Goal: Find specific page/section: Find specific page/section

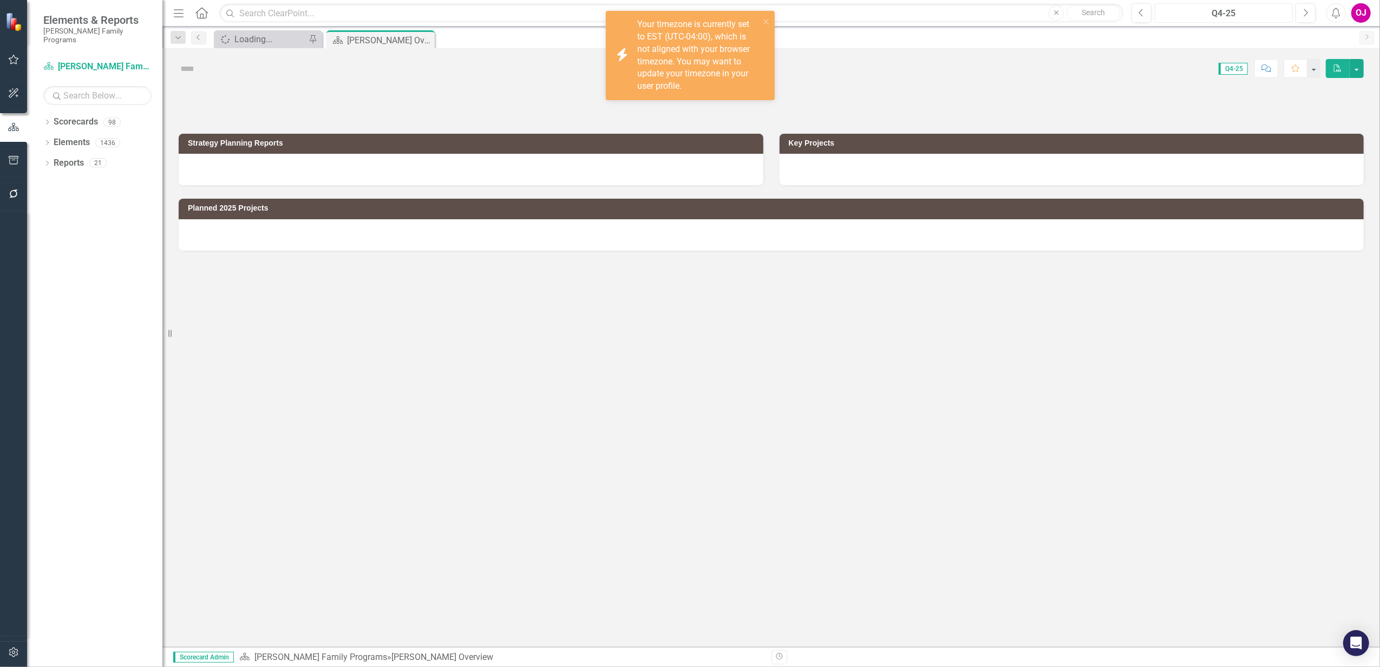
click at [1243, 16] on div "Q4-25" at bounding box center [1224, 13] width 131 height 13
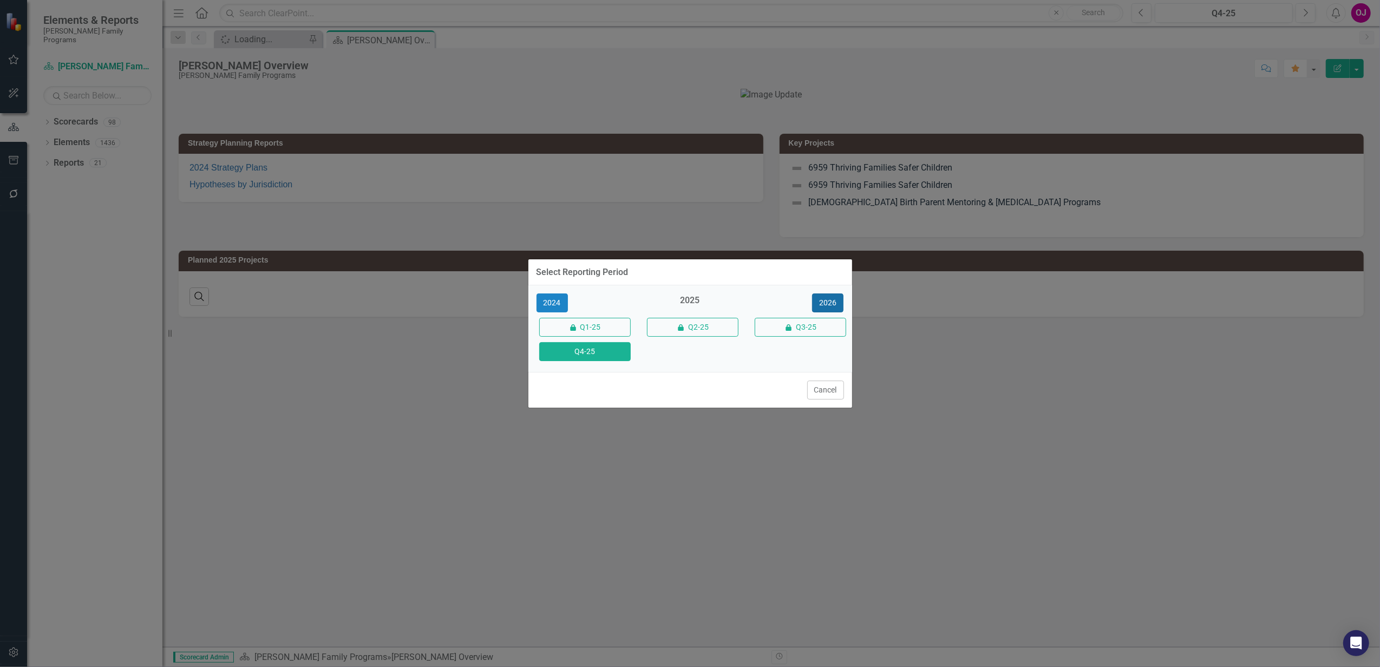
click at [819, 300] on button "2026" at bounding box center [827, 303] width 31 height 19
click at [621, 354] on button "Q4-26" at bounding box center [585, 351] width 92 height 19
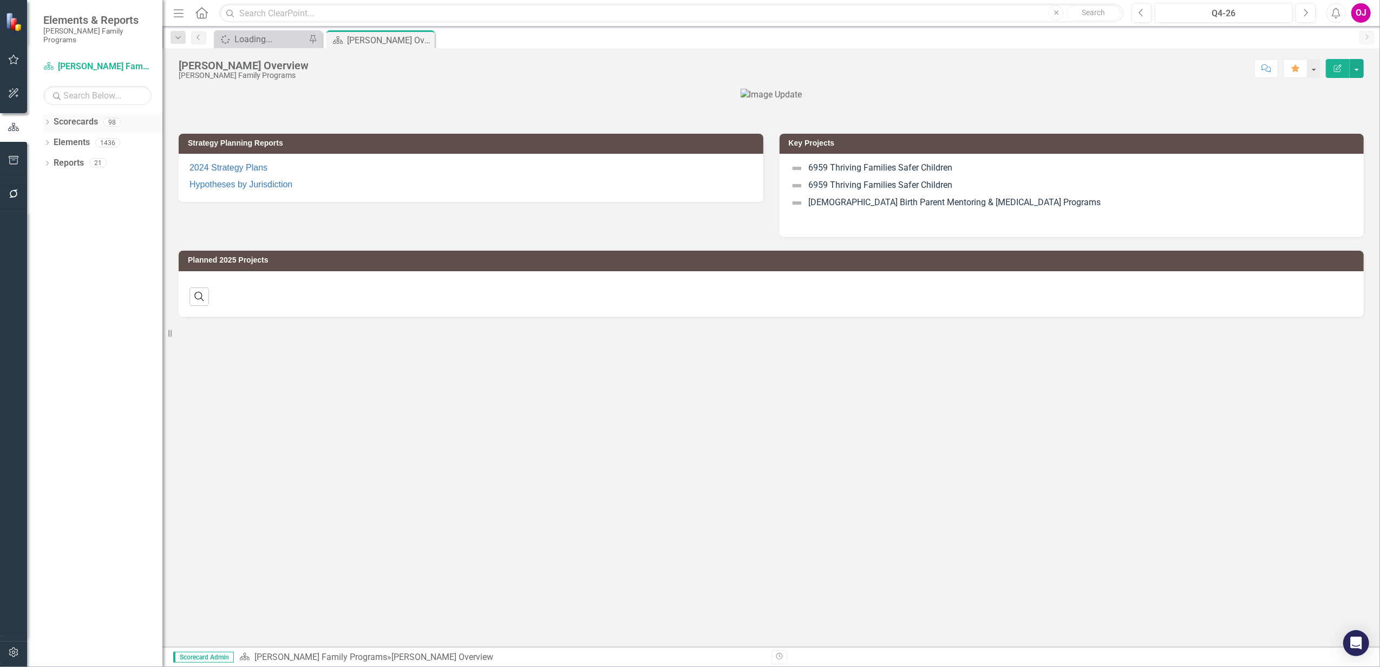
click at [45, 120] on icon "Dropdown" at bounding box center [47, 123] width 8 height 6
click at [50, 139] on icon "Dropdown" at bounding box center [53, 142] width 8 height 6
click at [65, 180] on icon "Dropdown" at bounding box center [64, 183] width 8 height 6
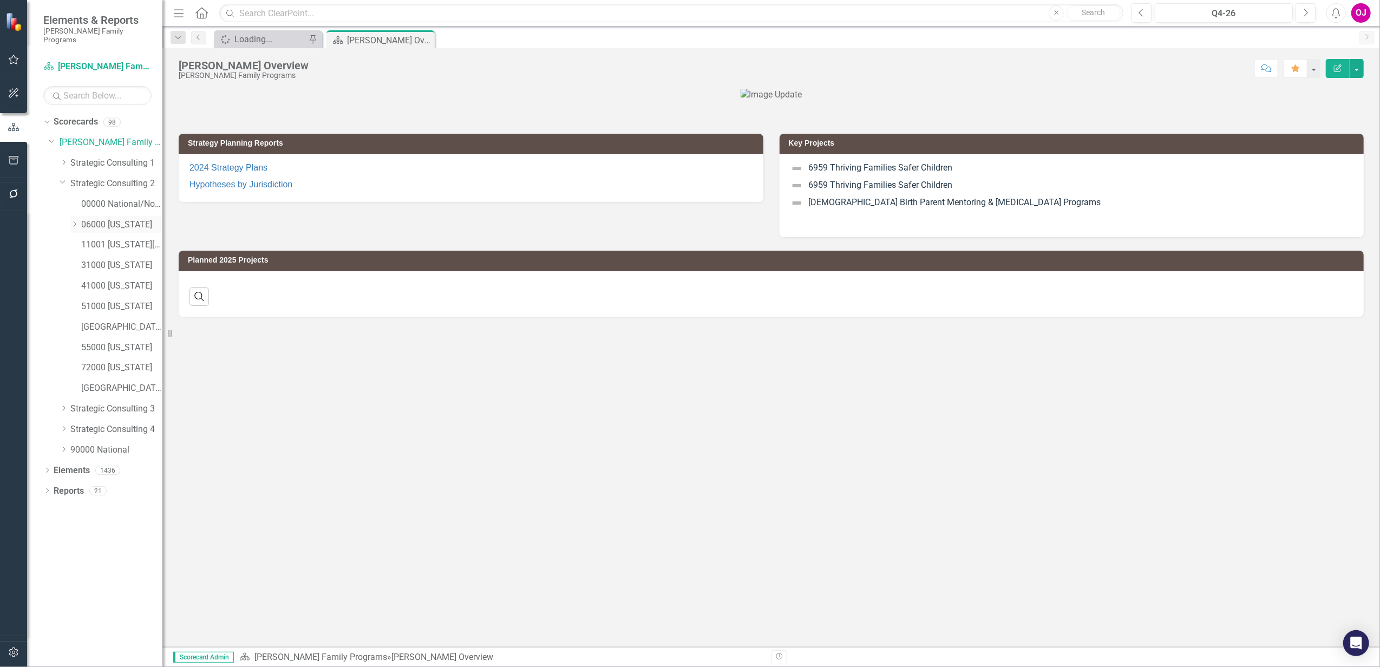
click at [75, 221] on icon "Dropdown" at bounding box center [74, 224] width 8 height 6
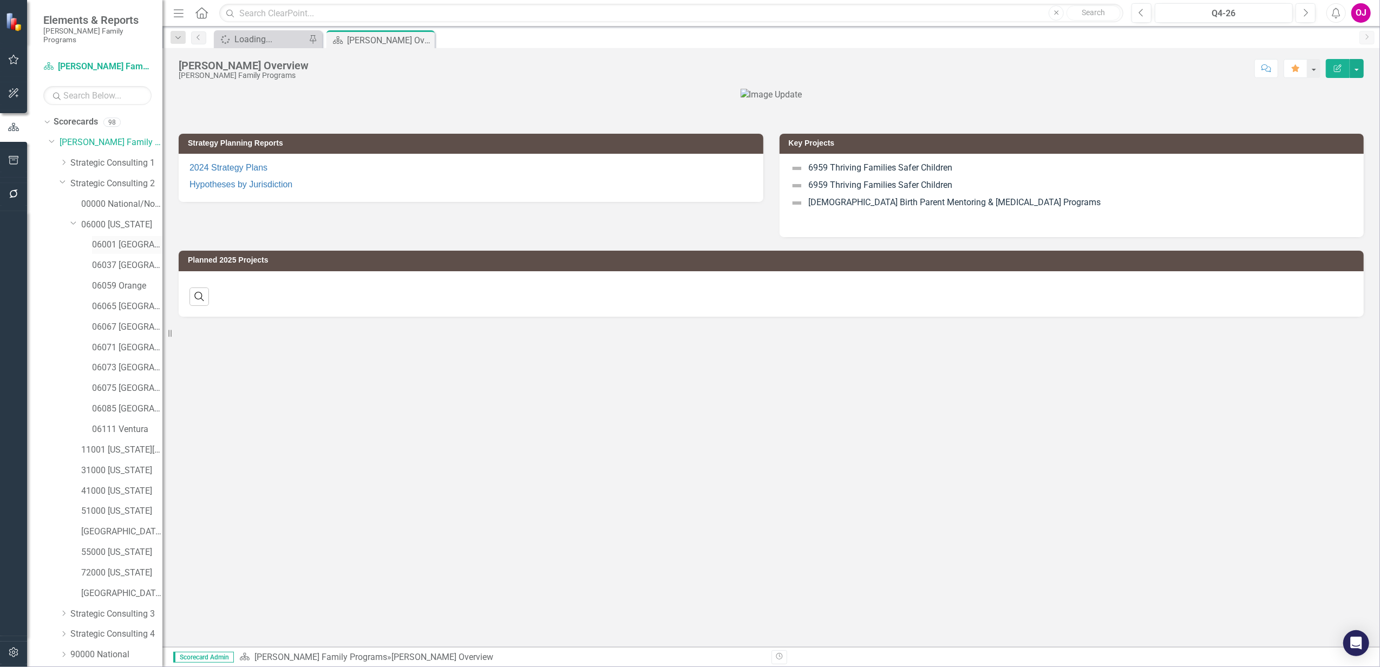
click at [101, 239] on link "06001 [GEOGRAPHIC_DATA]" at bounding box center [127, 245] width 70 height 12
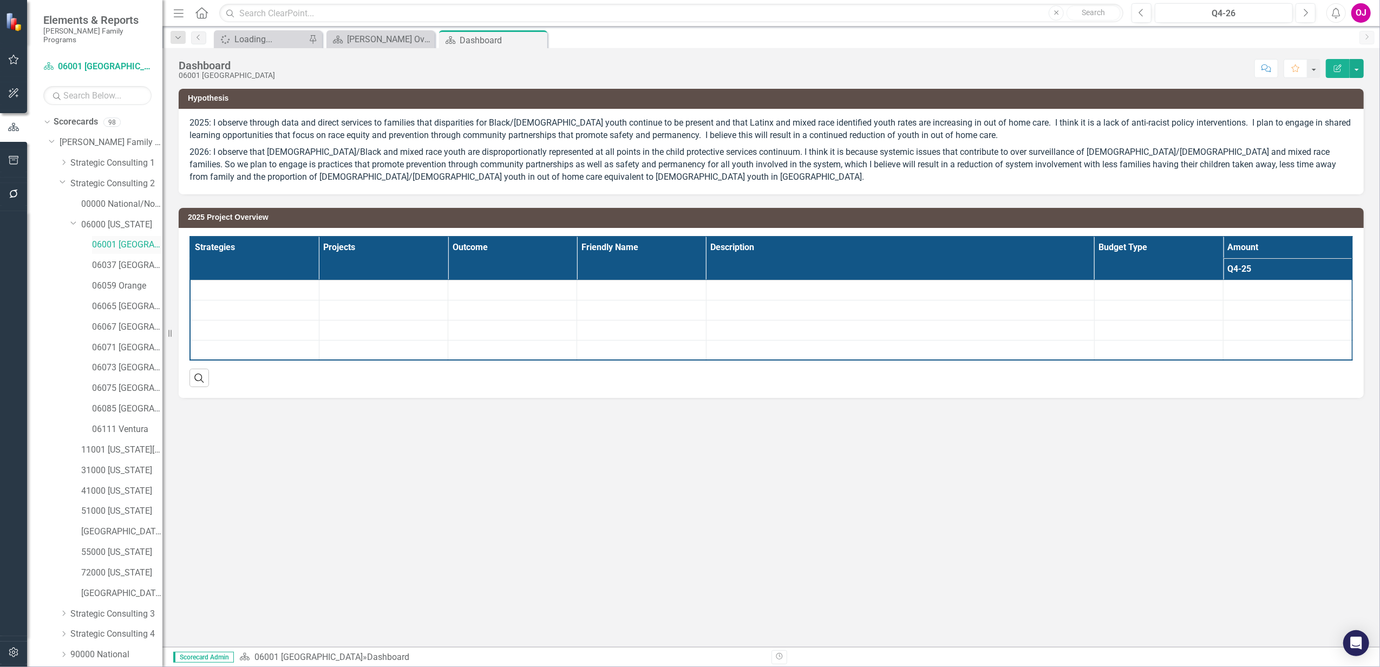
click at [107, 239] on link "06001 [GEOGRAPHIC_DATA]" at bounding box center [127, 245] width 70 height 12
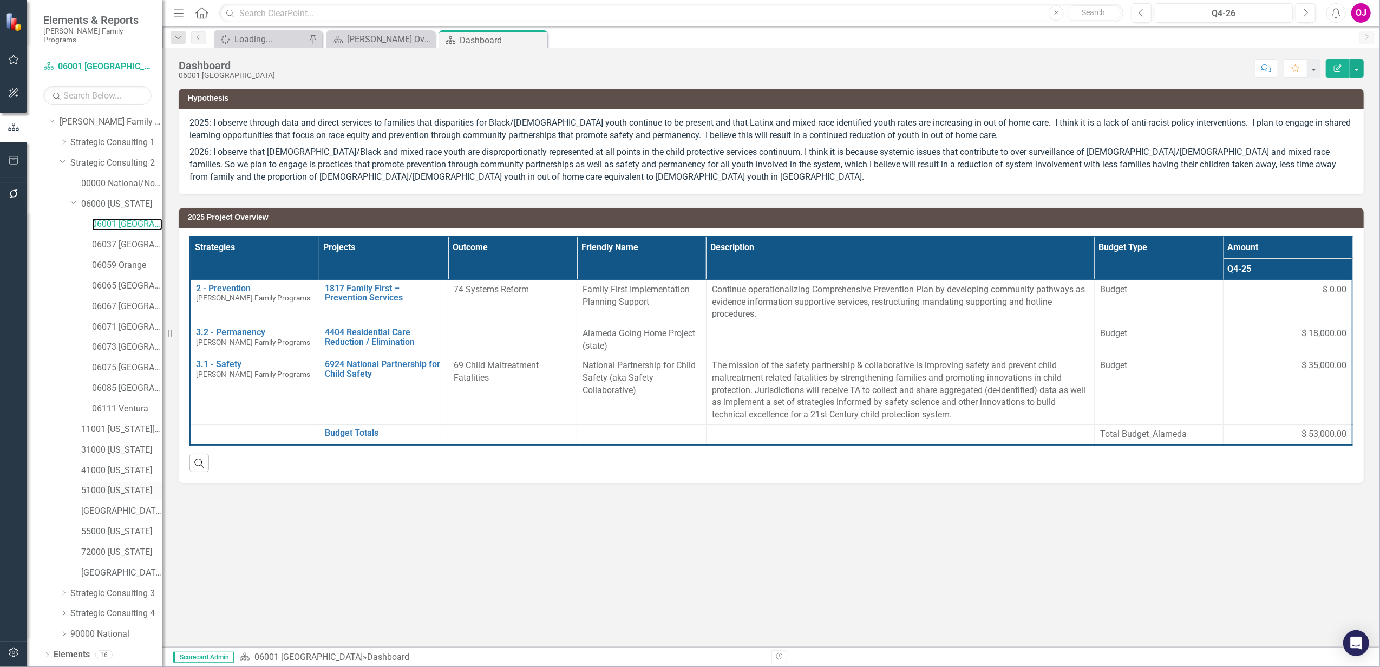
scroll to position [31, 0]
click at [48, 663] on icon "Dropdown" at bounding box center [47, 666] width 8 height 6
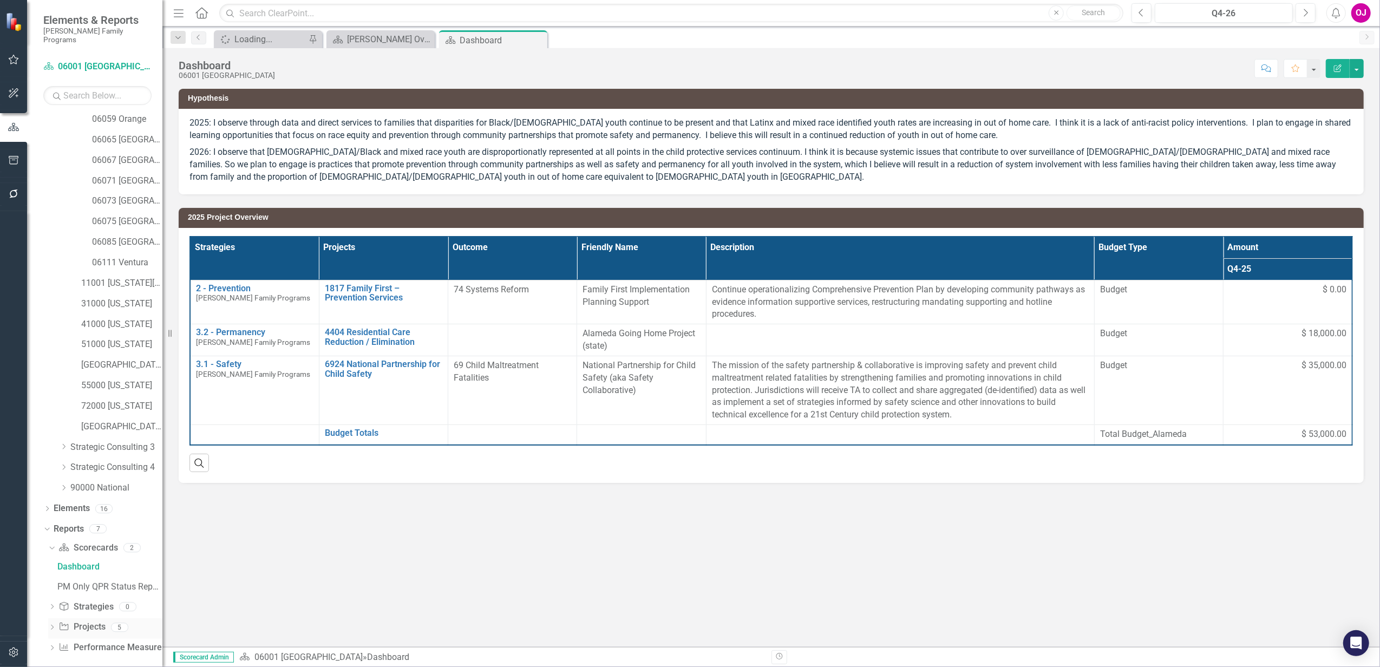
click at [51, 625] on icon "Dropdown" at bounding box center [52, 628] width 8 height 6
click at [111, 603] on div "2026 Jurisdictional Projects Assessment" at bounding box center [109, 608] width 105 height 10
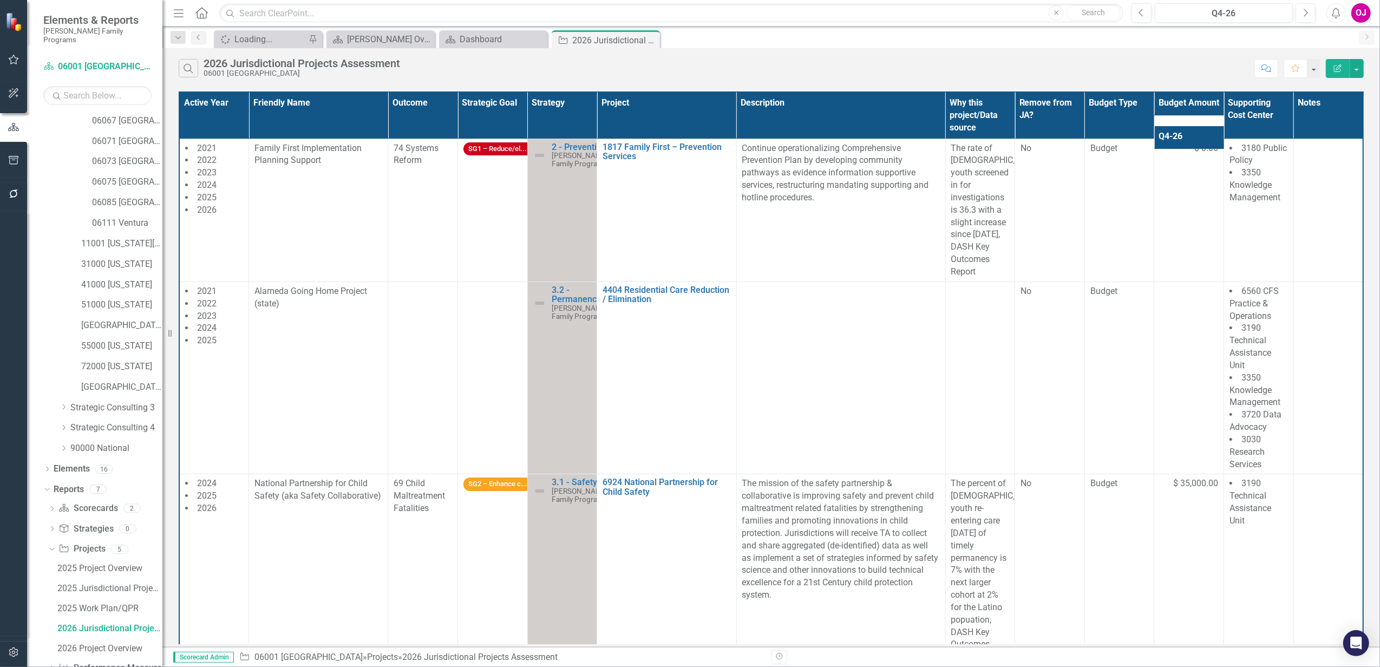
scroll to position [227, 0]
click at [118, 623] on div "2026 Project Overview" at bounding box center [109, 628] width 105 height 10
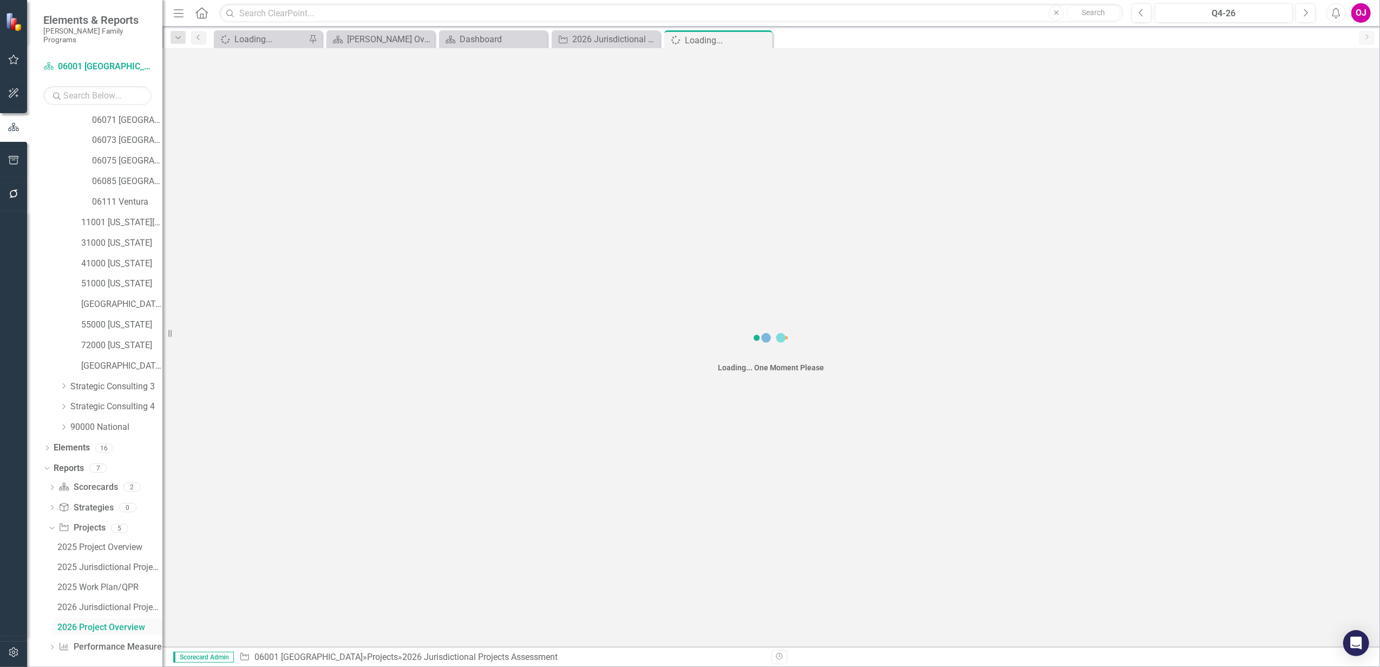
scroll to position [187, 0]
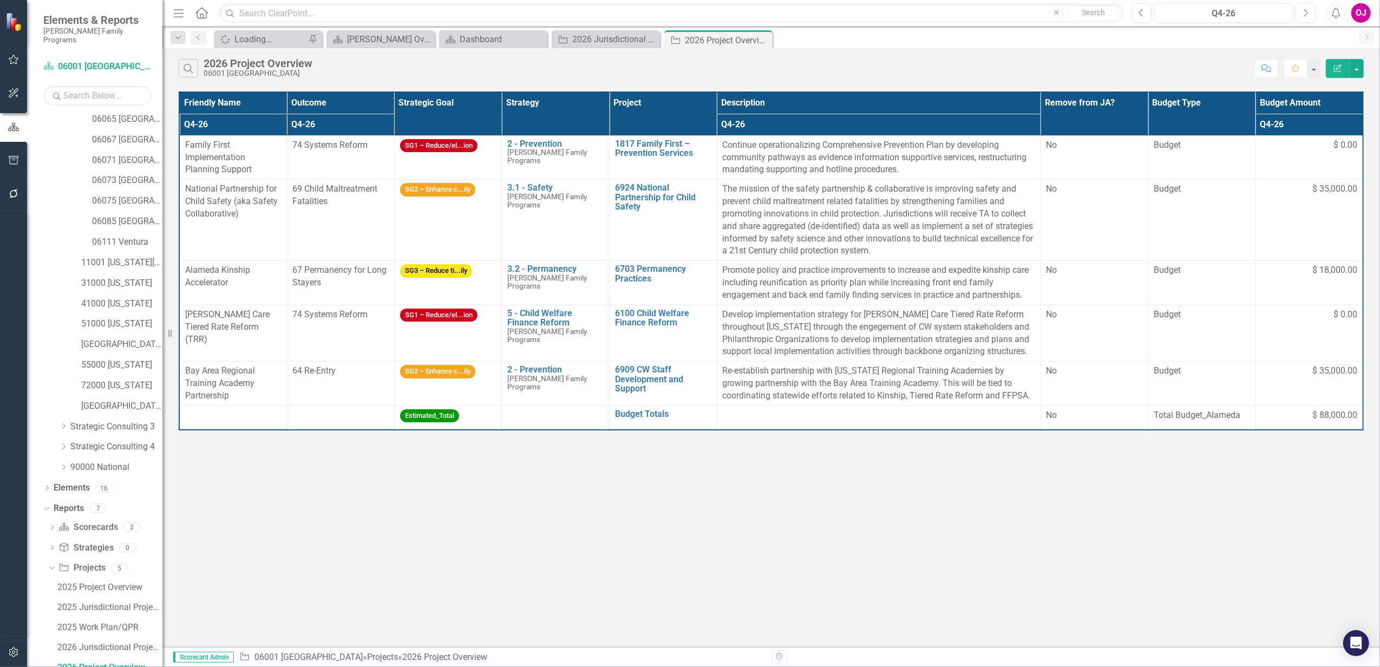
click at [682, 115] on th "Project" at bounding box center [664, 113] width 108 height 43
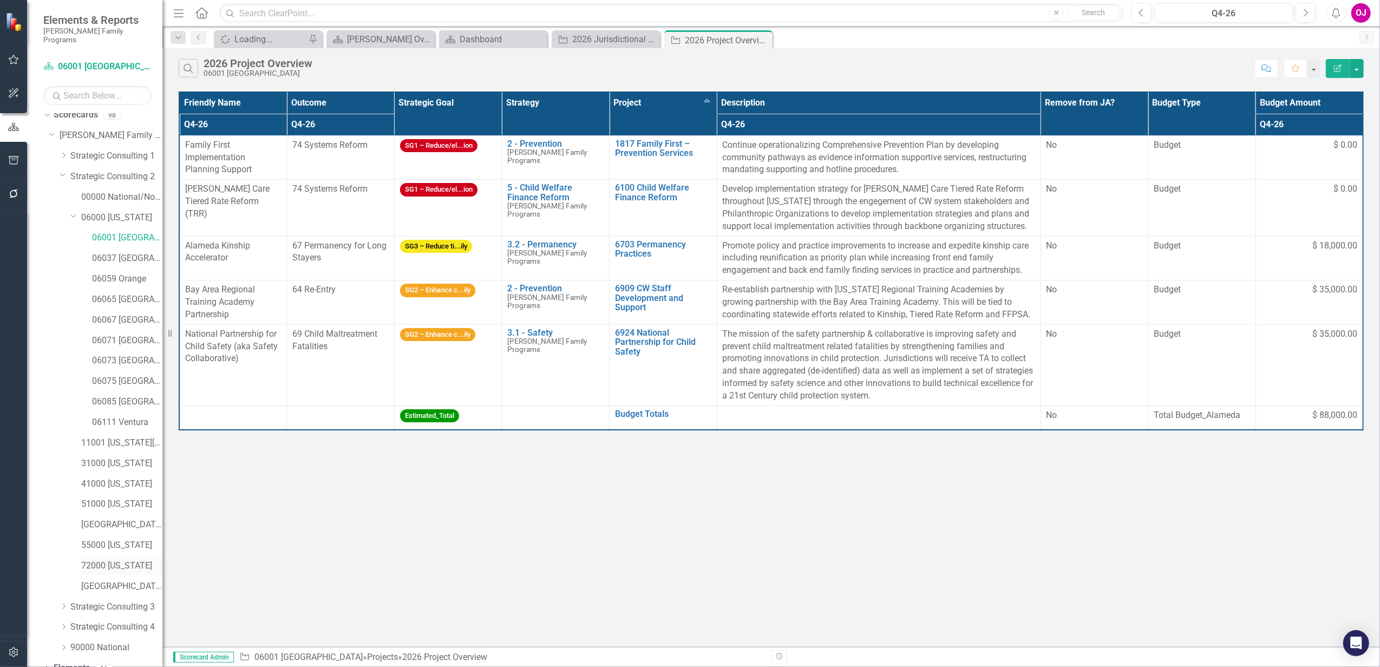
scroll to position [0, 0]
click at [136, 260] on link "06037 [GEOGRAPHIC_DATA]" at bounding box center [127, 265] width 70 height 12
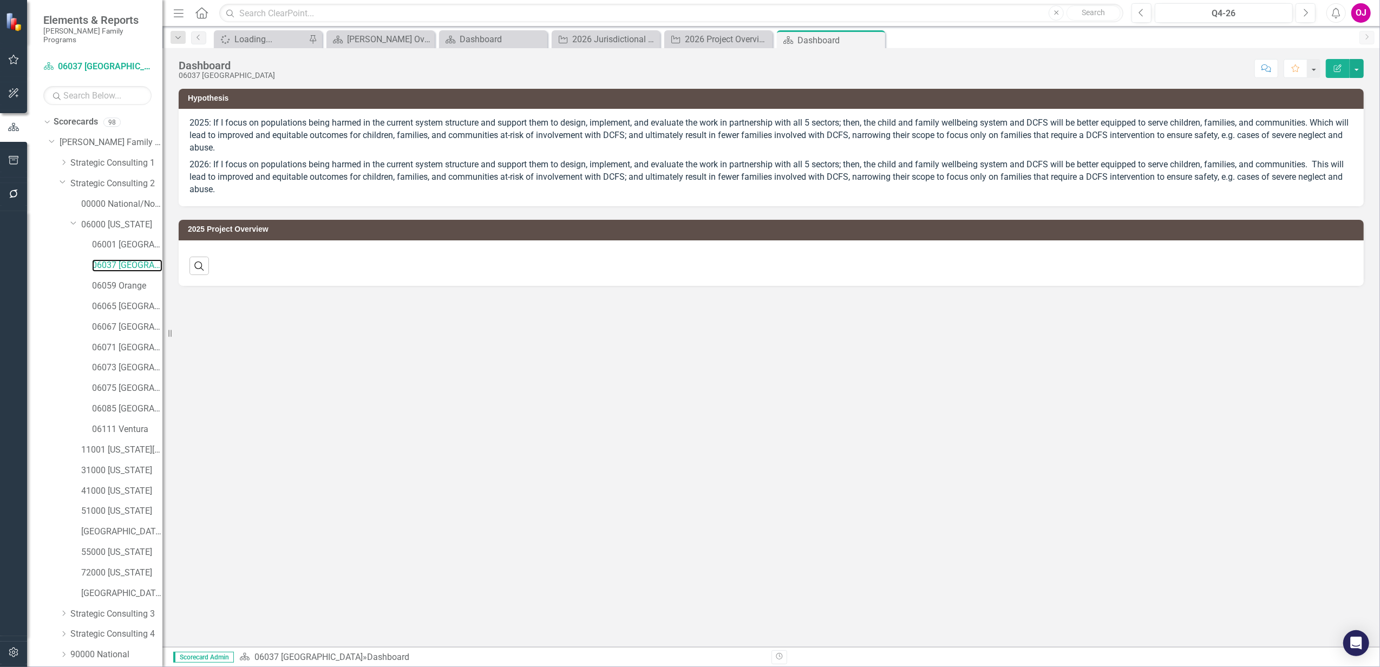
scroll to position [167, 0]
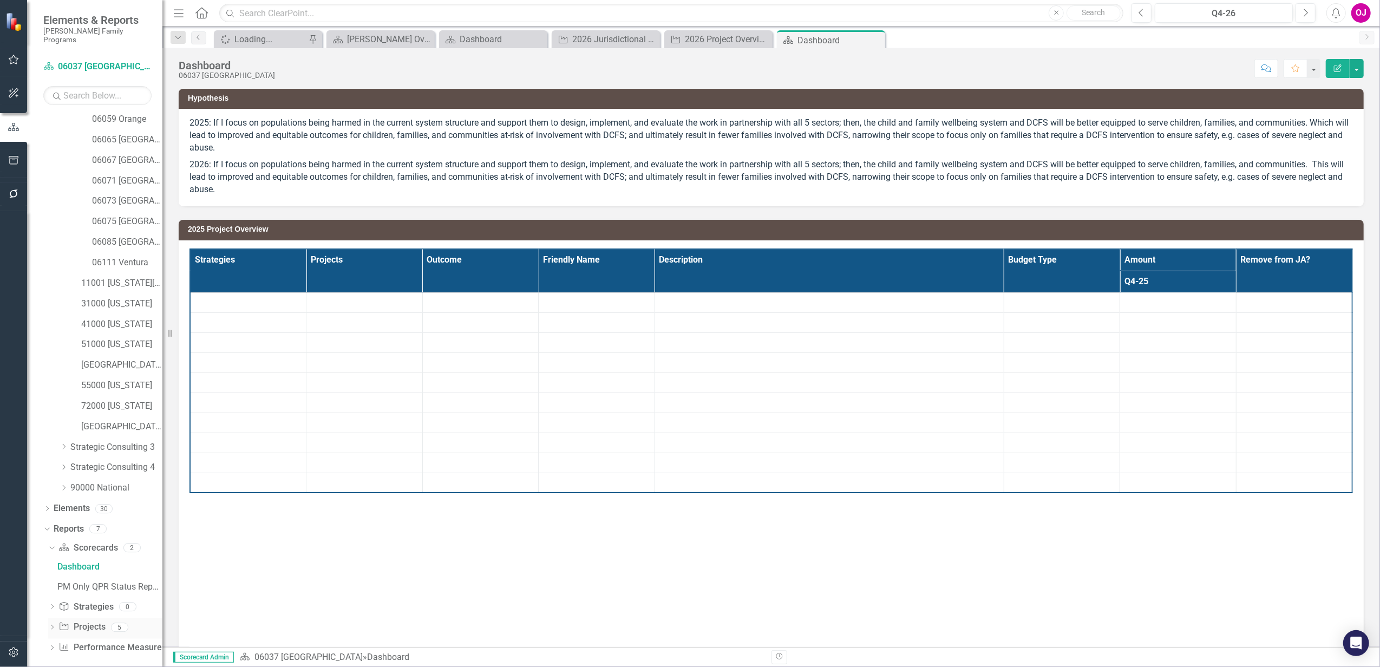
click at [53, 625] on icon "Dropdown" at bounding box center [52, 628] width 8 height 6
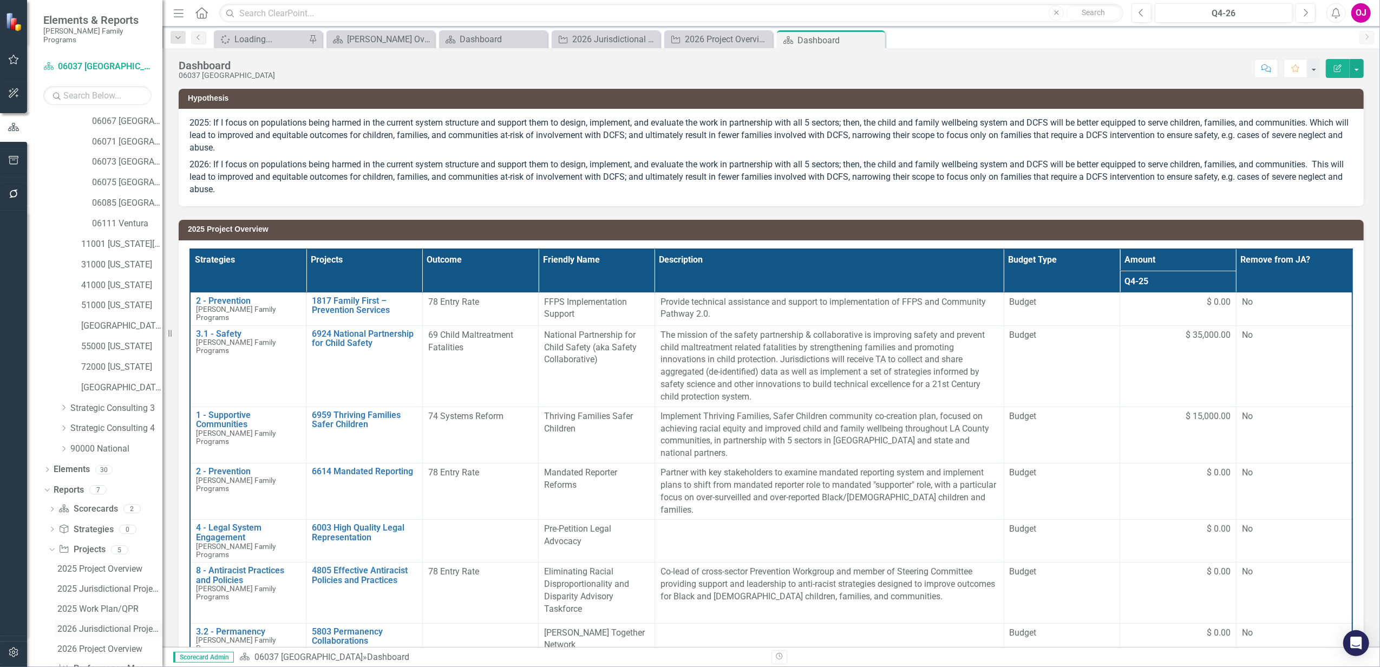
scroll to position [227, 0]
click at [105, 623] on div "2026 Project Overview" at bounding box center [109, 628] width 105 height 10
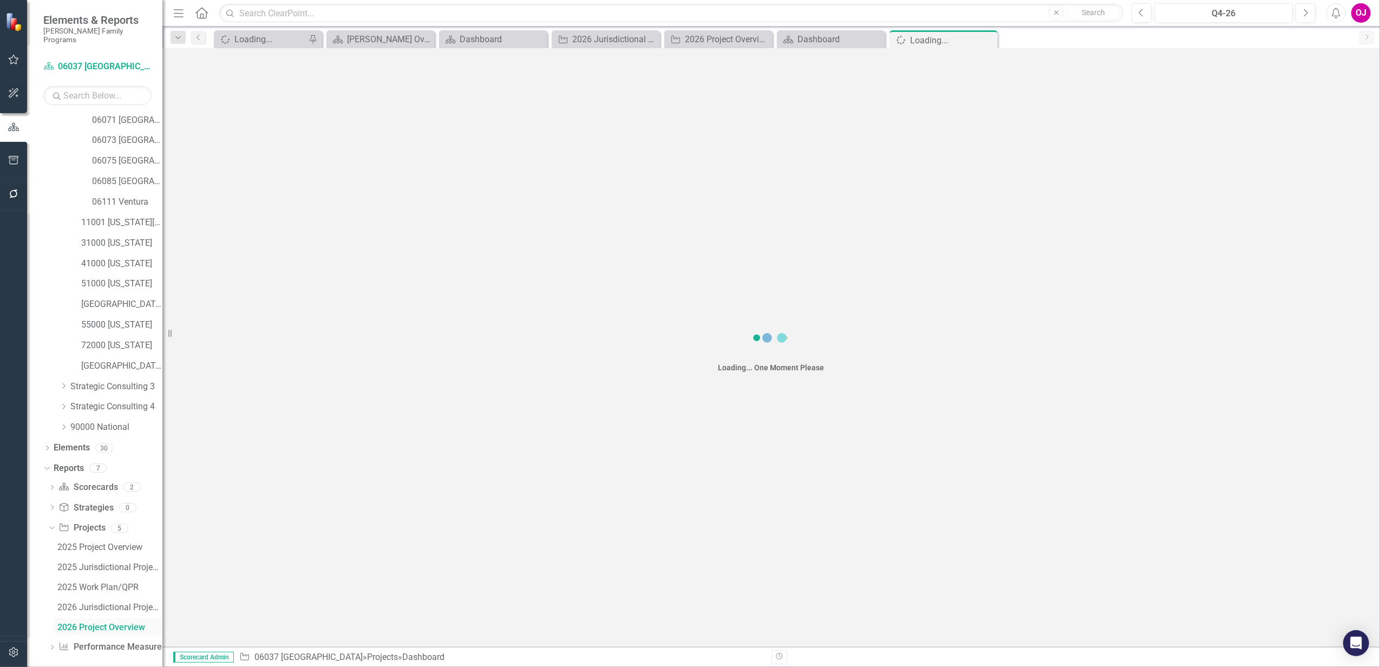
scroll to position [187, 0]
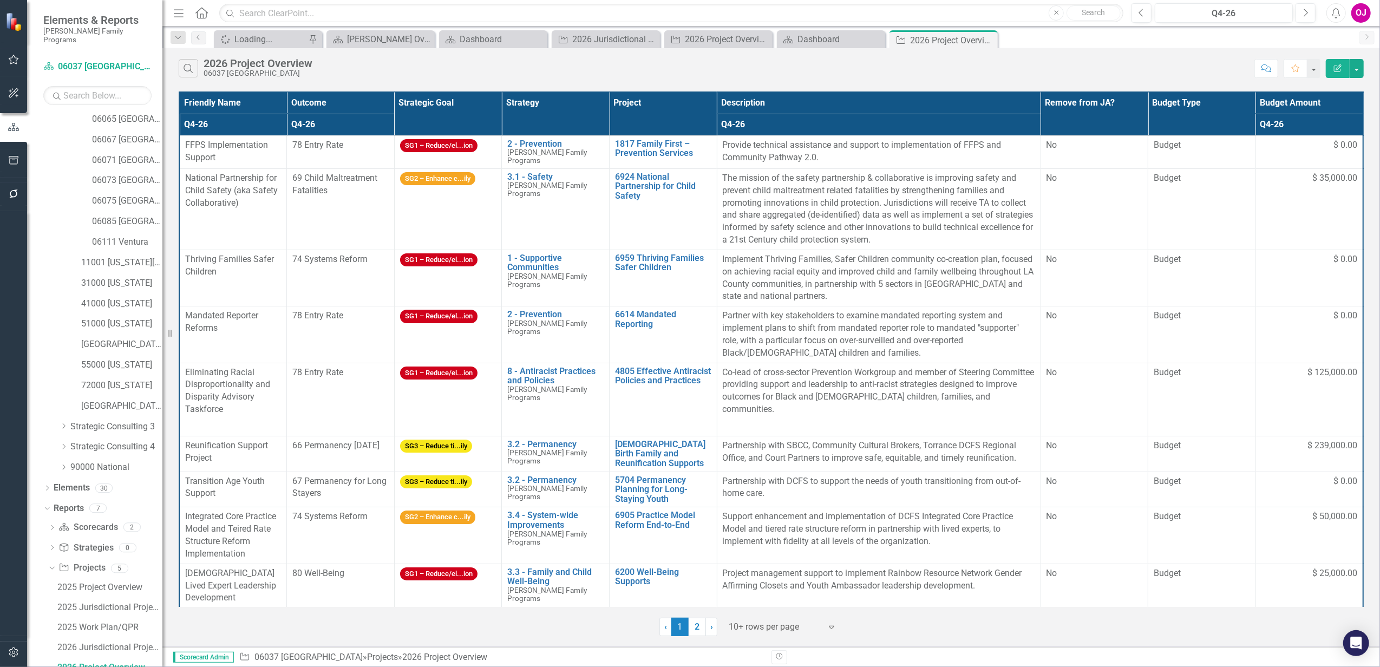
click at [834, 631] on icon "Expand" at bounding box center [831, 627] width 11 height 9
click at [806, 605] on div "Display All Rows" at bounding box center [786, 609] width 102 height 12
click at [664, 107] on th "Project" at bounding box center [664, 113] width 108 height 43
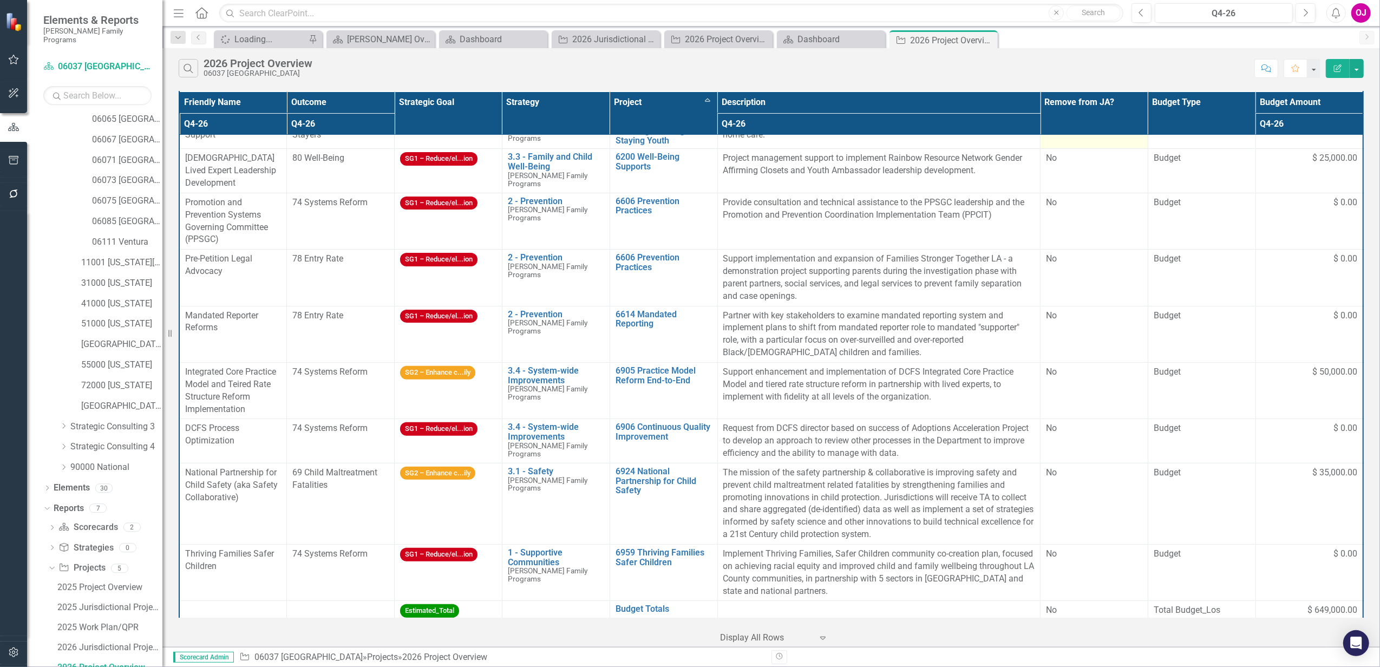
scroll to position [289, 0]
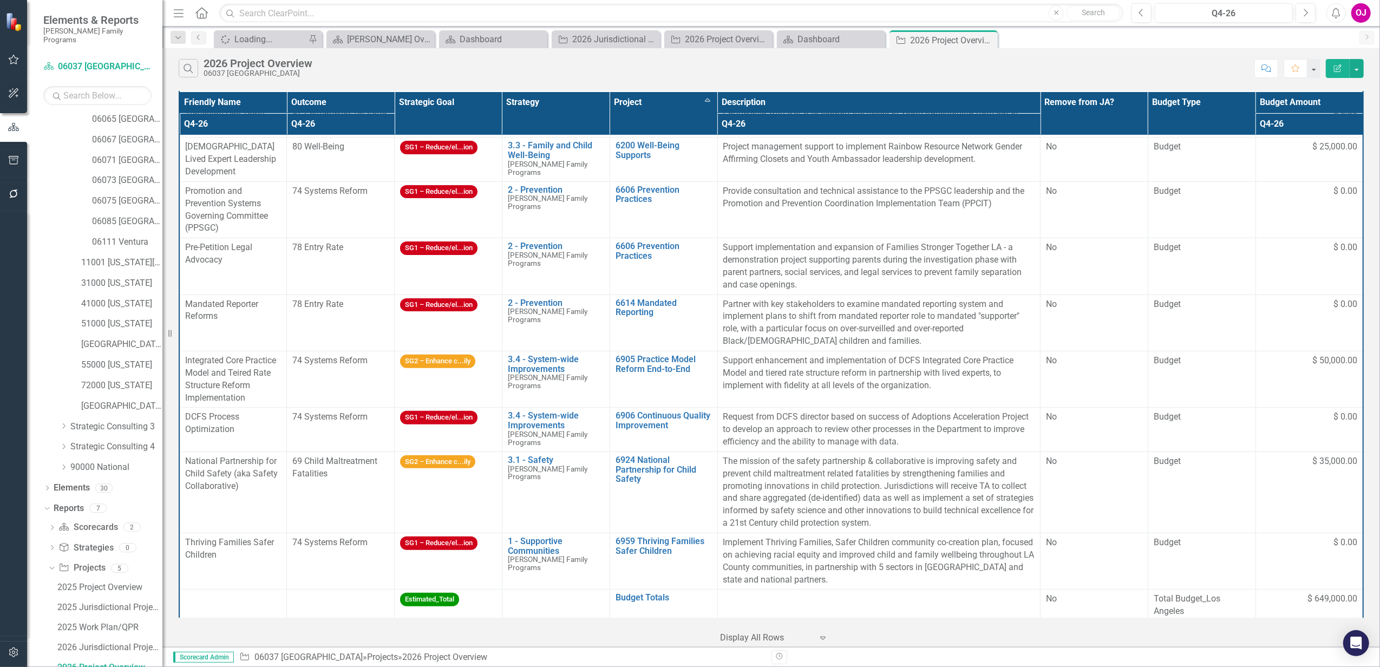
click at [343, 102] on th "Outcome" at bounding box center [341, 103] width 108 height 22
click at [343, 102] on th "Outcome Sort Ascending" at bounding box center [341, 103] width 108 height 22
click at [386, 125] on th "Q4-26 Sort Descending" at bounding box center [341, 124] width 108 height 22
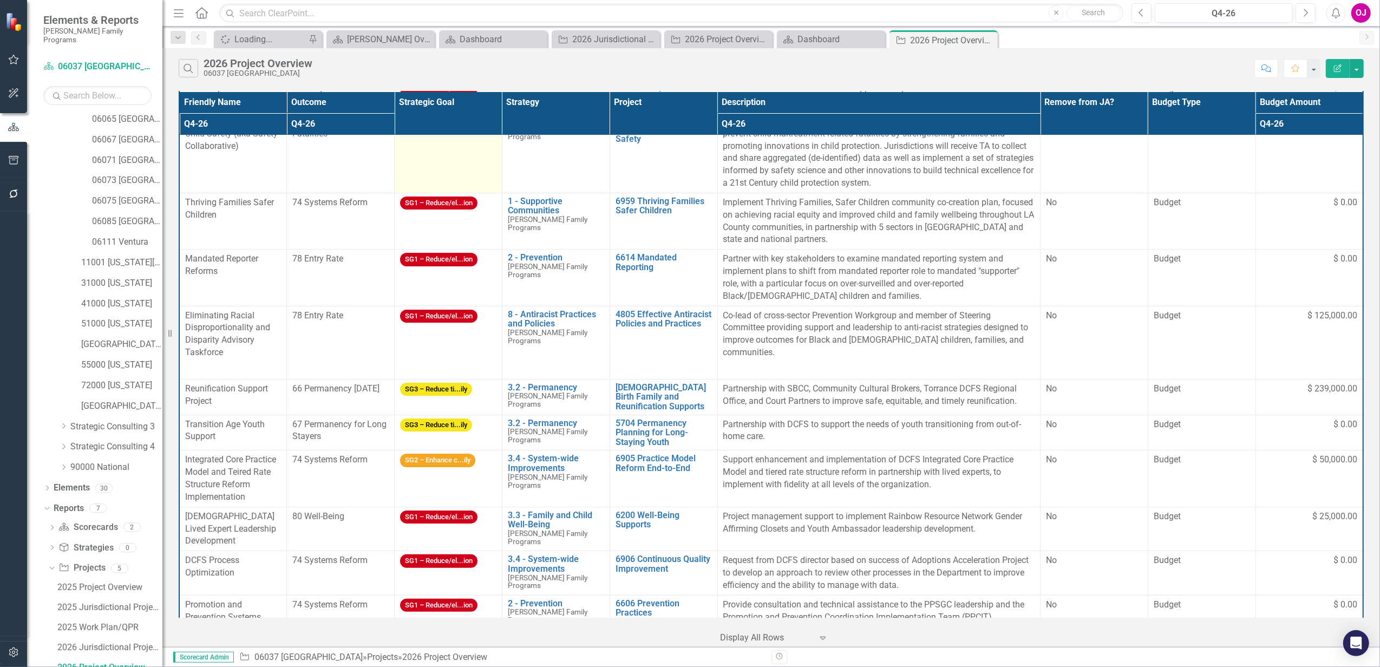
scroll to position [0, 0]
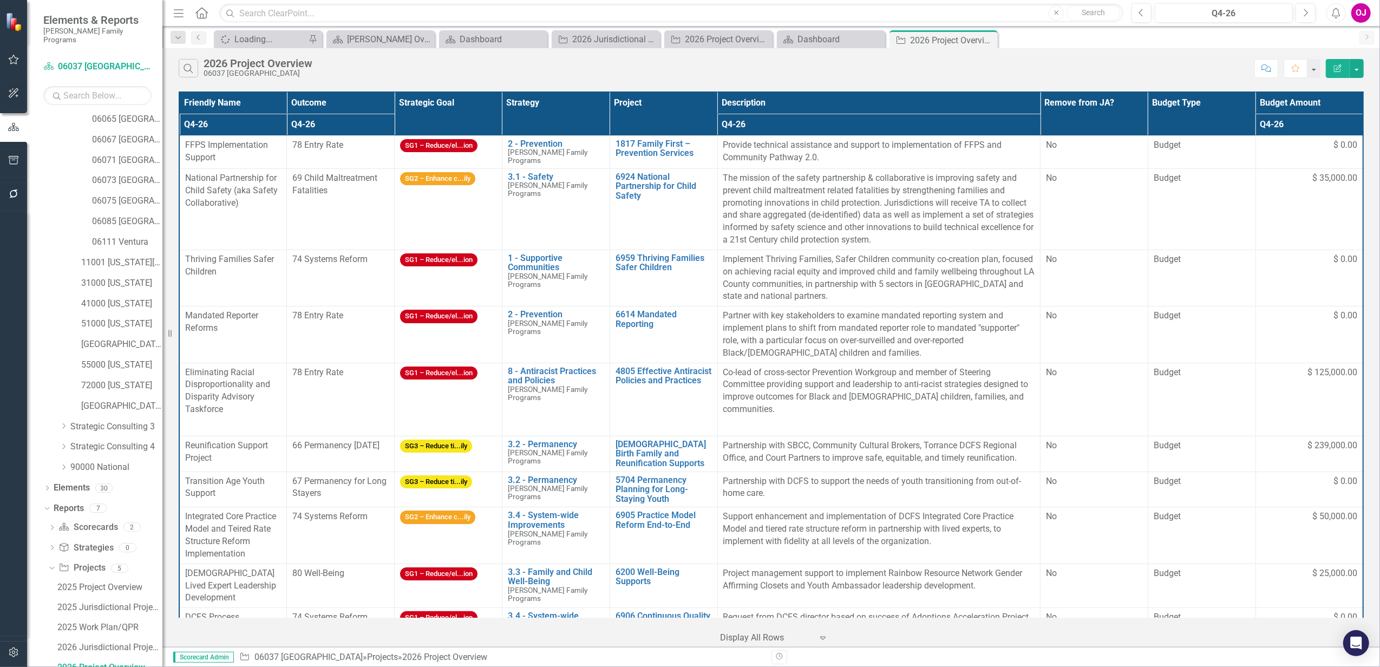
click at [358, 123] on th "Q4-26" at bounding box center [341, 125] width 108 height 22
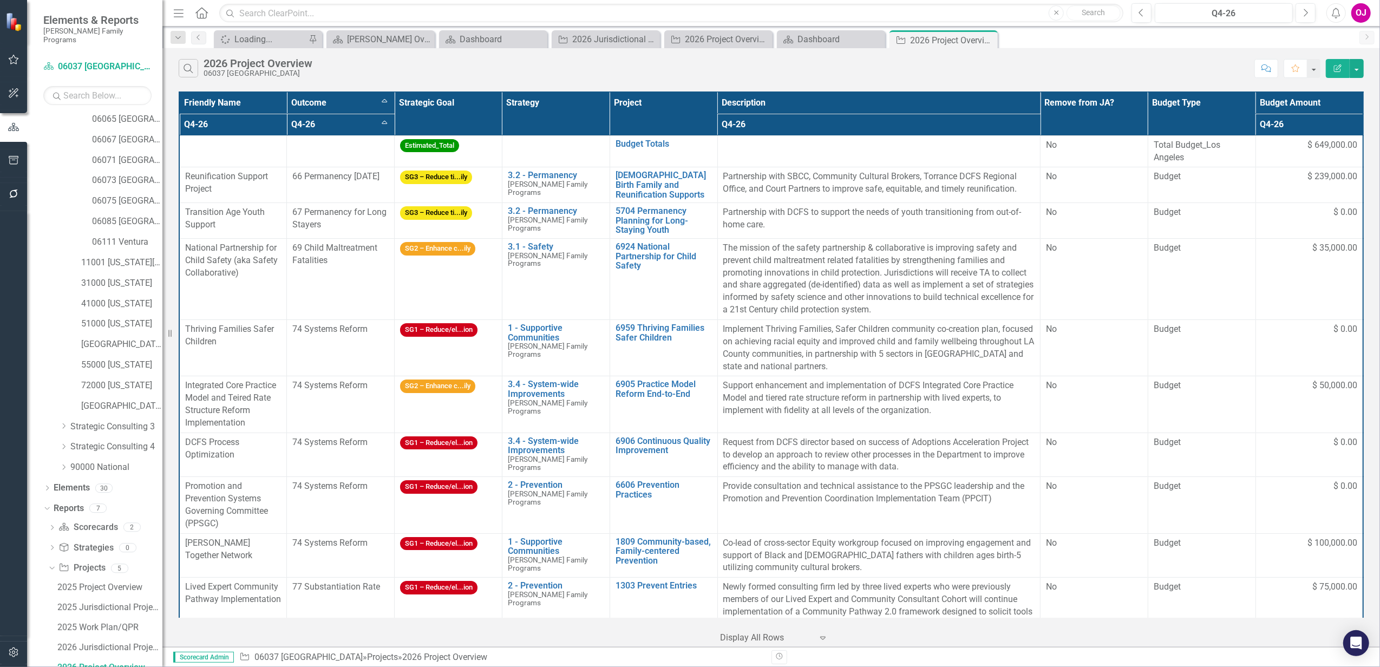
click at [644, 112] on th "Project" at bounding box center [664, 113] width 108 height 43
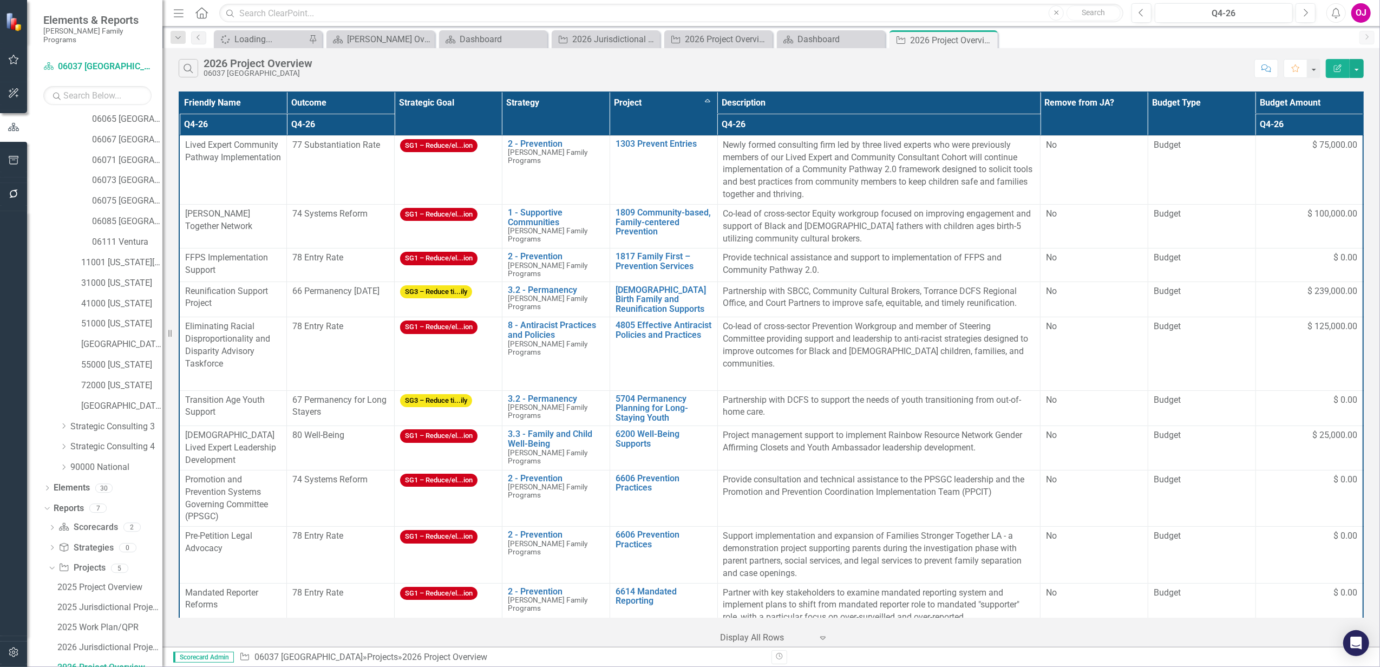
click at [350, 118] on th "Q4-26" at bounding box center [341, 125] width 108 height 22
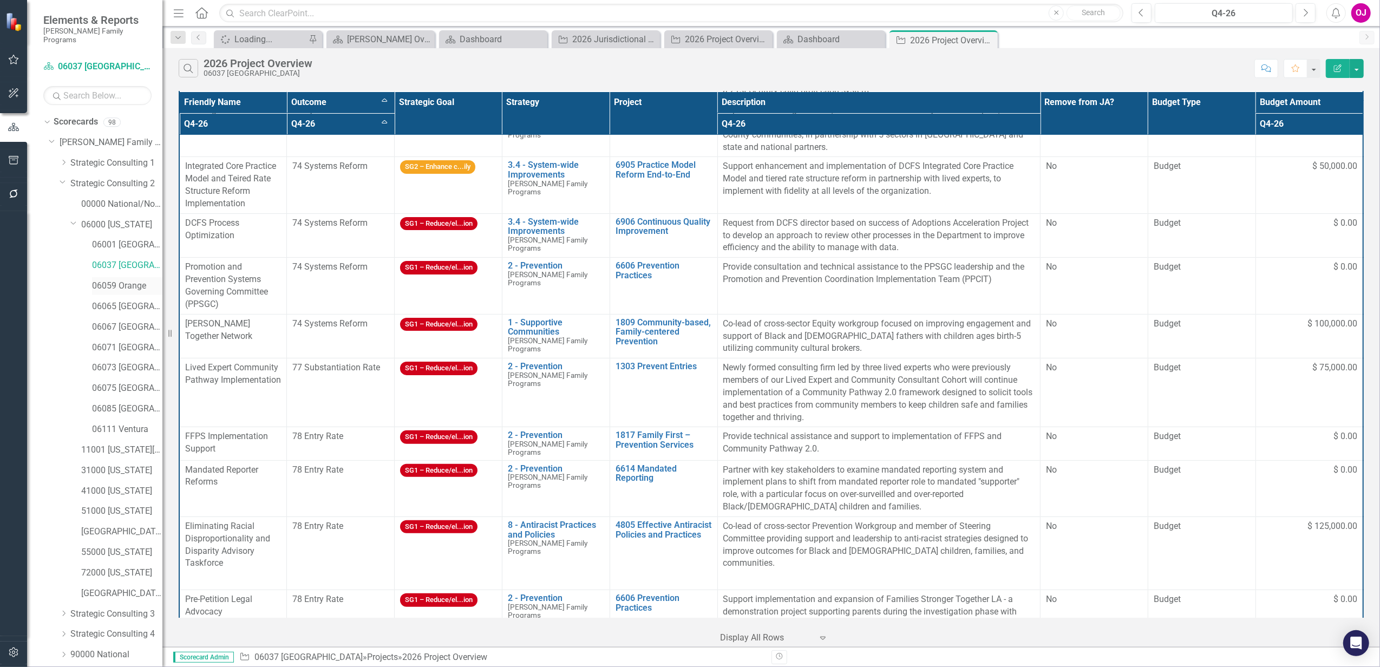
click at [118, 280] on link "06059 Orange" at bounding box center [127, 286] width 70 height 12
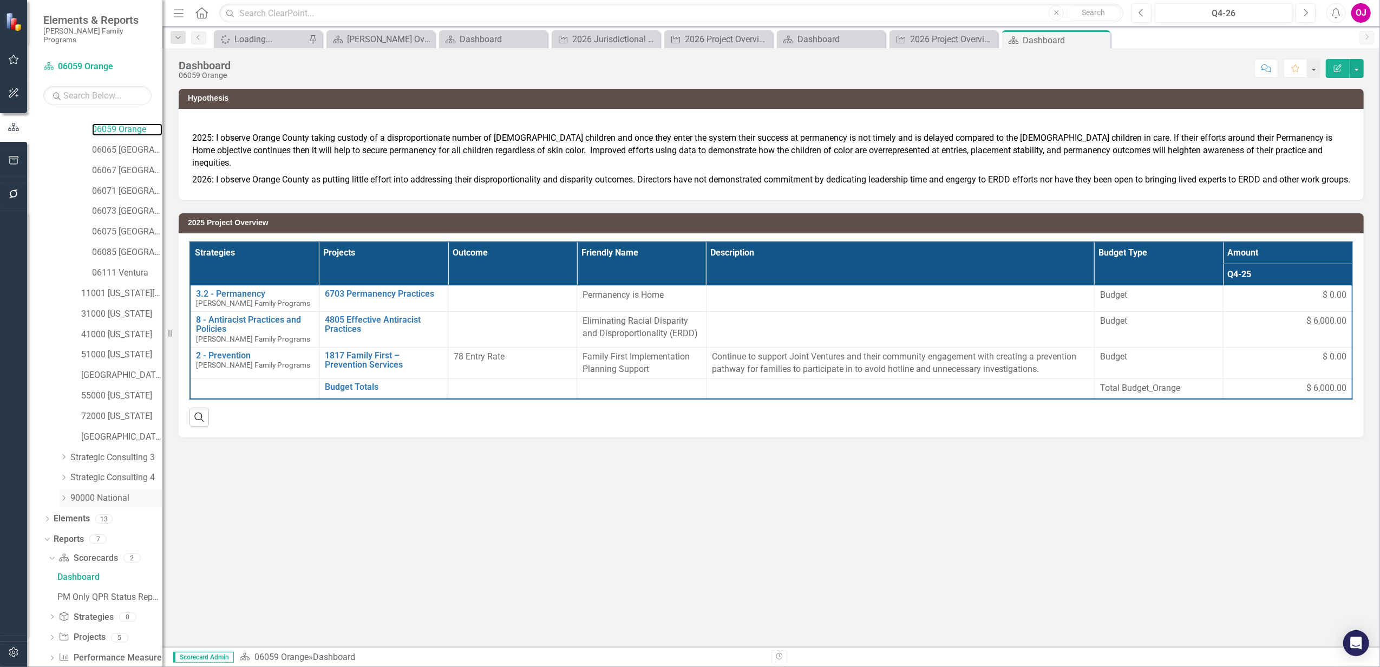
scroll to position [167, 0]
click at [52, 625] on icon "Dropdown" at bounding box center [52, 628] width 8 height 6
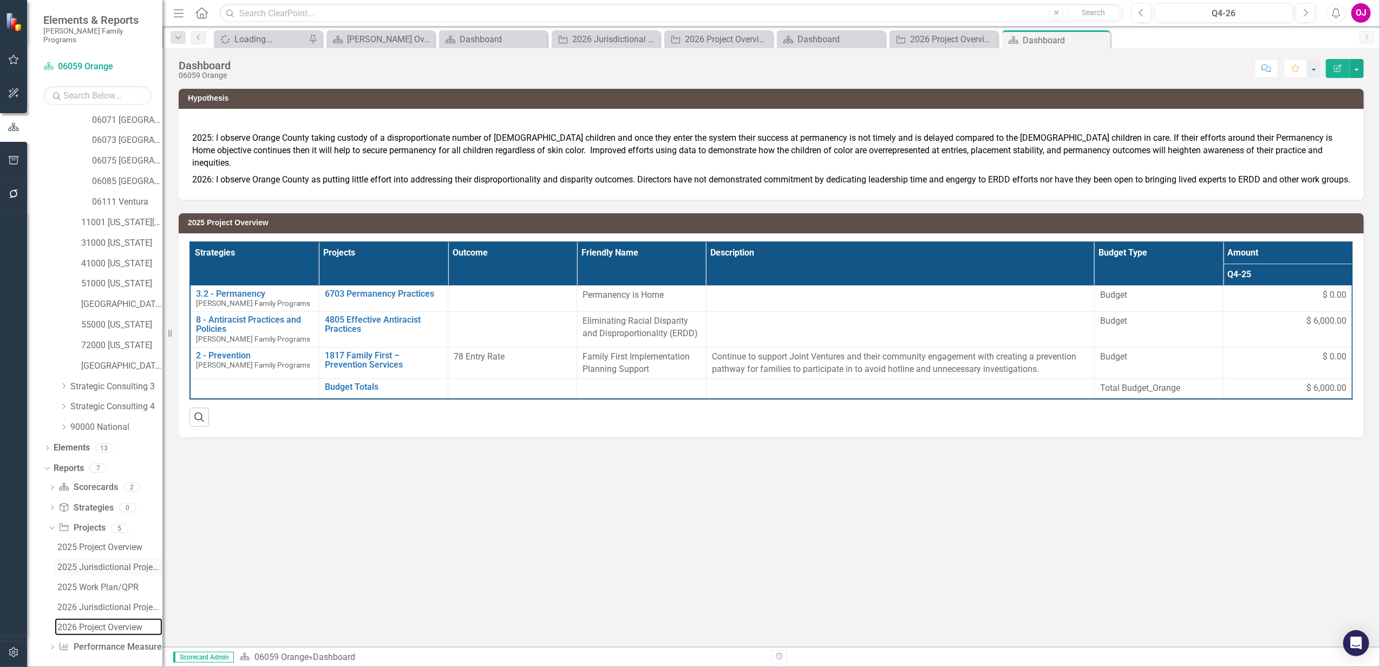
click at [108, 623] on div "2026 Project Overview" at bounding box center [109, 628] width 105 height 10
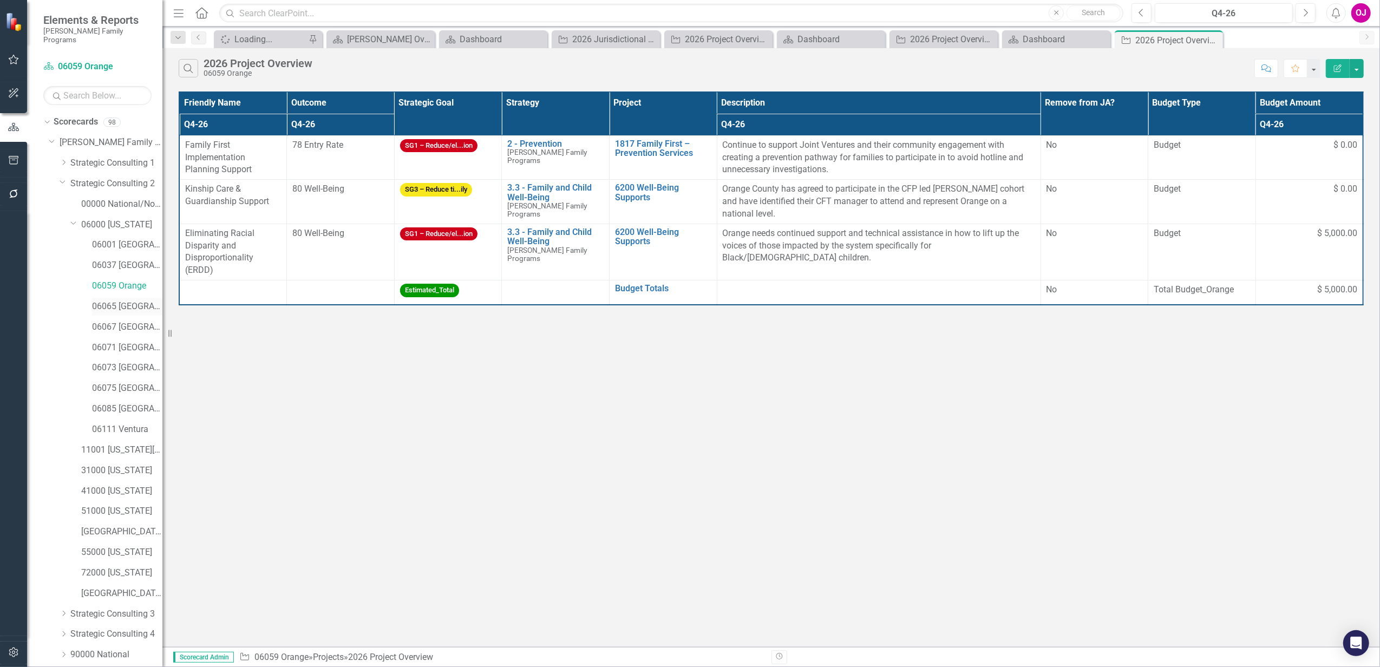
click at [116, 302] on link "06065 [GEOGRAPHIC_DATA]" at bounding box center [127, 307] width 70 height 12
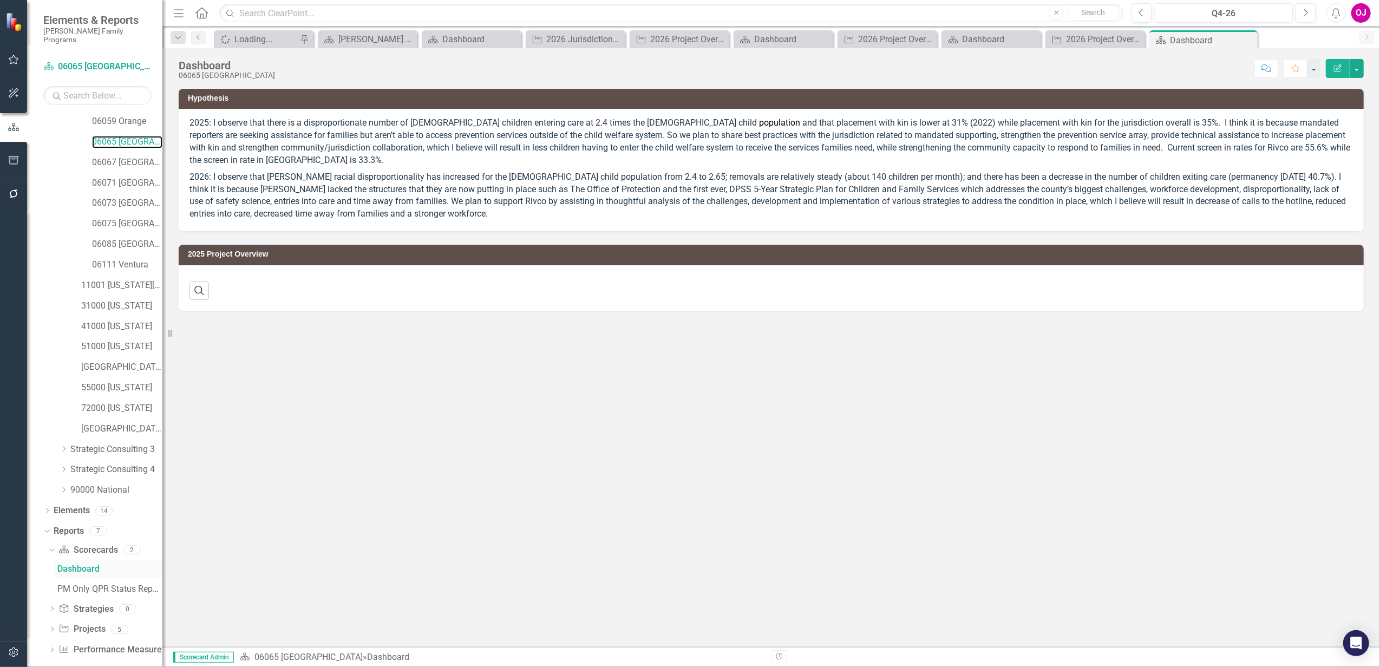
scroll to position [167, 0]
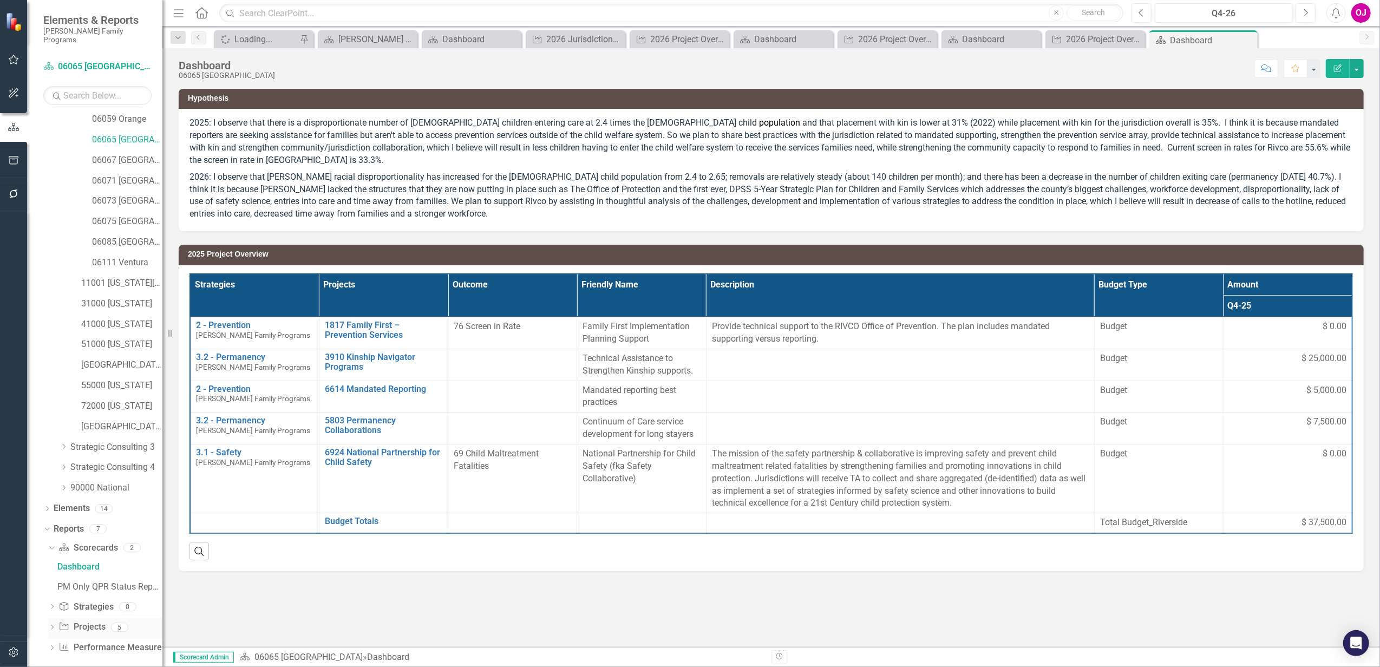
click at [53, 625] on icon "Dropdown" at bounding box center [52, 628] width 8 height 6
click at [108, 623] on div "2026 Project Overview" at bounding box center [109, 628] width 105 height 10
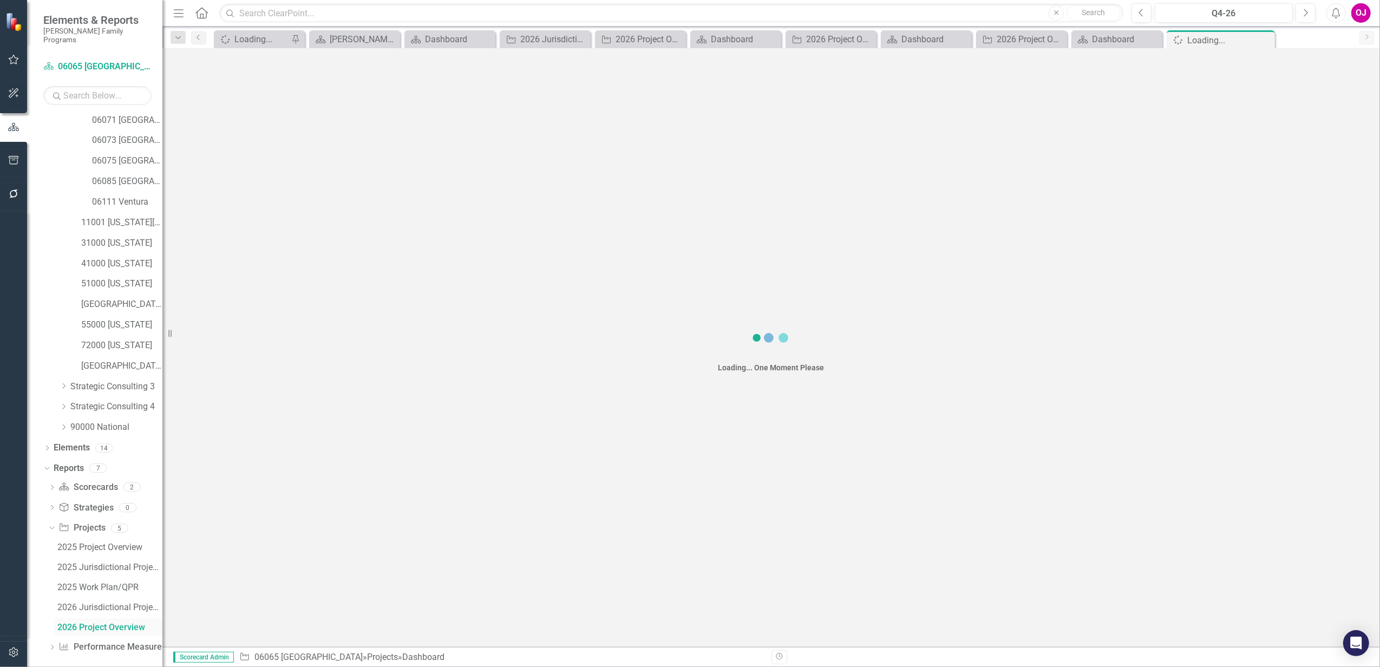
scroll to position [187, 0]
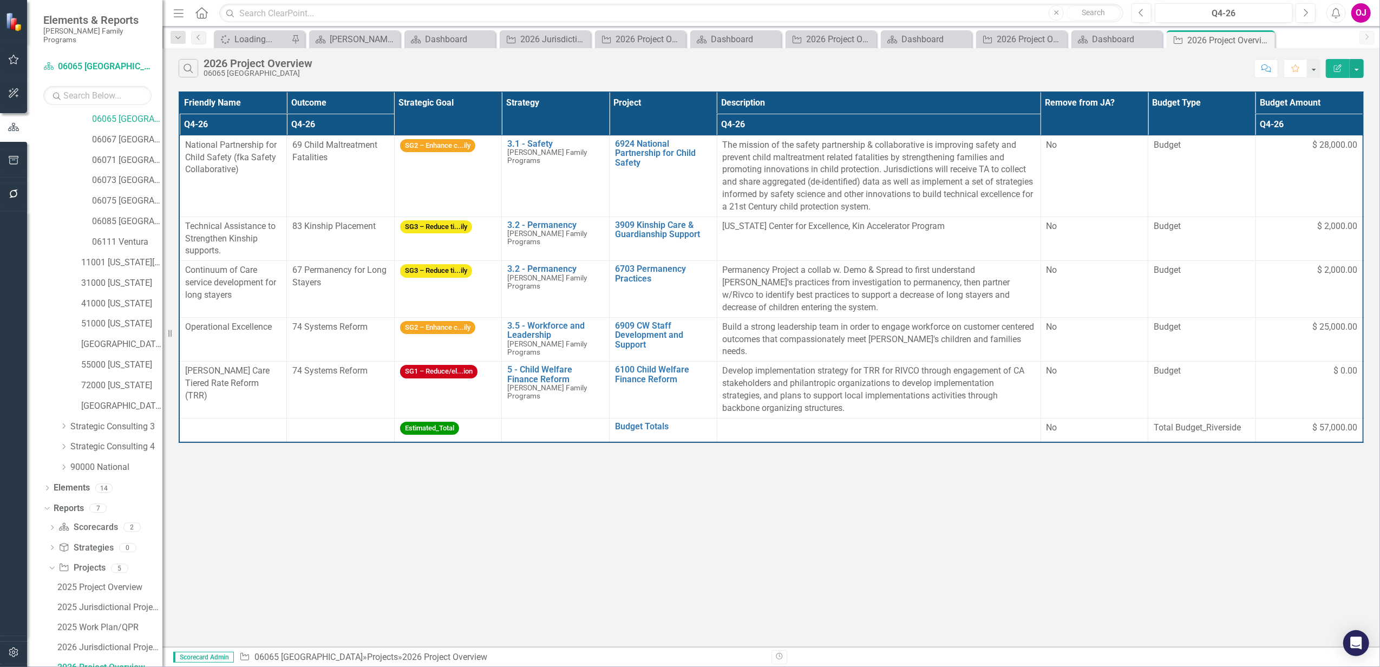
click at [640, 105] on th "Project" at bounding box center [664, 113] width 108 height 43
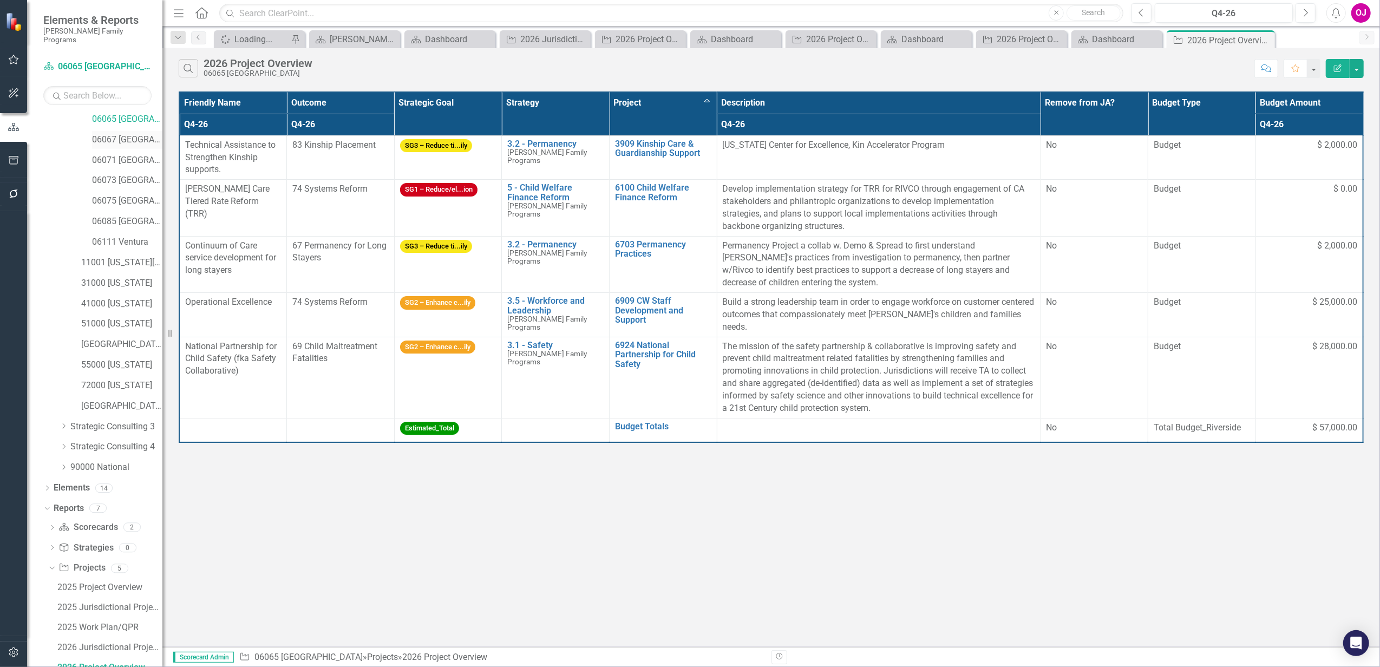
click at [117, 134] on link "06067 [GEOGRAPHIC_DATA]" at bounding box center [127, 140] width 70 height 12
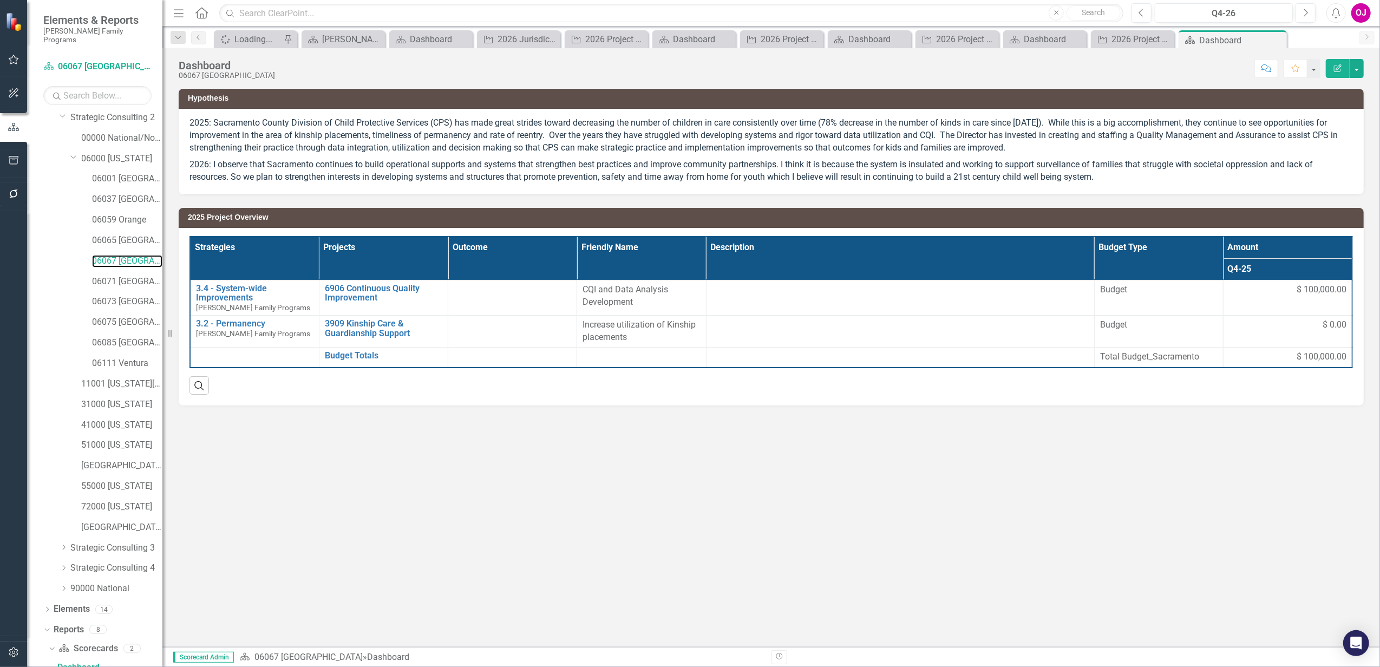
scroll to position [167, 0]
click at [55, 625] on div "Dropdown Project Projects 6" at bounding box center [105, 628] width 114 height 21
click at [53, 625] on icon "Dropdown" at bounding box center [52, 628] width 8 height 6
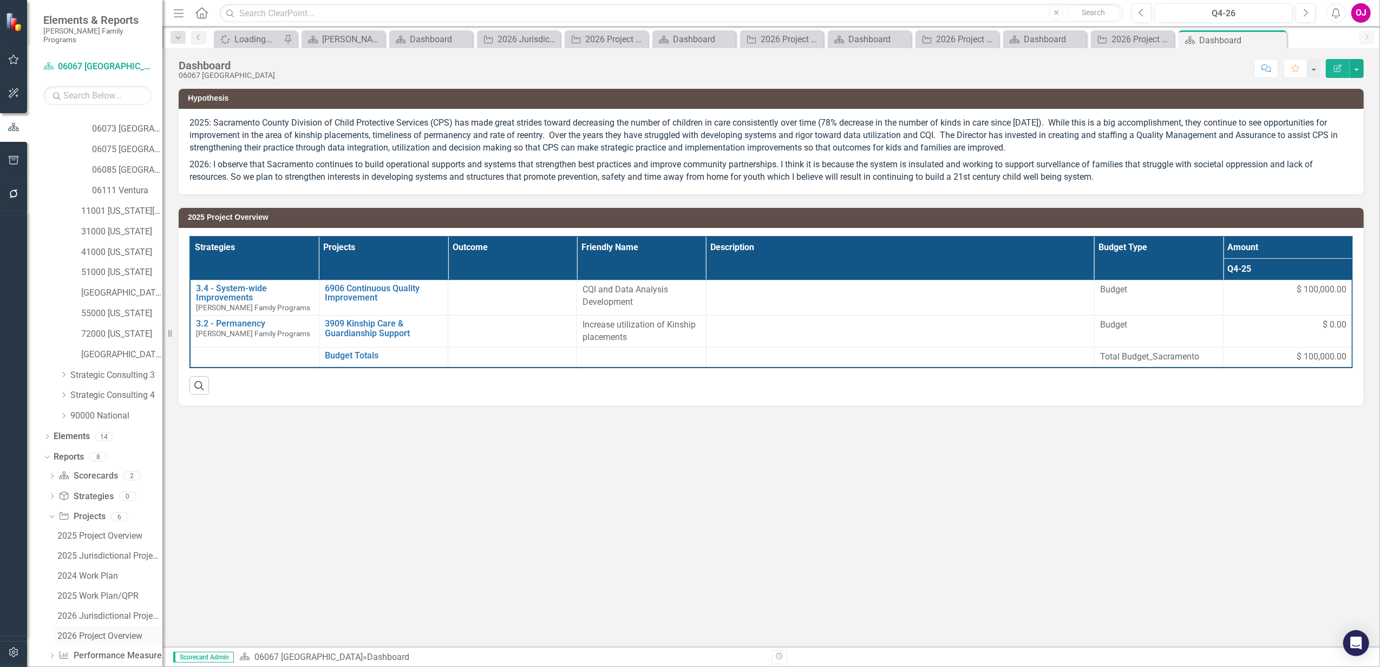
click at [111, 631] on div "2026 Project Overview" at bounding box center [109, 636] width 105 height 10
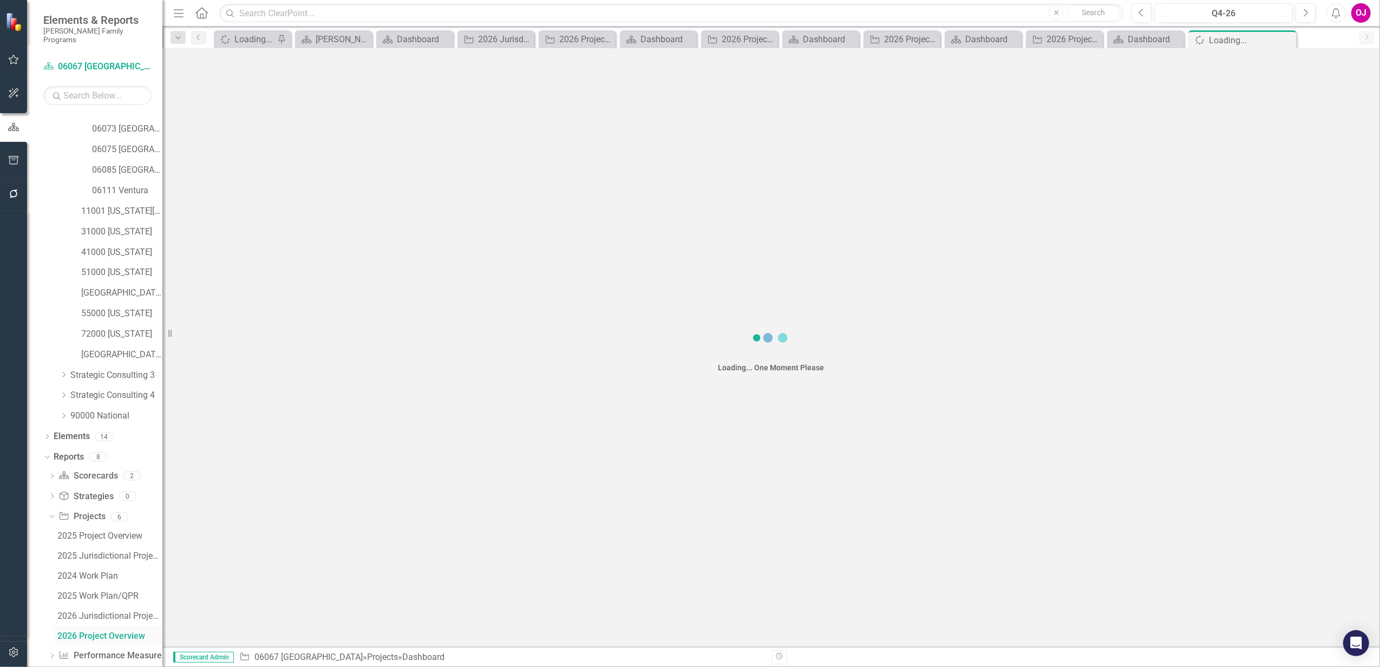
scroll to position [208, 0]
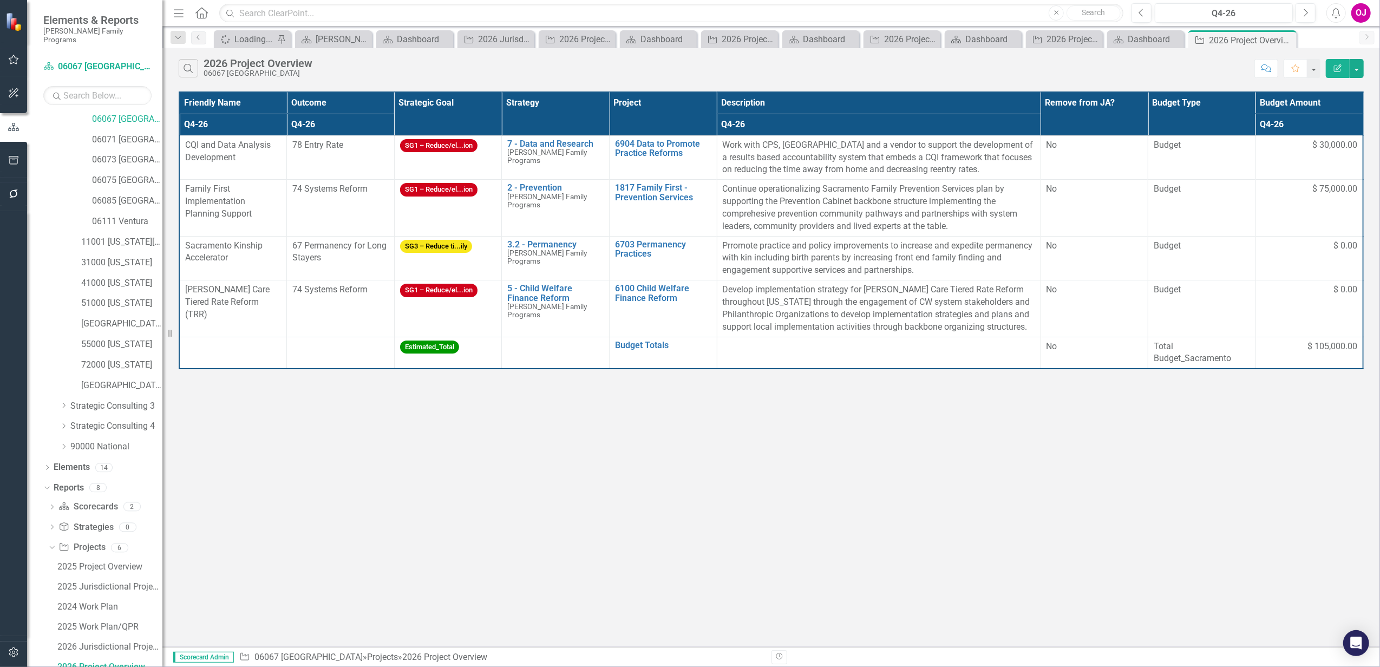
click at [696, 121] on th "Project" at bounding box center [664, 113] width 108 height 43
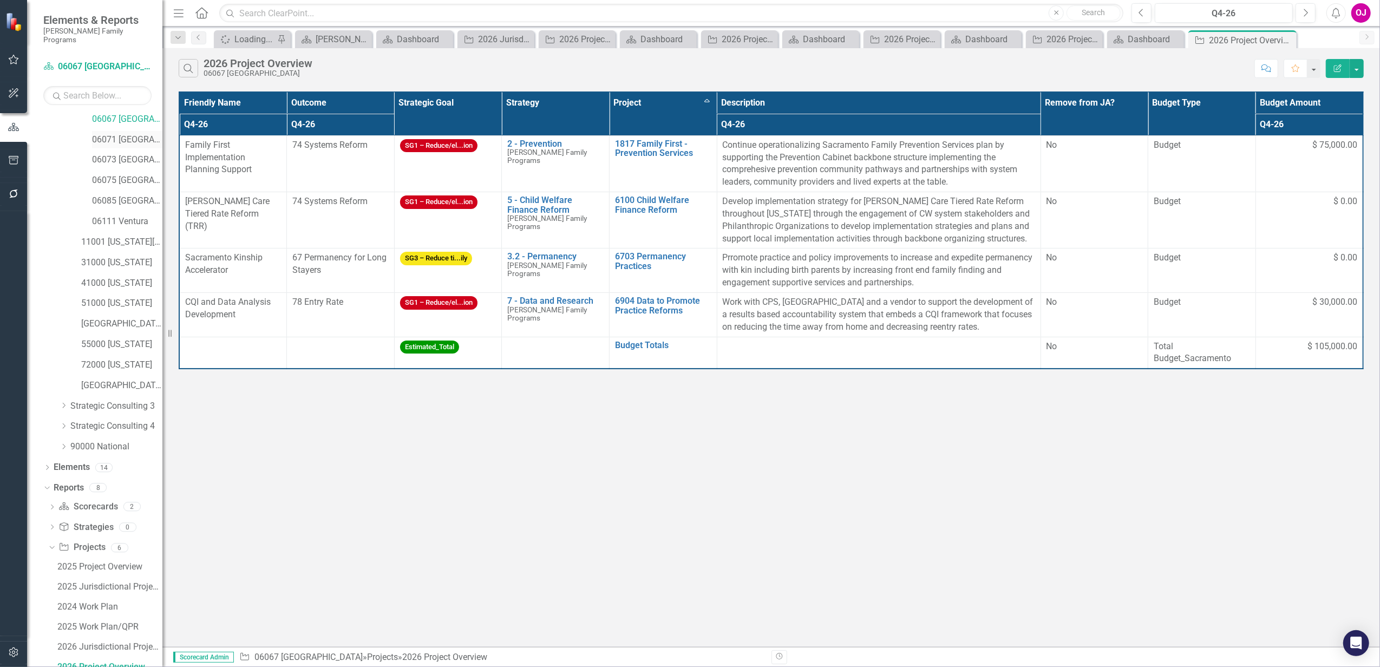
click at [127, 134] on link "06071 [GEOGRAPHIC_DATA]" at bounding box center [127, 140] width 70 height 12
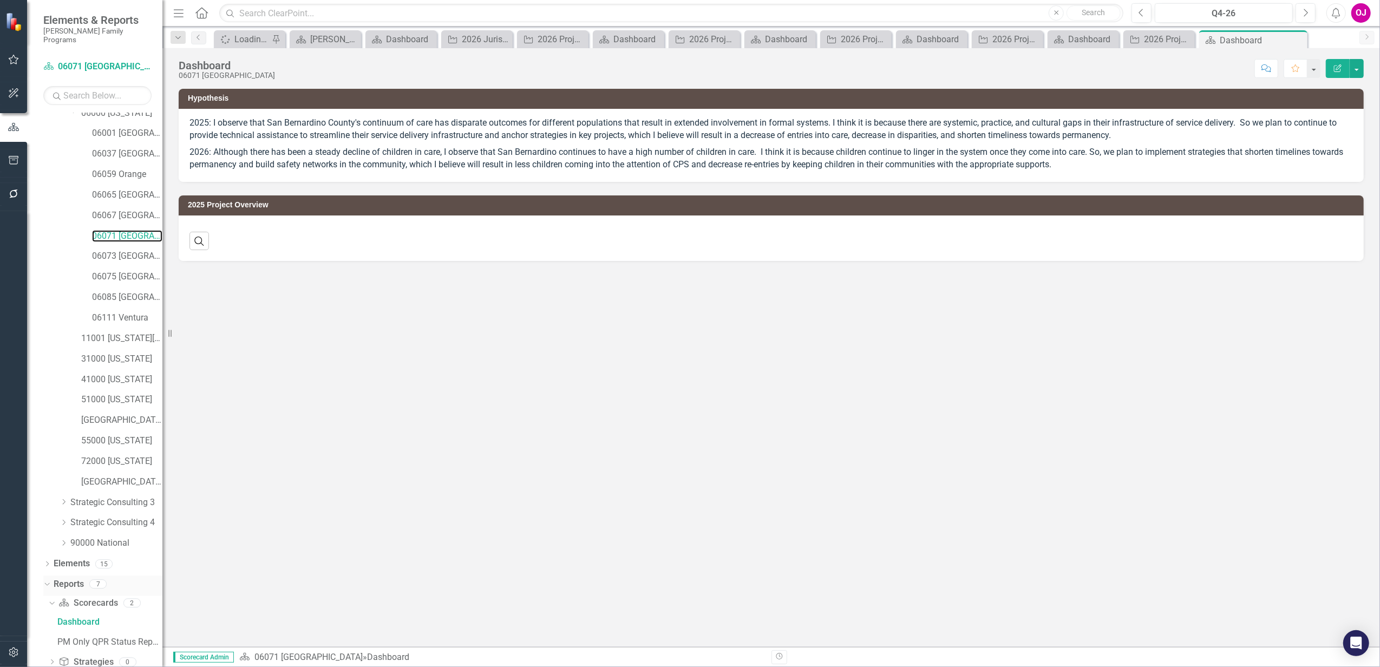
scroll to position [167, 0]
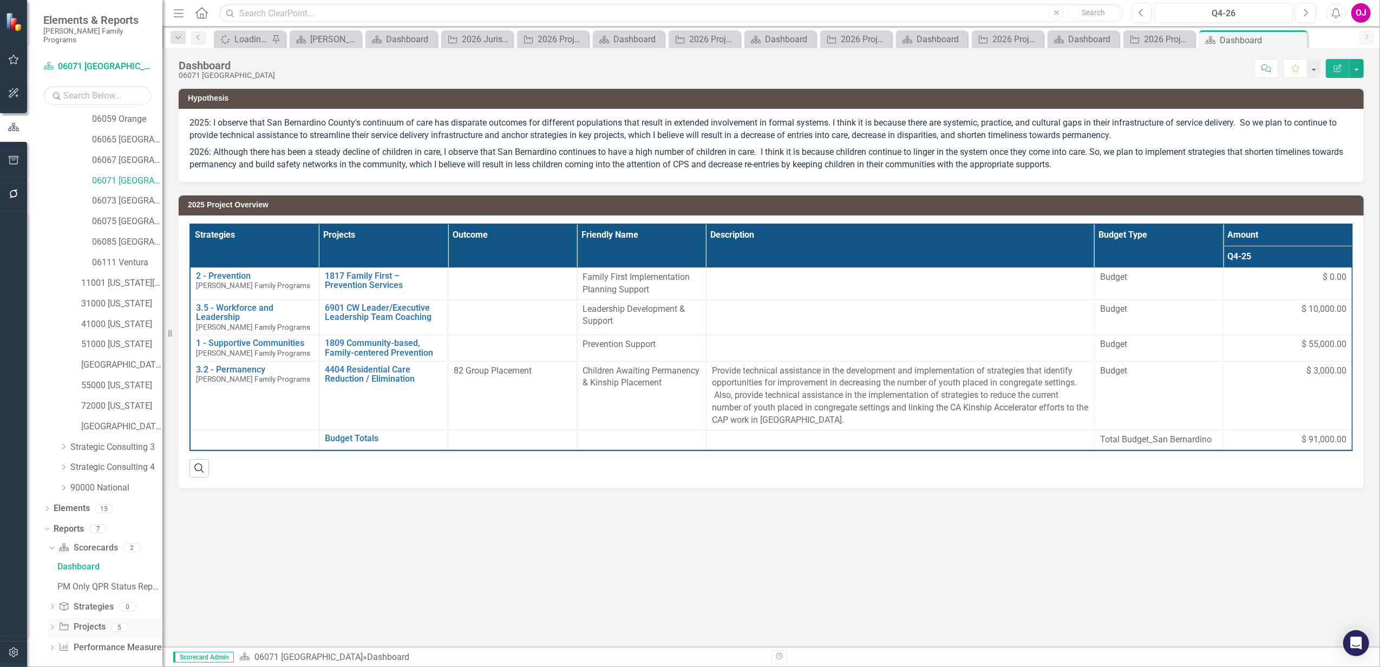
click at [51, 625] on icon "Dropdown" at bounding box center [52, 628] width 8 height 6
click at [94, 618] on link "2026 Project Overview" at bounding box center [109, 626] width 108 height 17
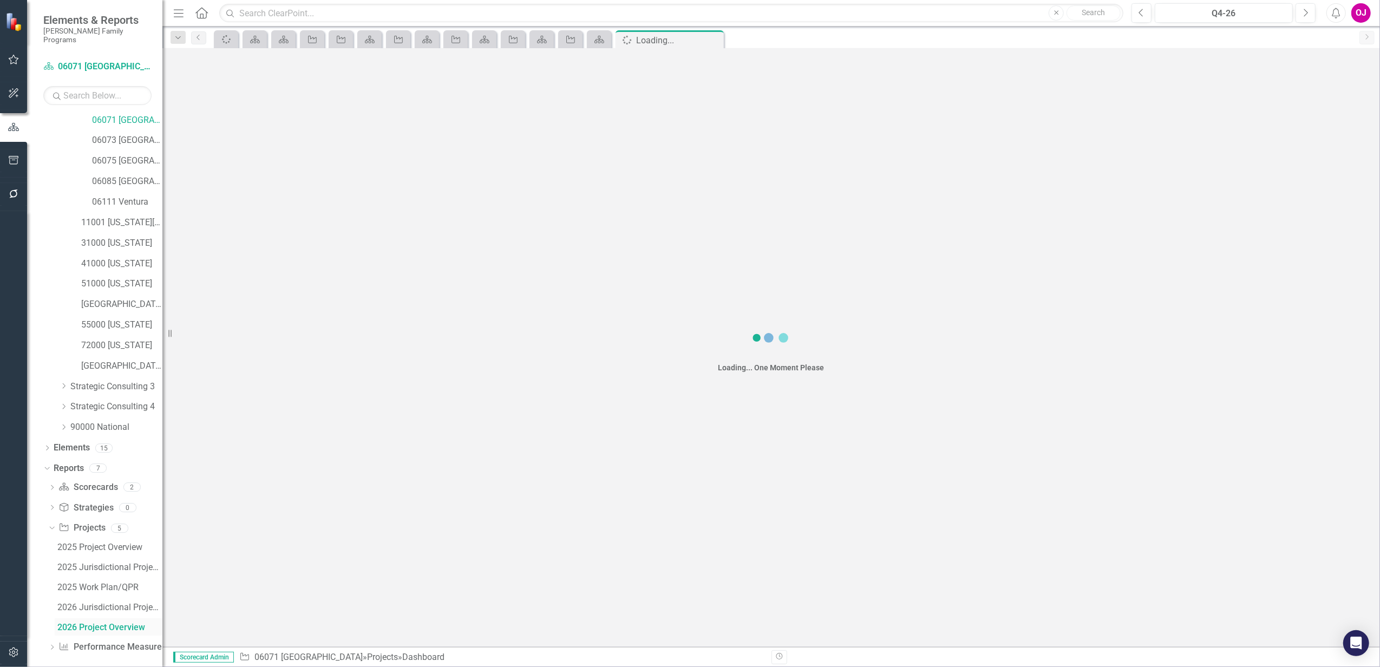
scroll to position [187, 0]
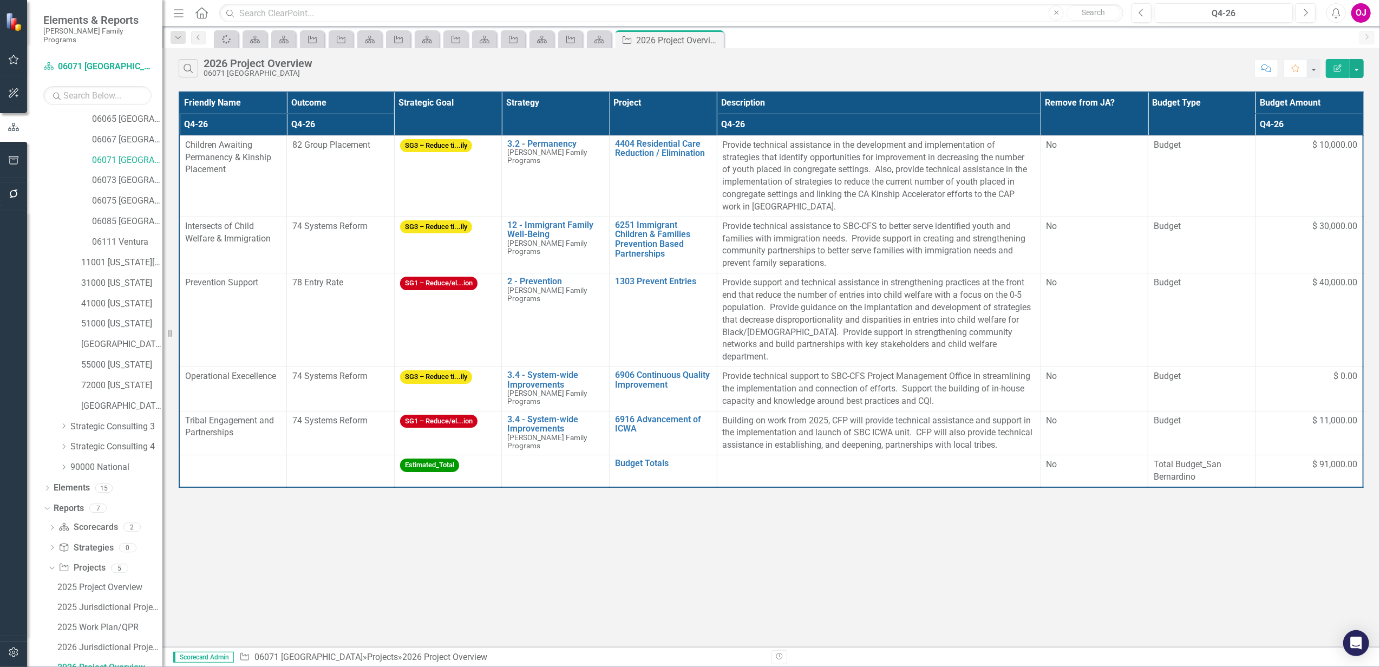
click at [650, 110] on th "Project" at bounding box center [664, 113] width 108 height 43
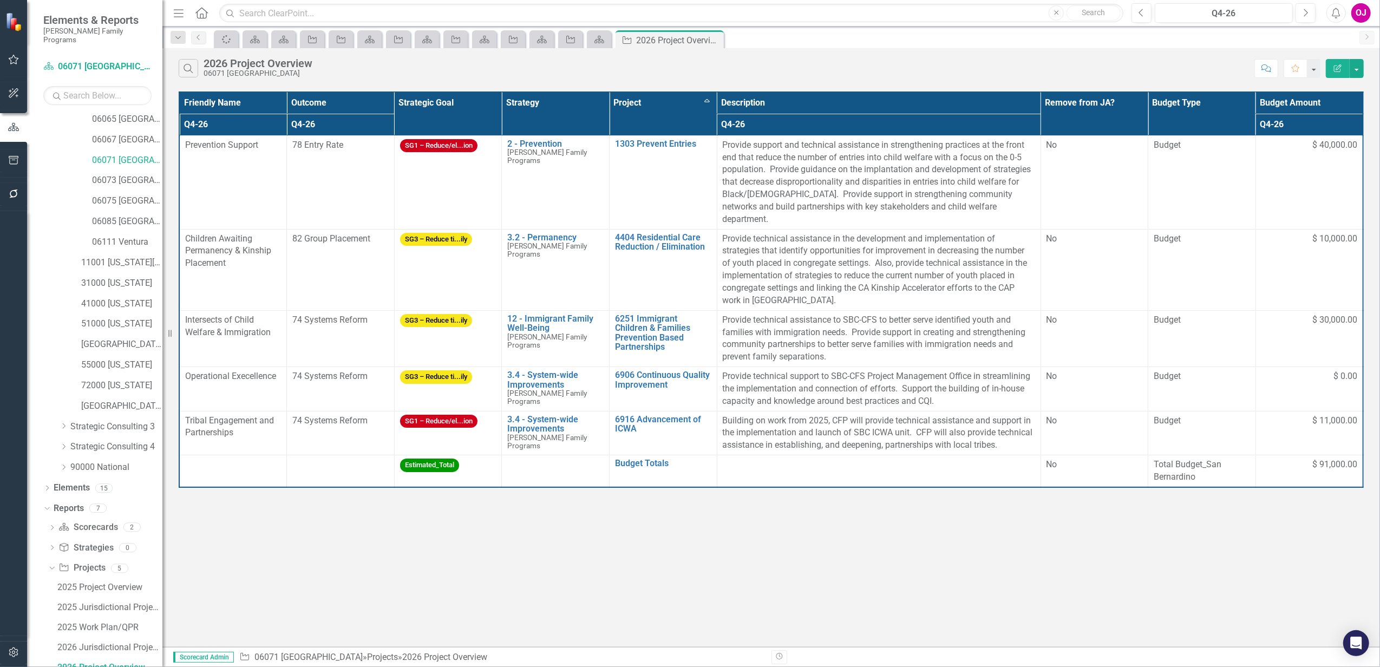
click at [626, 96] on th "Project Sort Ascending" at bounding box center [664, 113] width 108 height 43
click at [627, 97] on th "Project Sort Descending" at bounding box center [664, 113] width 108 height 43
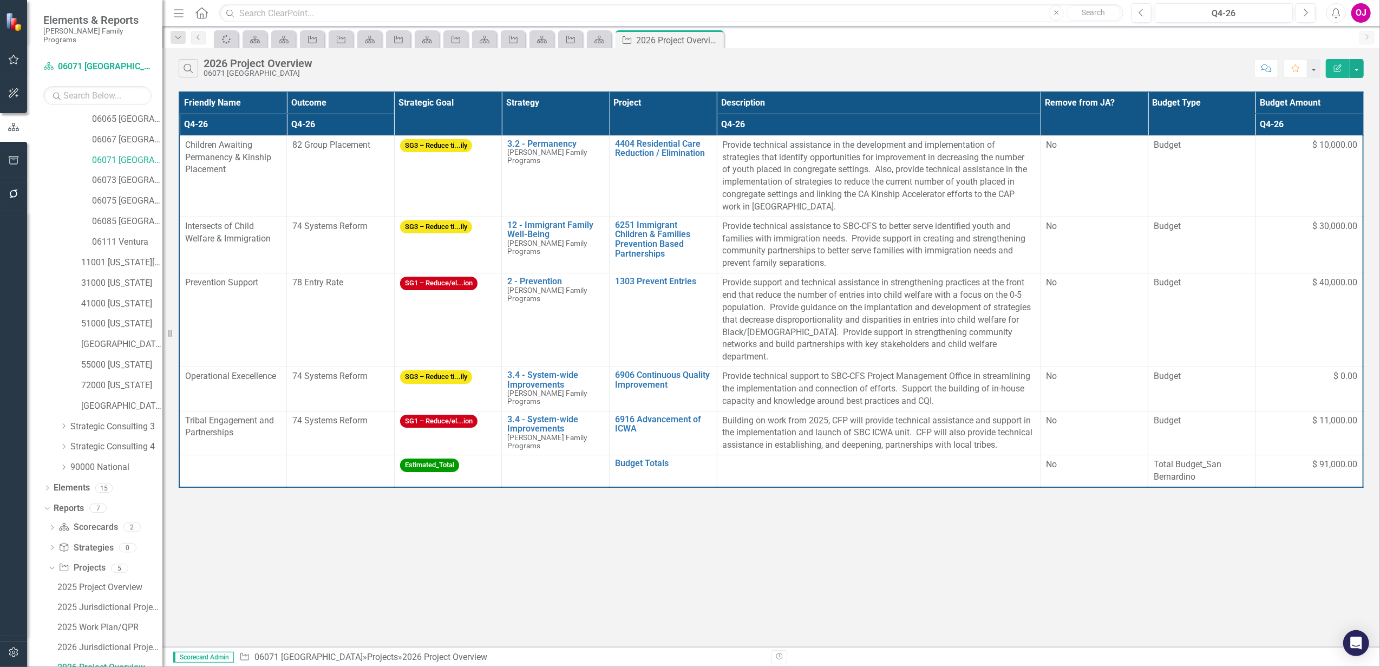
click at [627, 97] on th "Project" at bounding box center [664, 113] width 108 height 43
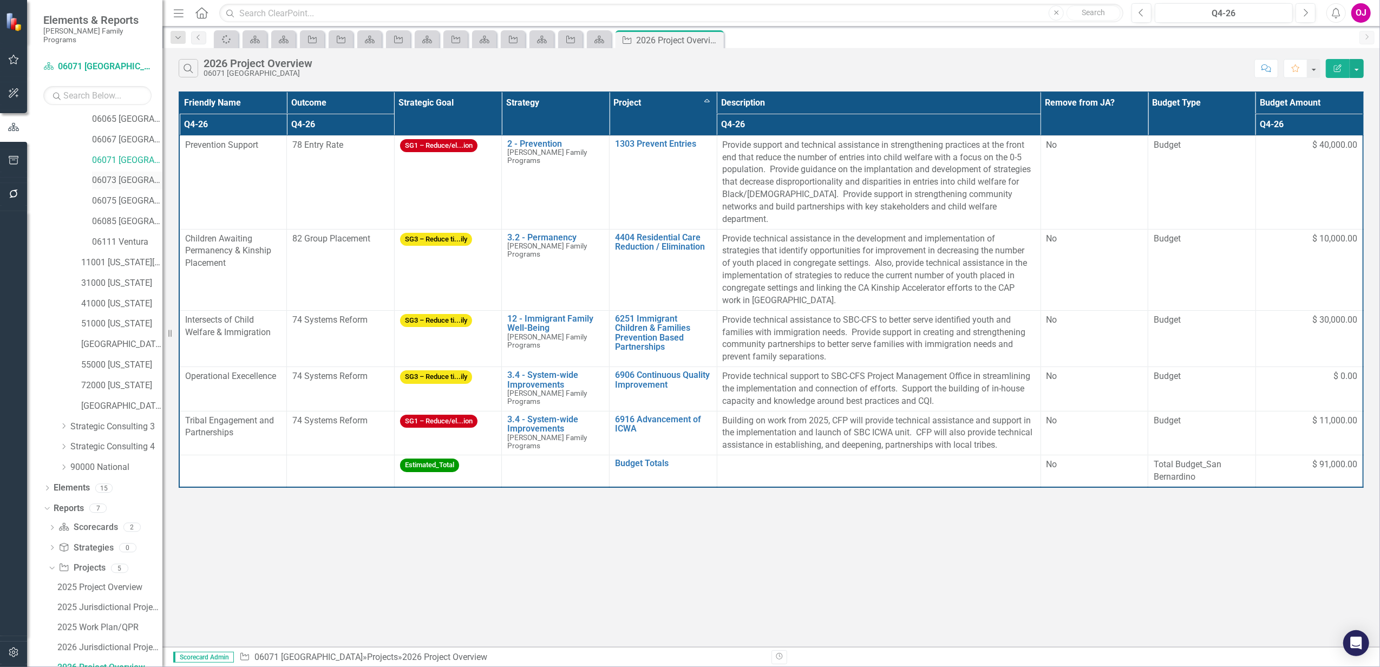
click at [128, 174] on link "06073 [GEOGRAPHIC_DATA]" at bounding box center [127, 180] width 70 height 12
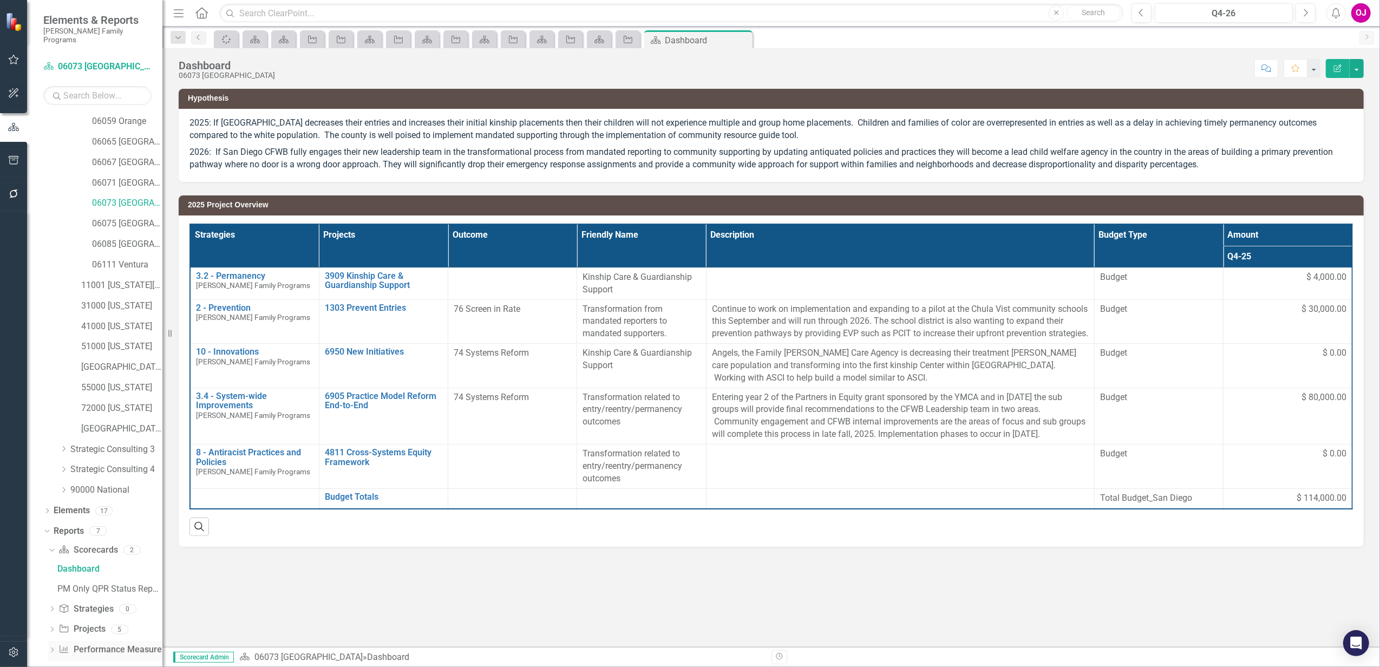
scroll to position [167, 0]
click at [53, 625] on icon "Dropdown" at bounding box center [52, 628] width 8 height 6
click at [102, 659] on link "2026 Jurisdictional Projects Assessment" at bounding box center [109, 667] width 108 height 17
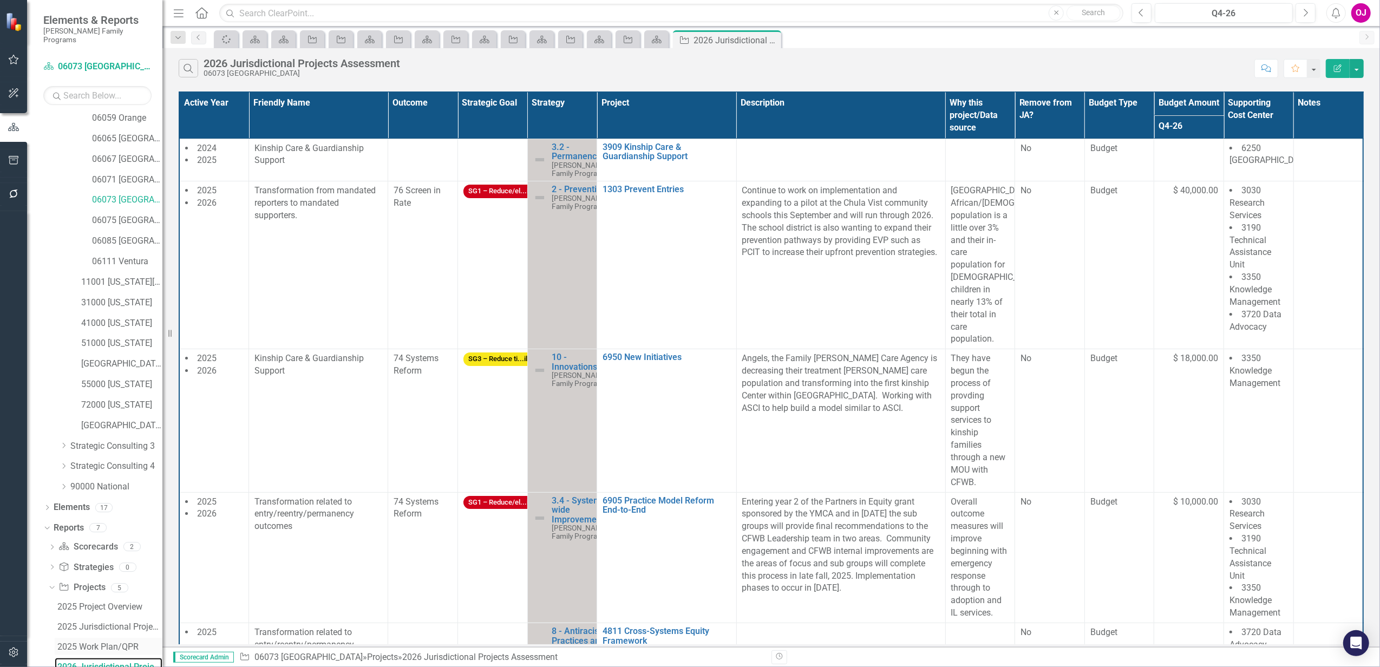
scroll to position [227, 0]
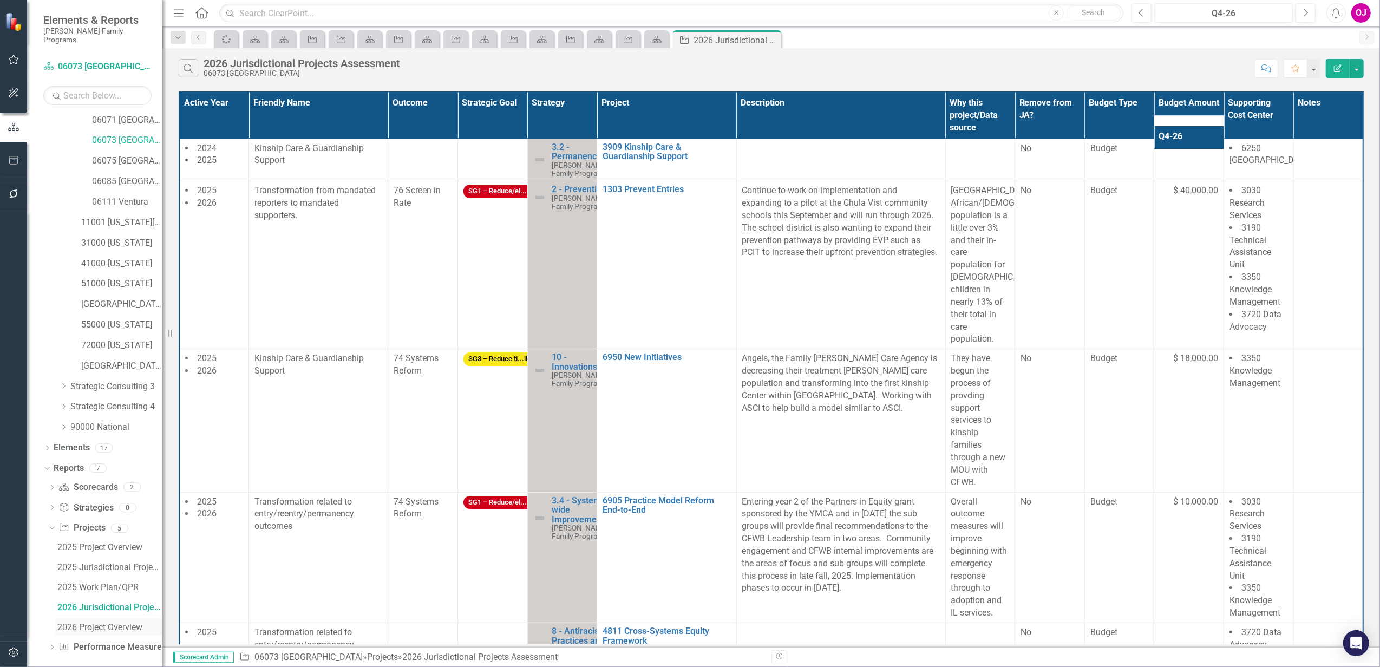
click at [113, 623] on div "2026 Project Overview" at bounding box center [109, 628] width 105 height 10
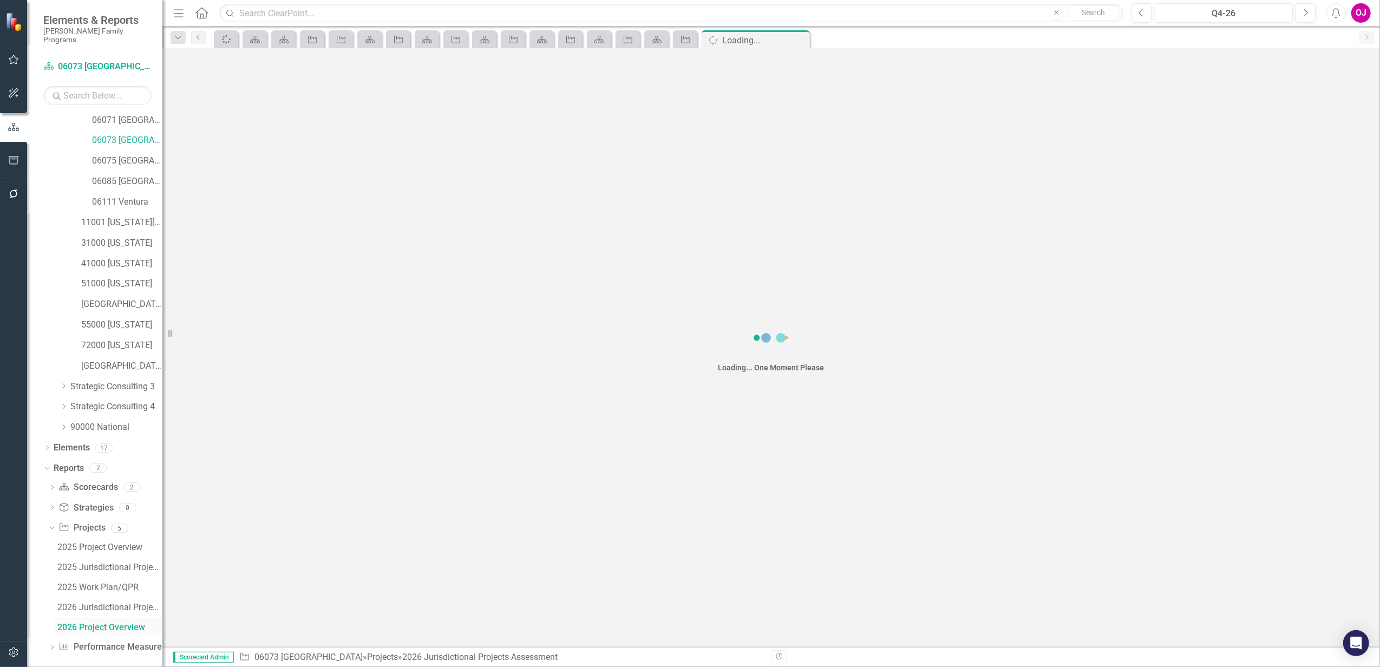
scroll to position [187, 0]
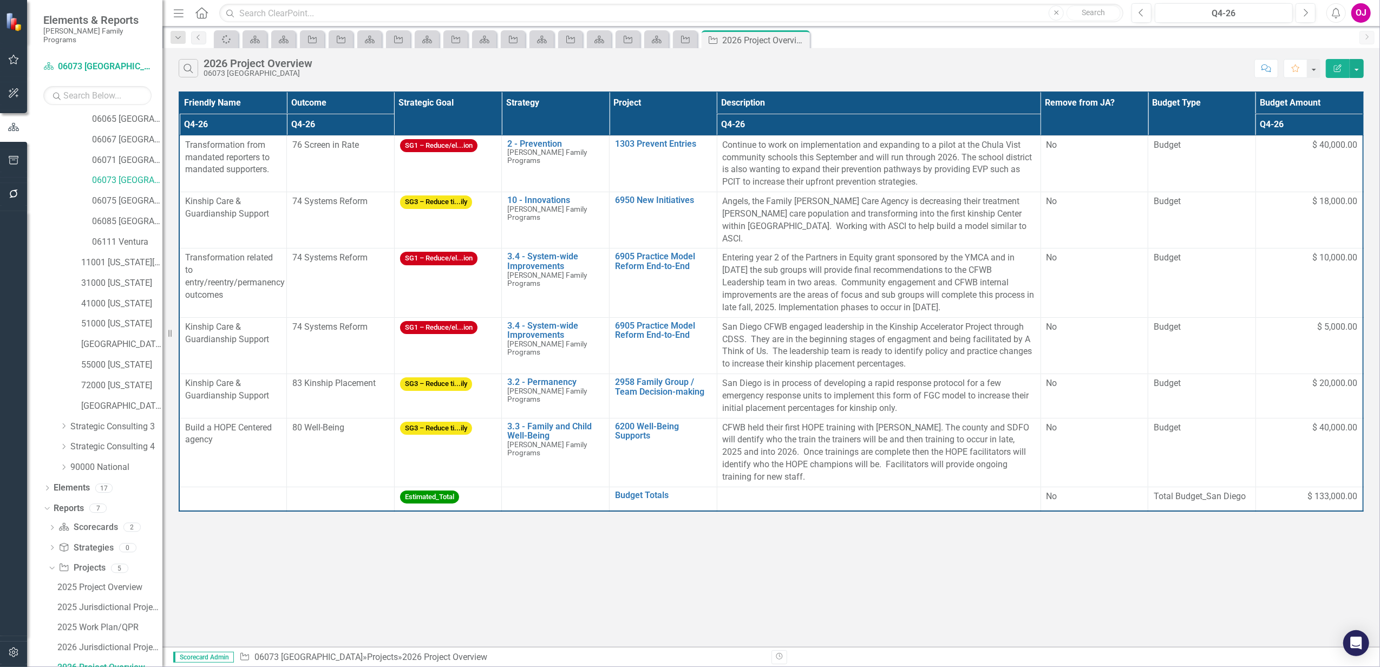
click at [651, 102] on th "Project" at bounding box center [664, 113] width 108 height 43
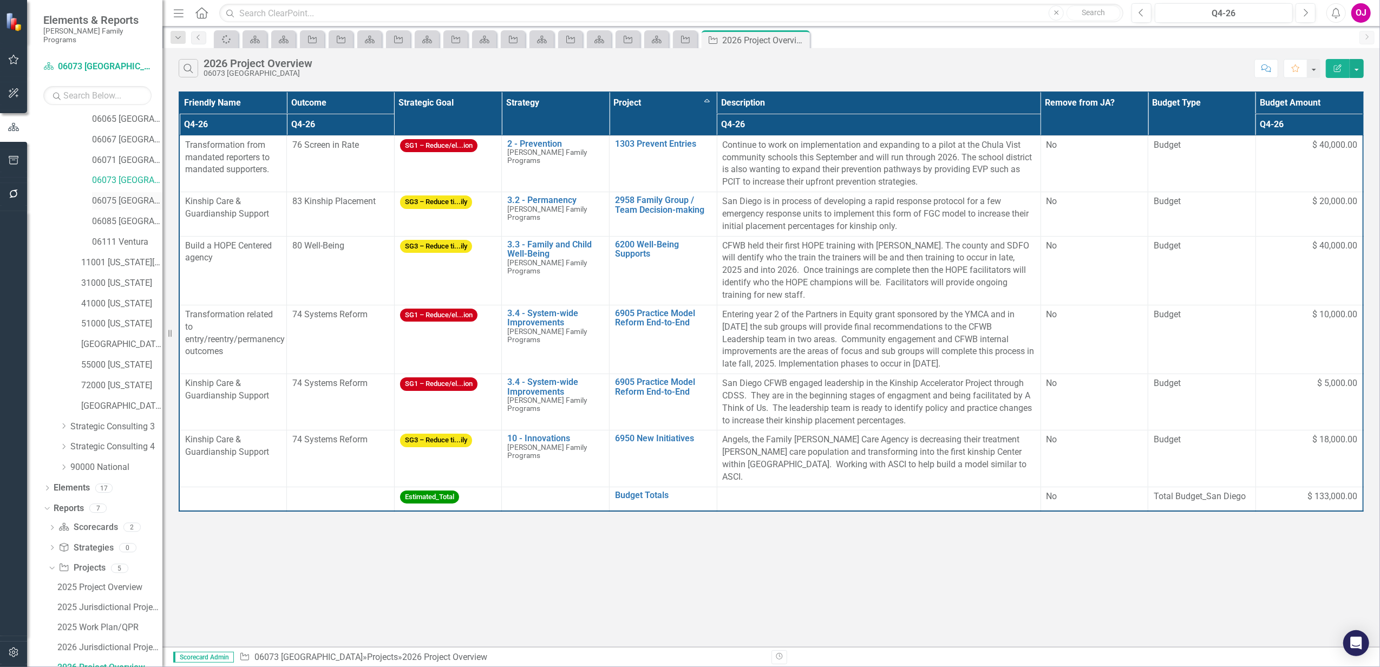
click at [105, 195] on link "06075 [GEOGRAPHIC_DATA]" at bounding box center [127, 201] width 70 height 12
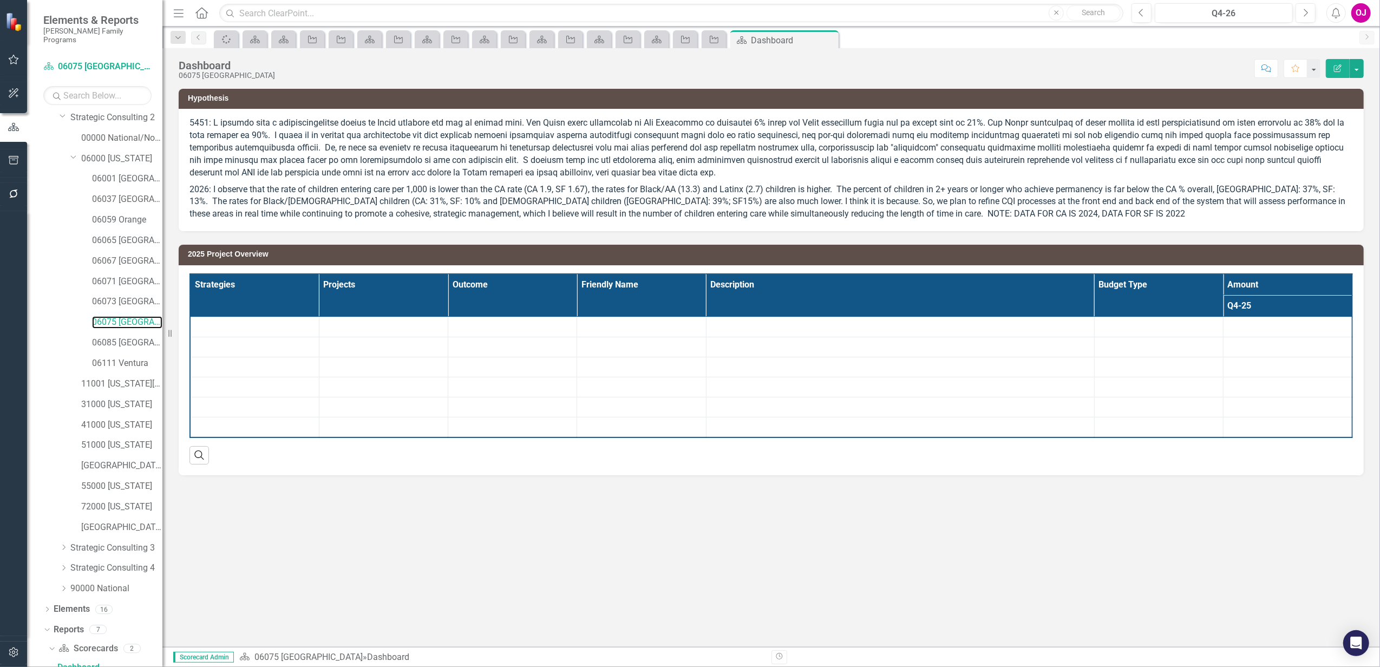
scroll to position [167, 0]
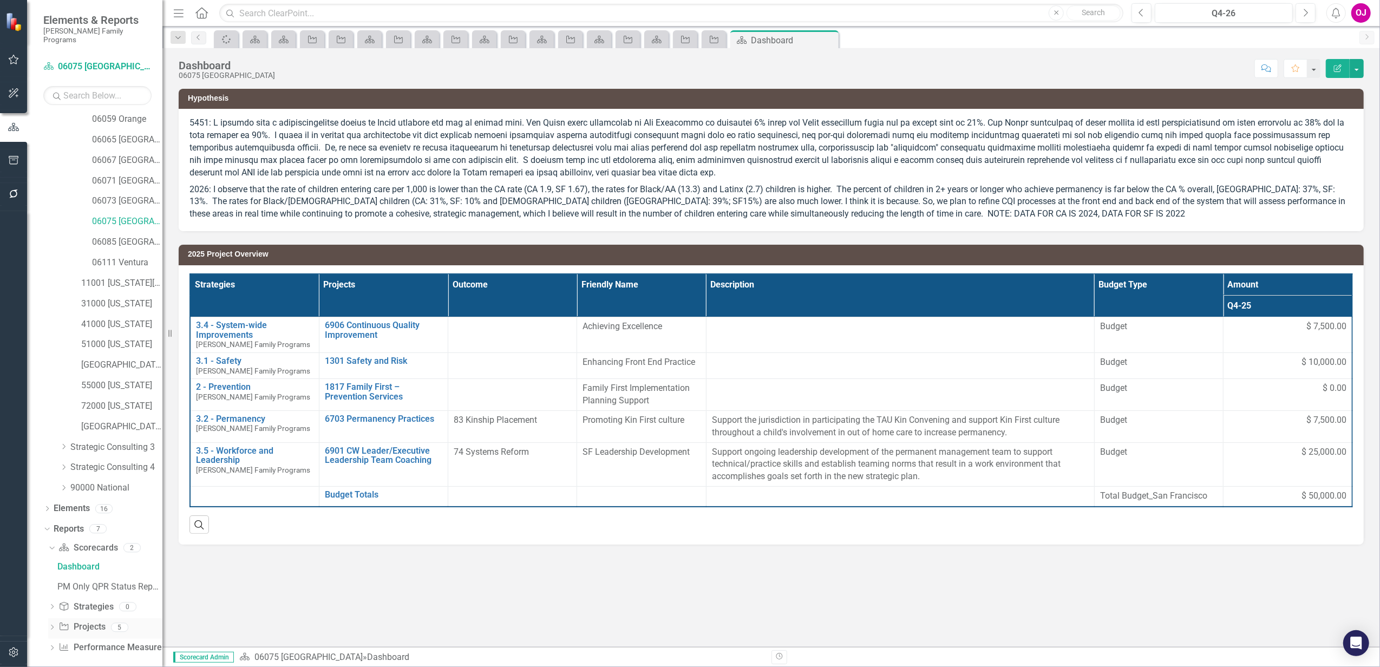
click at [53, 625] on icon "Dropdown" at bounding box center [52, 628] width 8 height 6
click at [83, 623] on div "2026 Project Overview" at bounding box center [109, 628] width 105 height 10
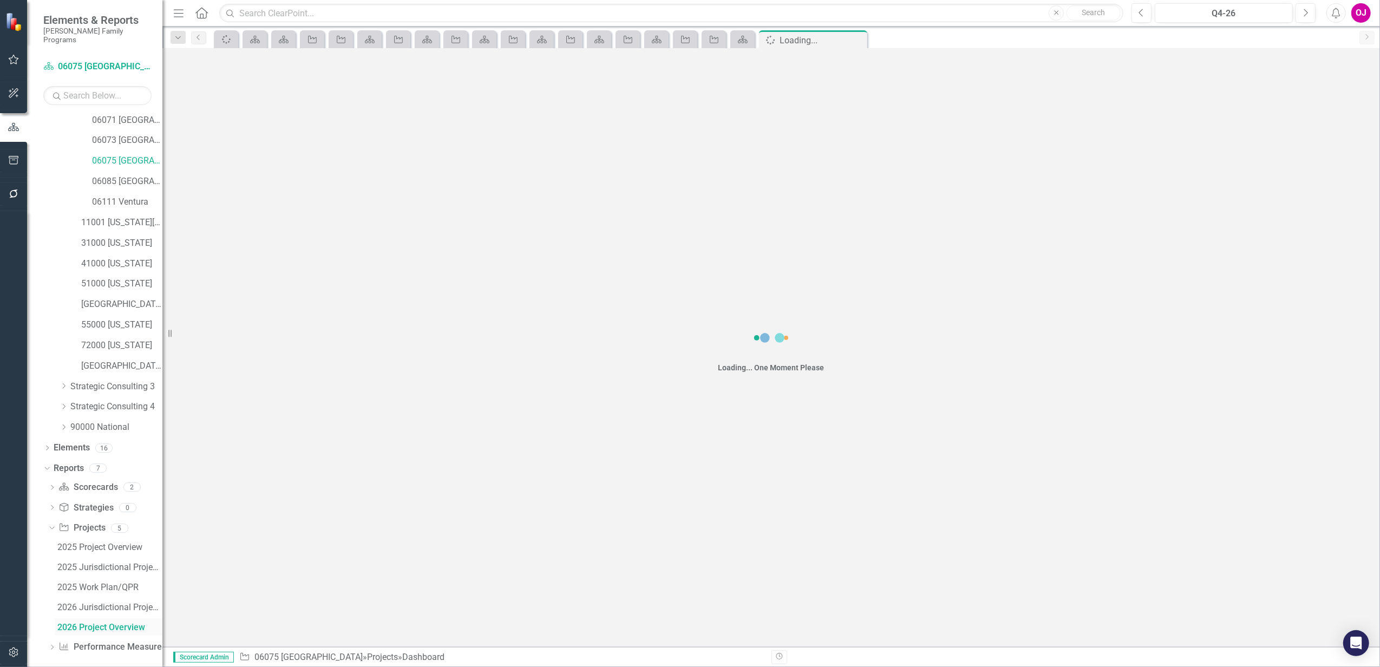
scroll to position [187, 0]
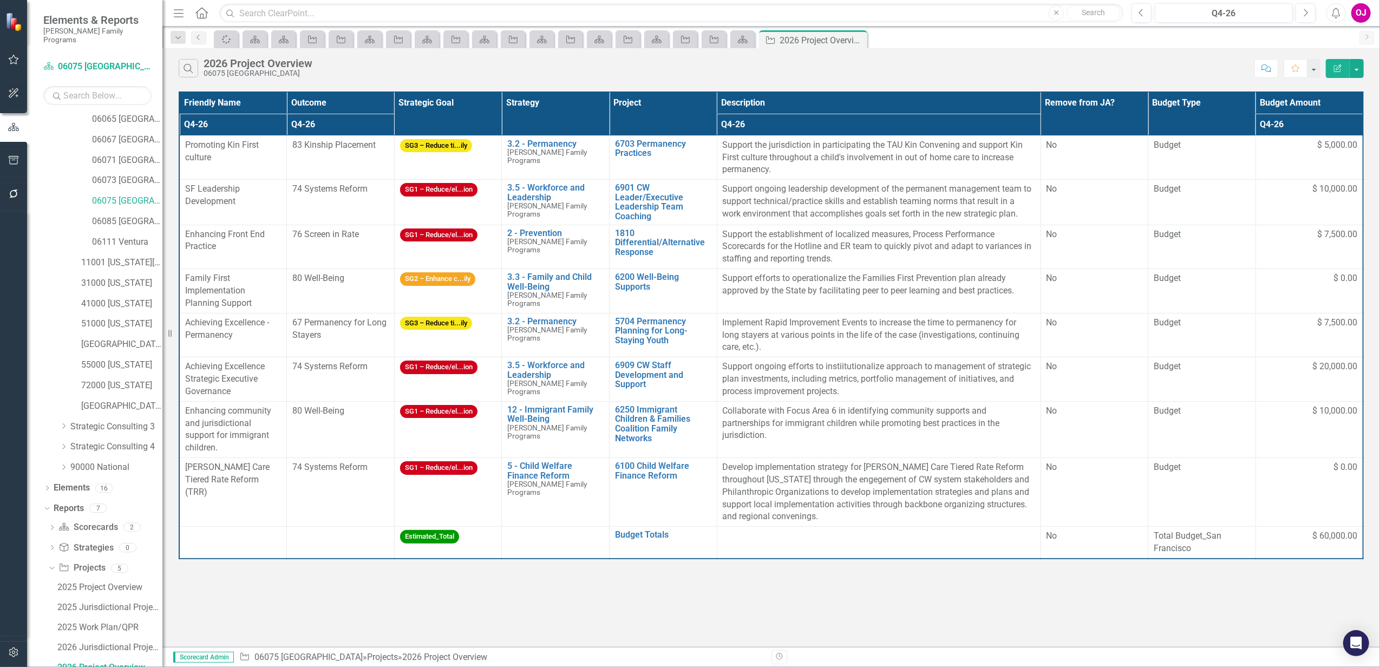
click at [629, 112] on th "Project" at bounding box center [664, 113] width 108 height 43
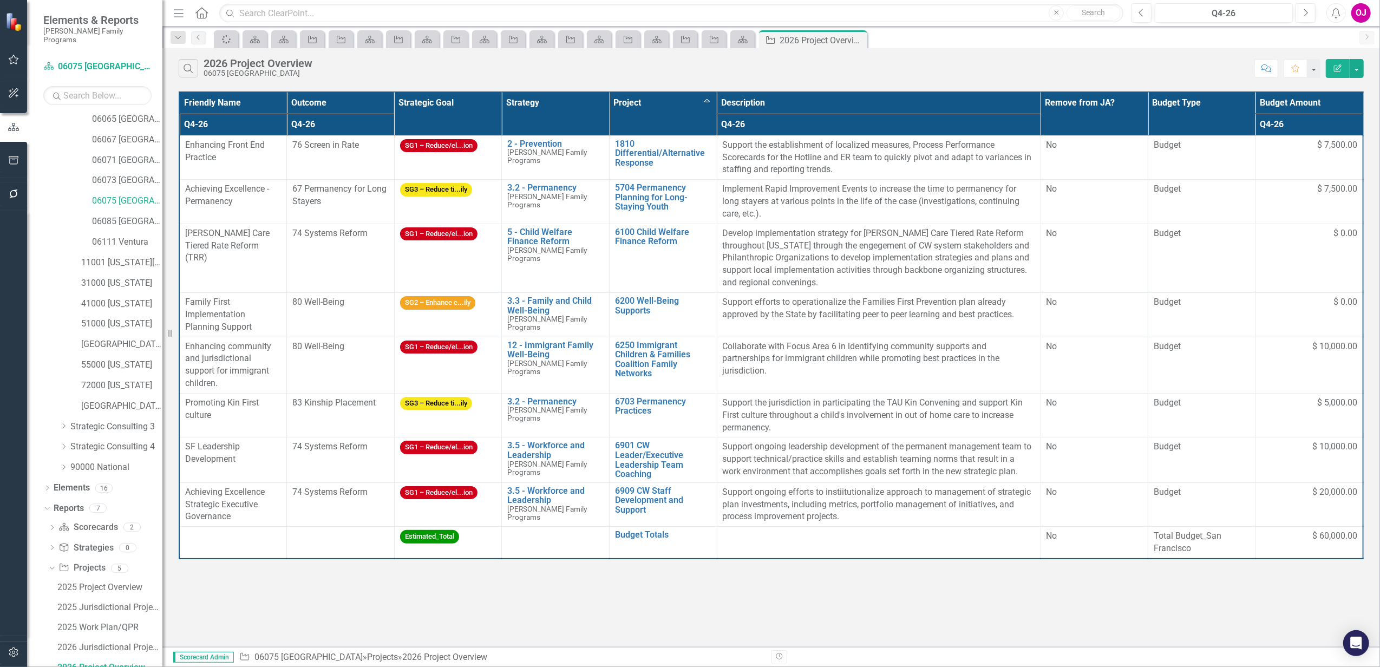
click at [335, 127] on th "Q4-26" at bounding box center [341, 125] width 108 height 22
click at [387, 123] on th "Q4-26 Sort Ascending" at bounding box center [341, 125] width 108 height 22
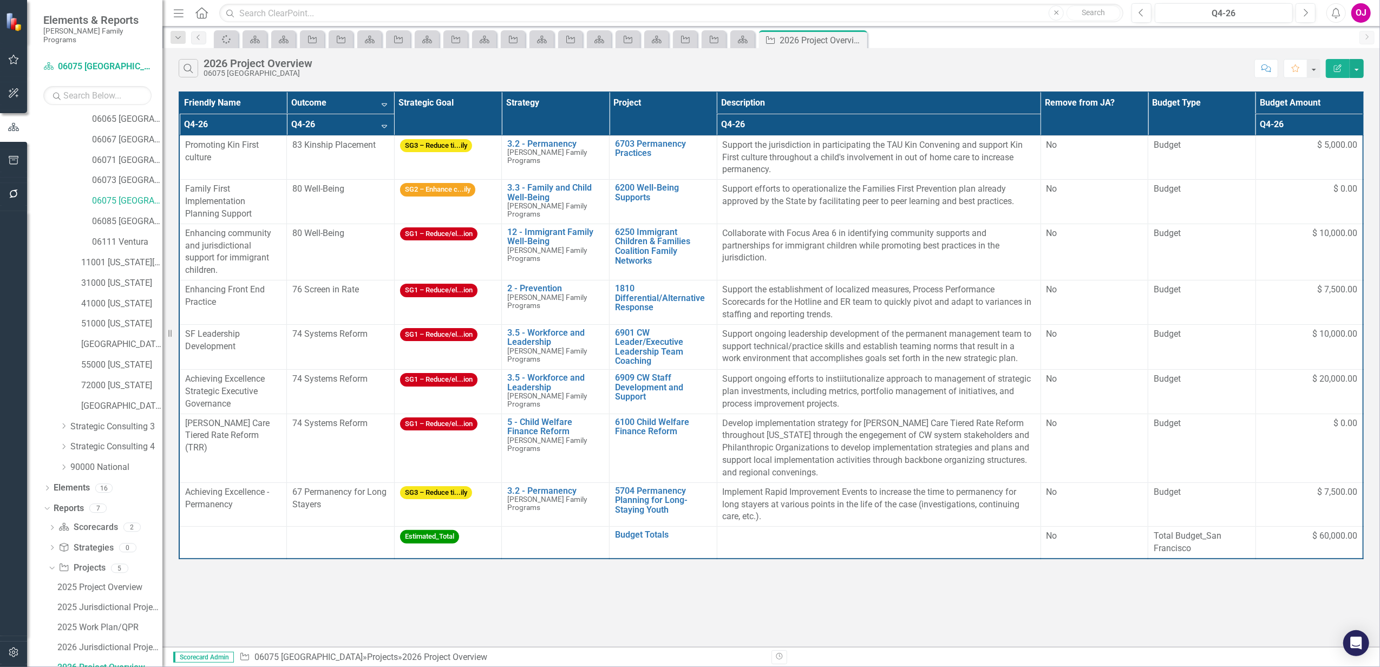
click at [381, 128] on th "Q4-26 Sort Descending" at bounding box center [341, 125] width 108 height 22
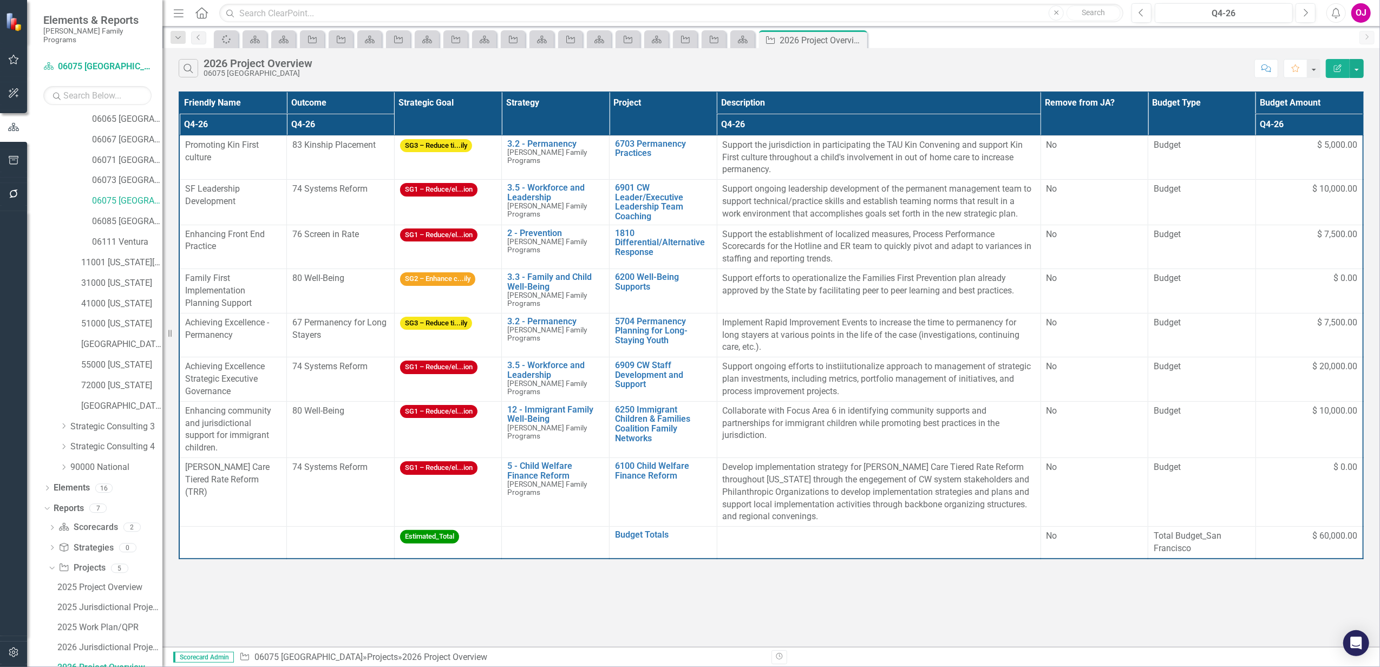
click at [382, 126] on th "Q4-26" at bounding box center [341, 125] width 108 height 22
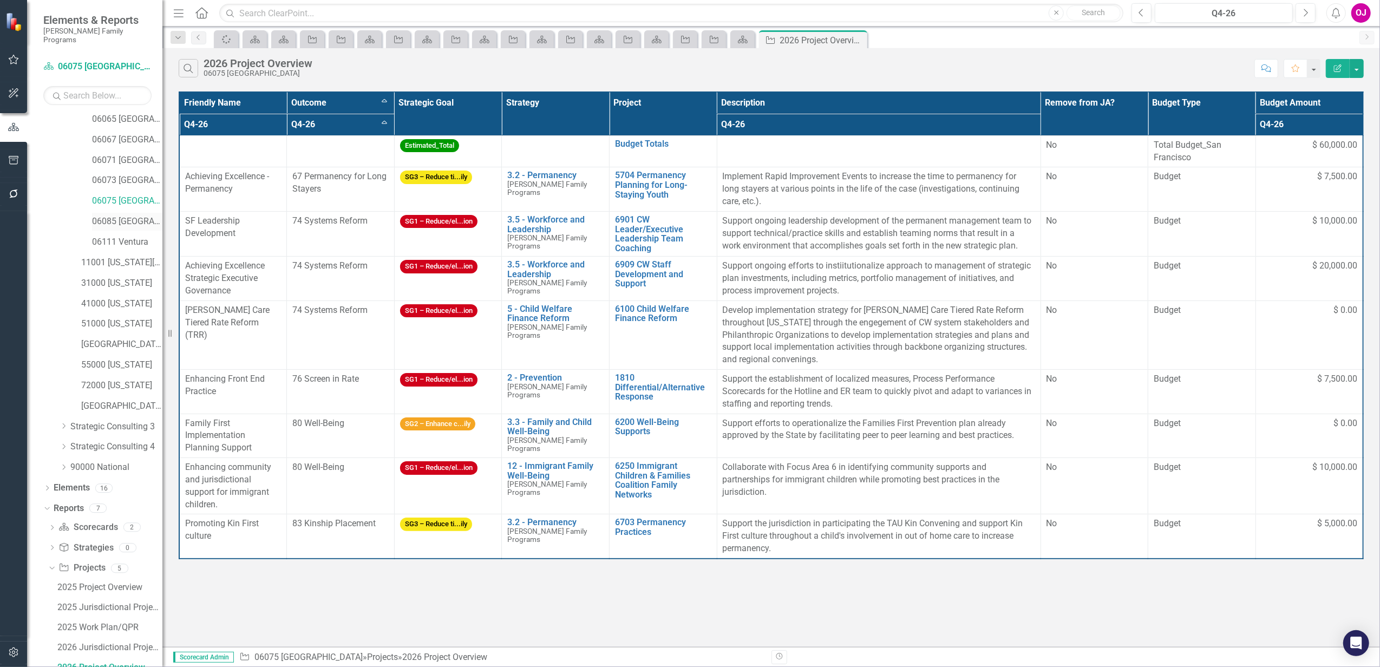
click at [120, 216] on link "06085 [GEOGRAPHIC_DATA][PERSON_NAME]" at bounding box center [127, 222] width 70 height 12
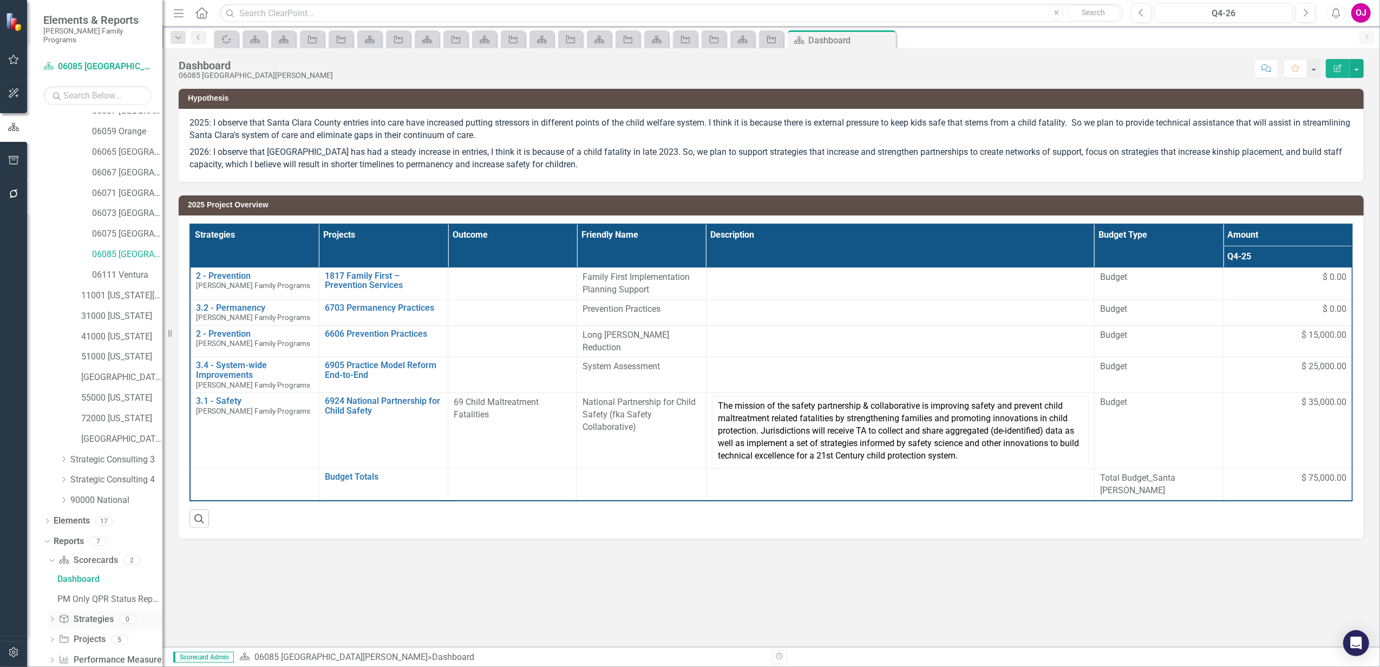
scroll to position [167, 0]
click at [51, 625] on icon "Dropdown" at bounding box center [52, 628] width 8 height 6
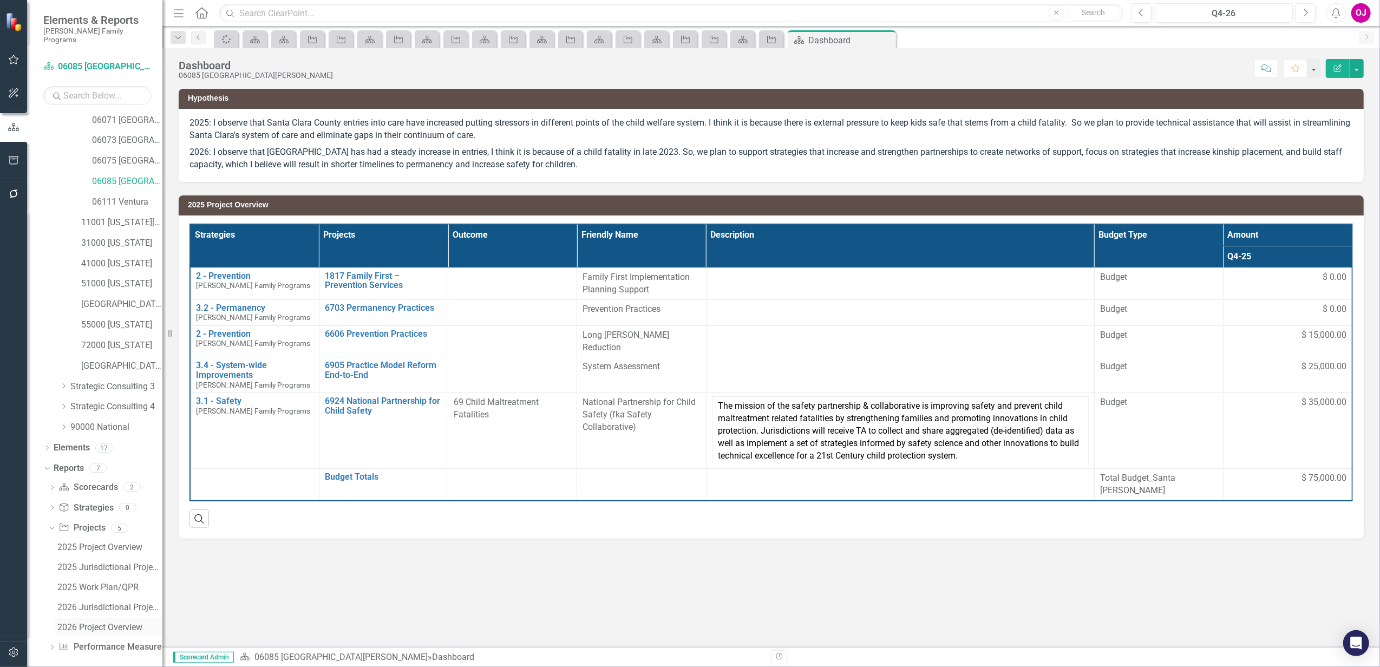
click at [100, 623] on div "2026 Project Overview" at bounding box center [109, 628] width 105 height 10
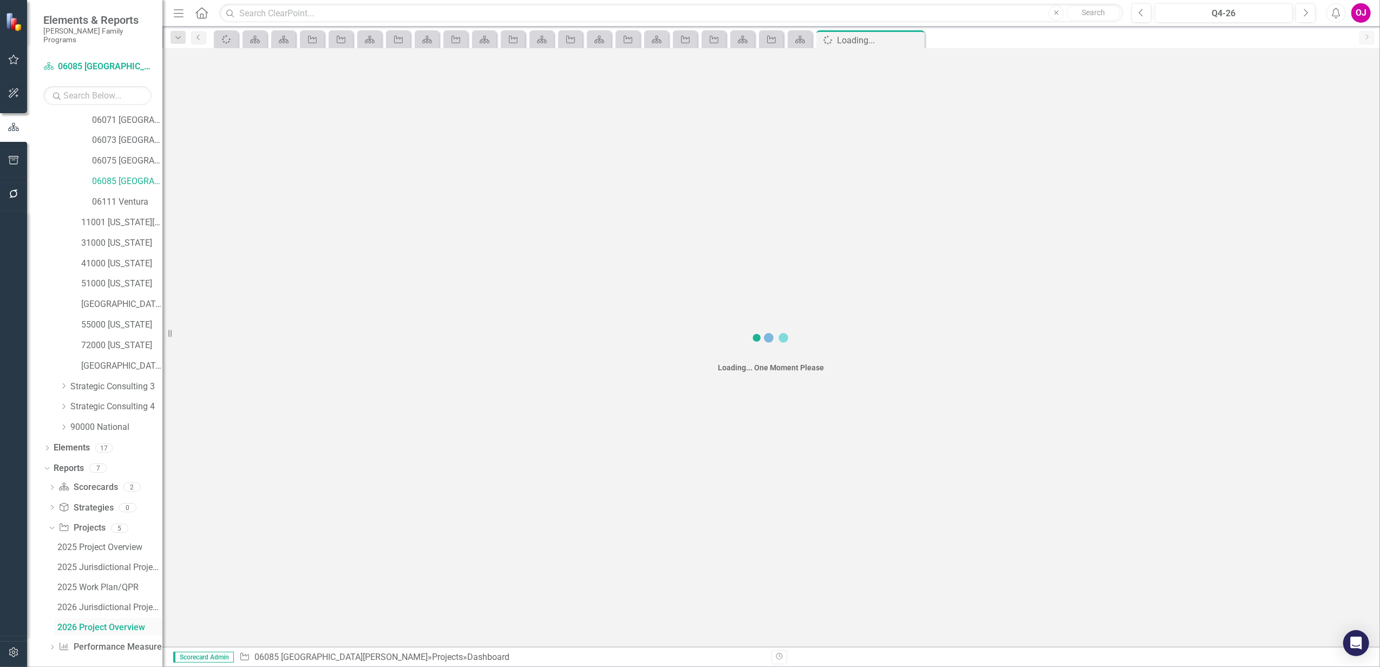
scroll to position [187, 0]
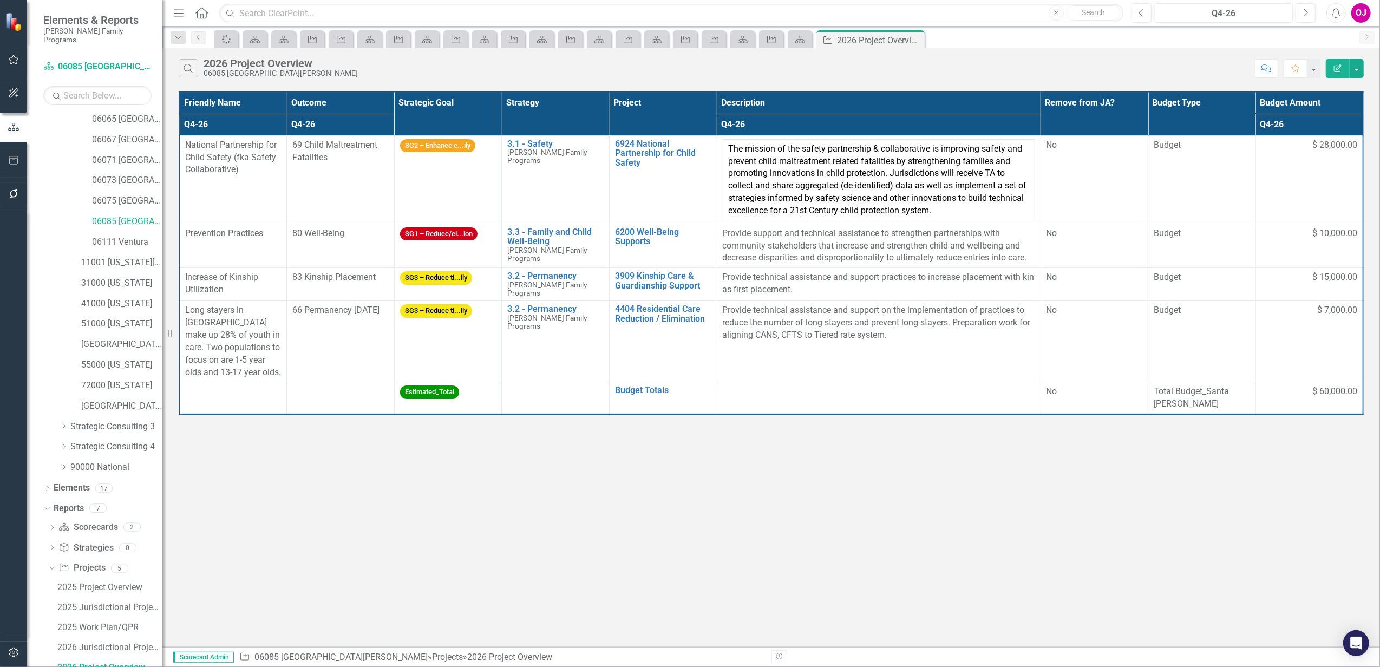
click at [694, 107] on th "Project" at bounding box center [664, 113] width 108 height 43
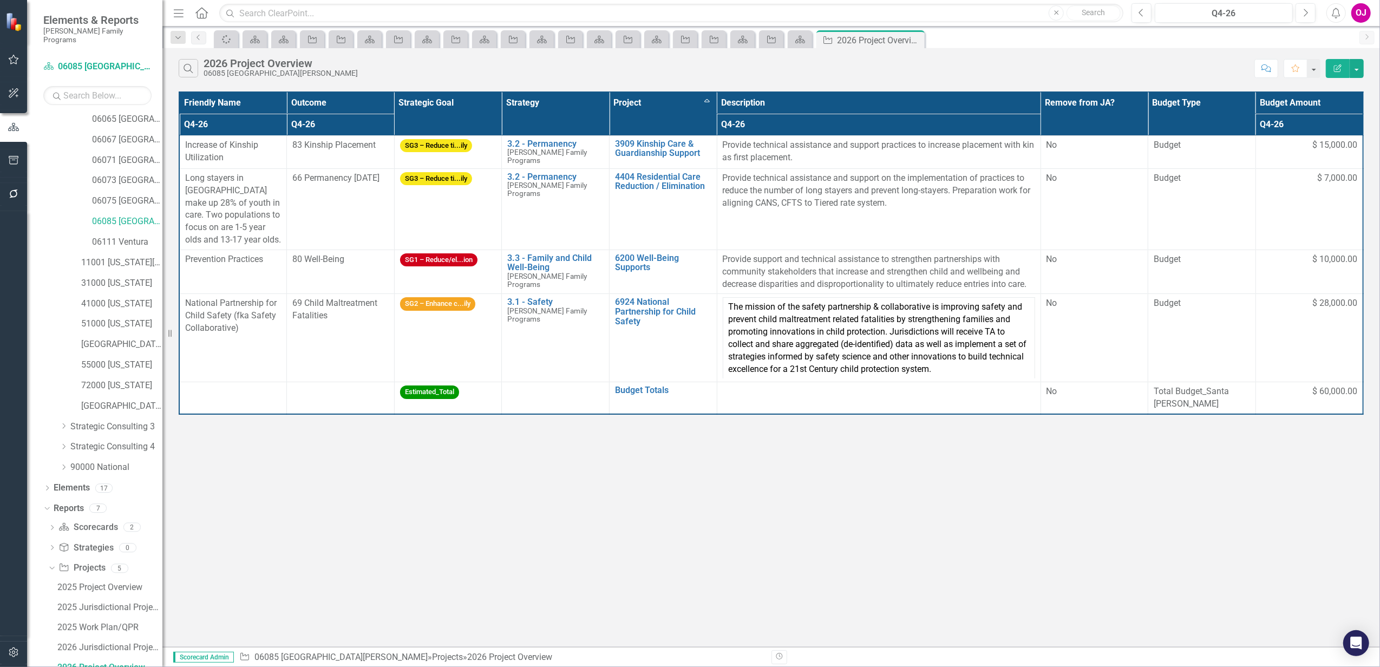
click at [694, 107] on th "Project Sort Ascending" at bounding box center [664, 113] width 108 height 43
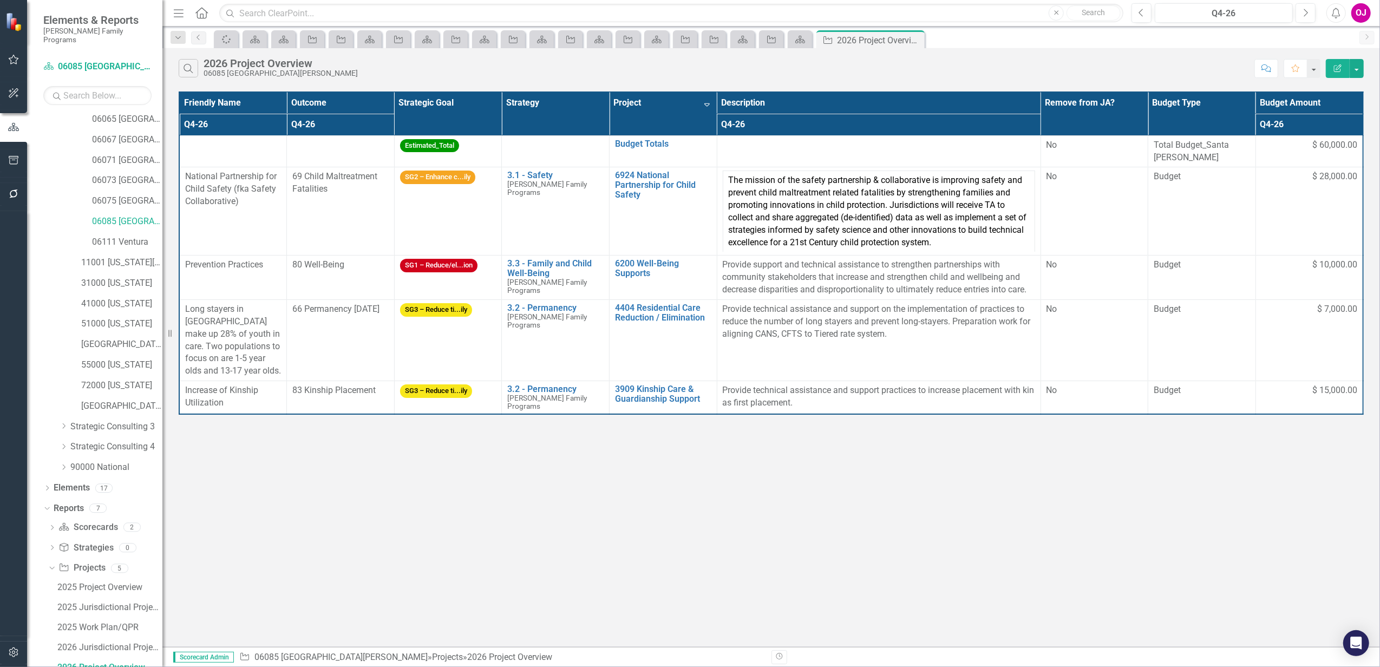
click at [694, 107] on th "Project Sort Descending" at bounding box center [664, 113] width 108 height 43
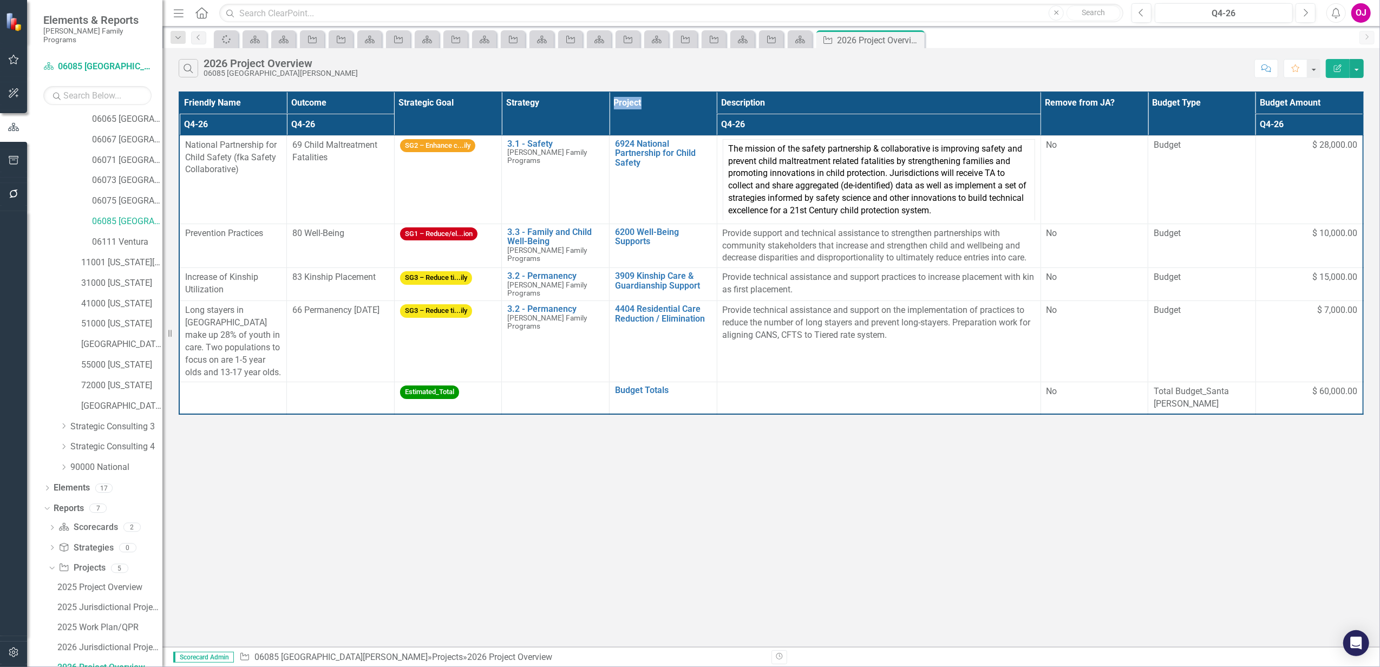
click at [694, 107] on th "Project" at bounding box center [664, 113] width 108 height 43
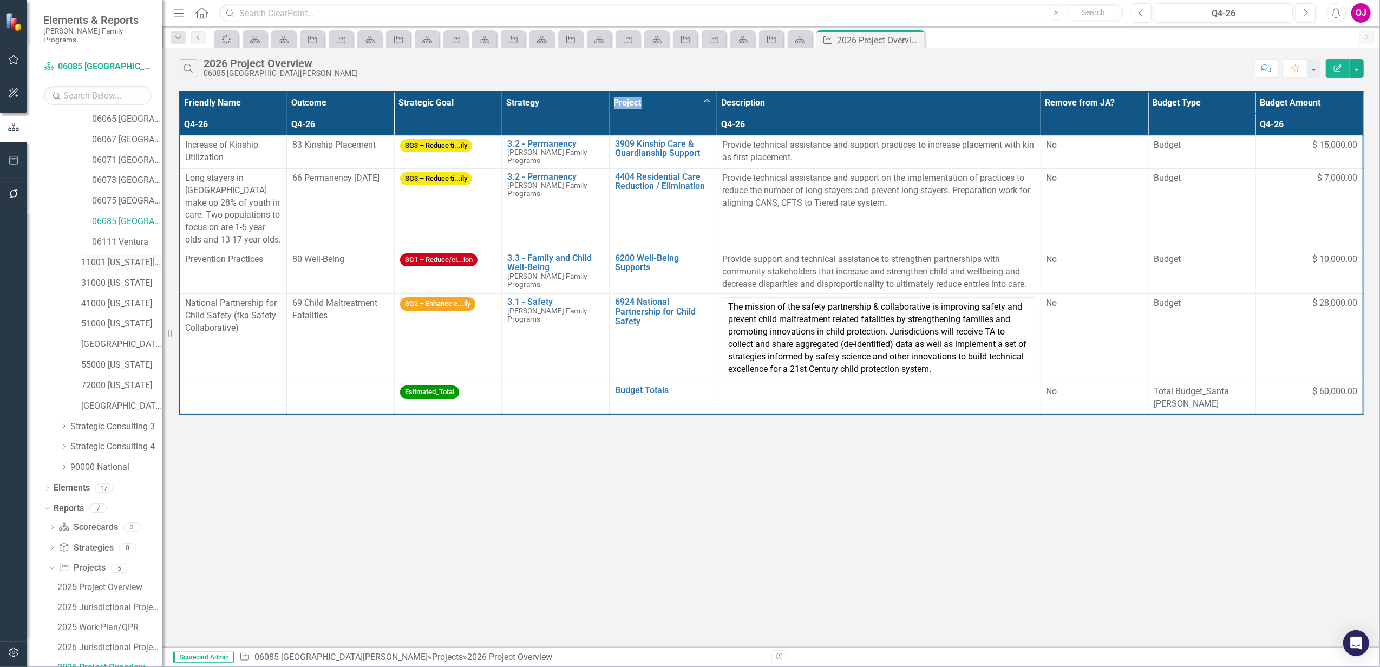
click at [130, 257] on link "11001 [US_STATE][GEOGRAPHIC_DATA]" at bounding box center [121, 263] width 81 height 12
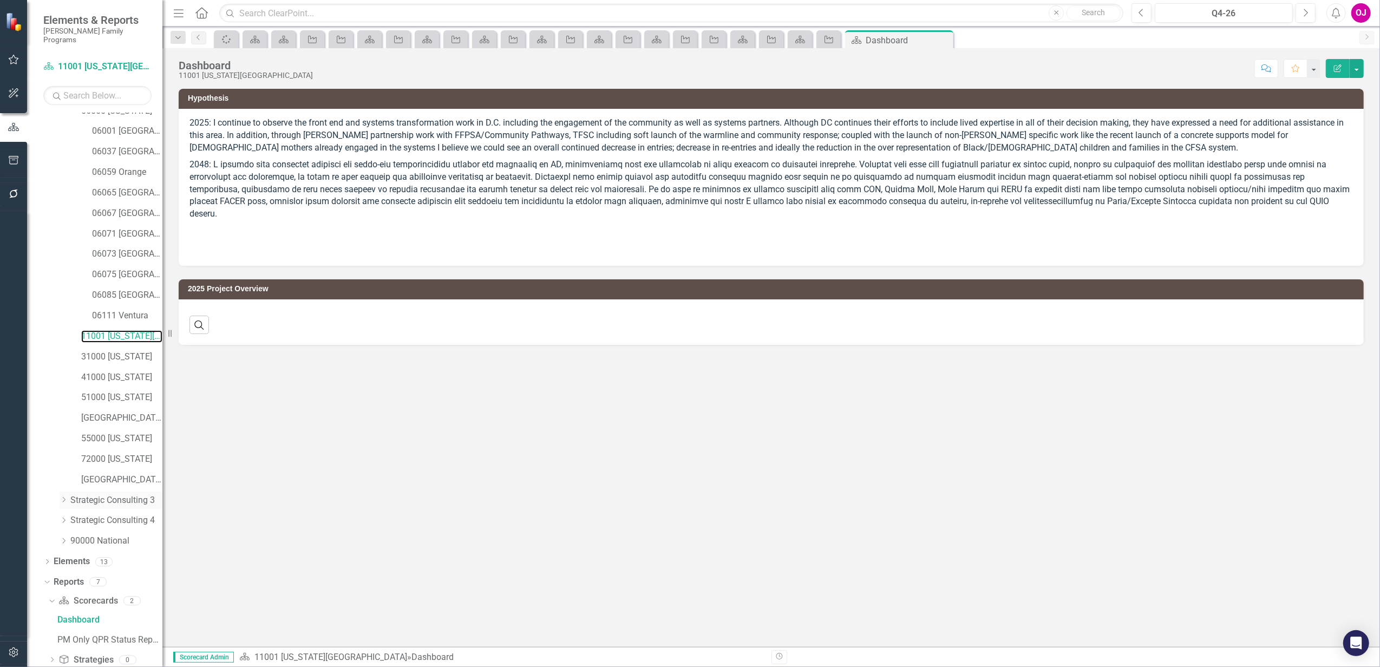
scroll to position [167, 0]
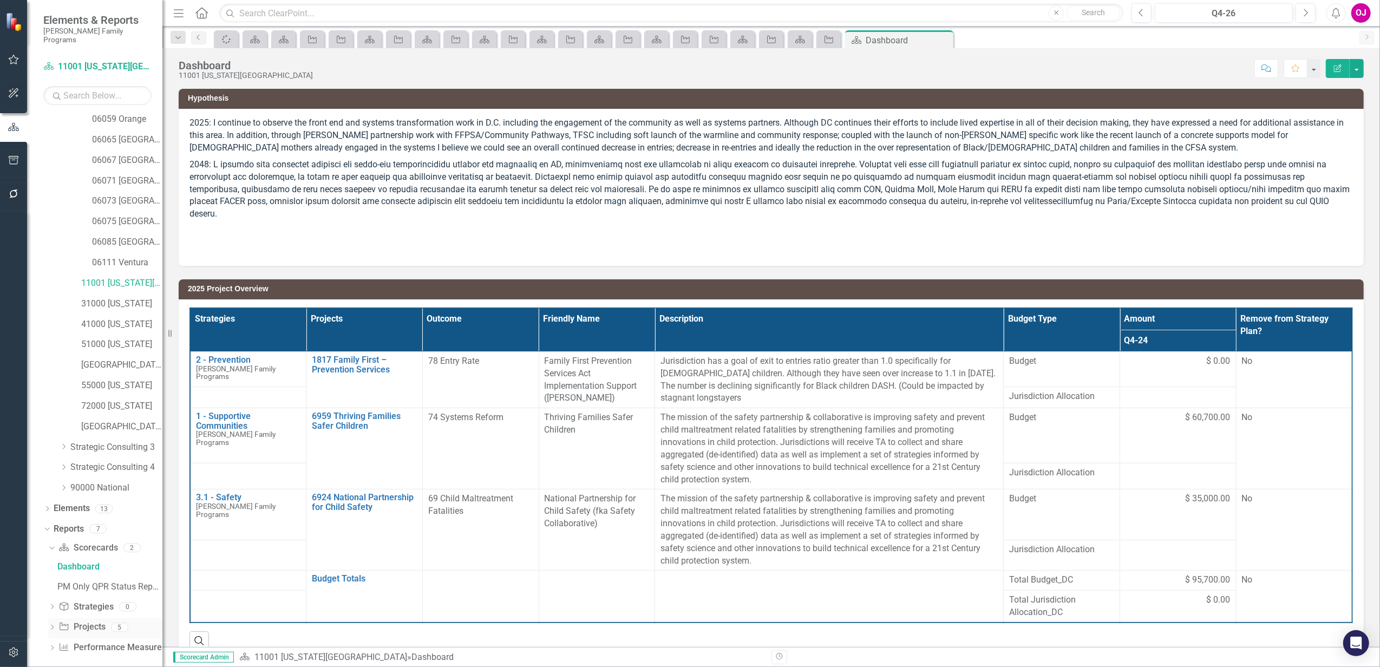
click at [52, 625] on icon "Dropdown" at bounding box center [52, 628] width 8 height 6
click at [104, 623] on div "2026 Project Overview" at bounding box center [109, 628] width 105 height 10
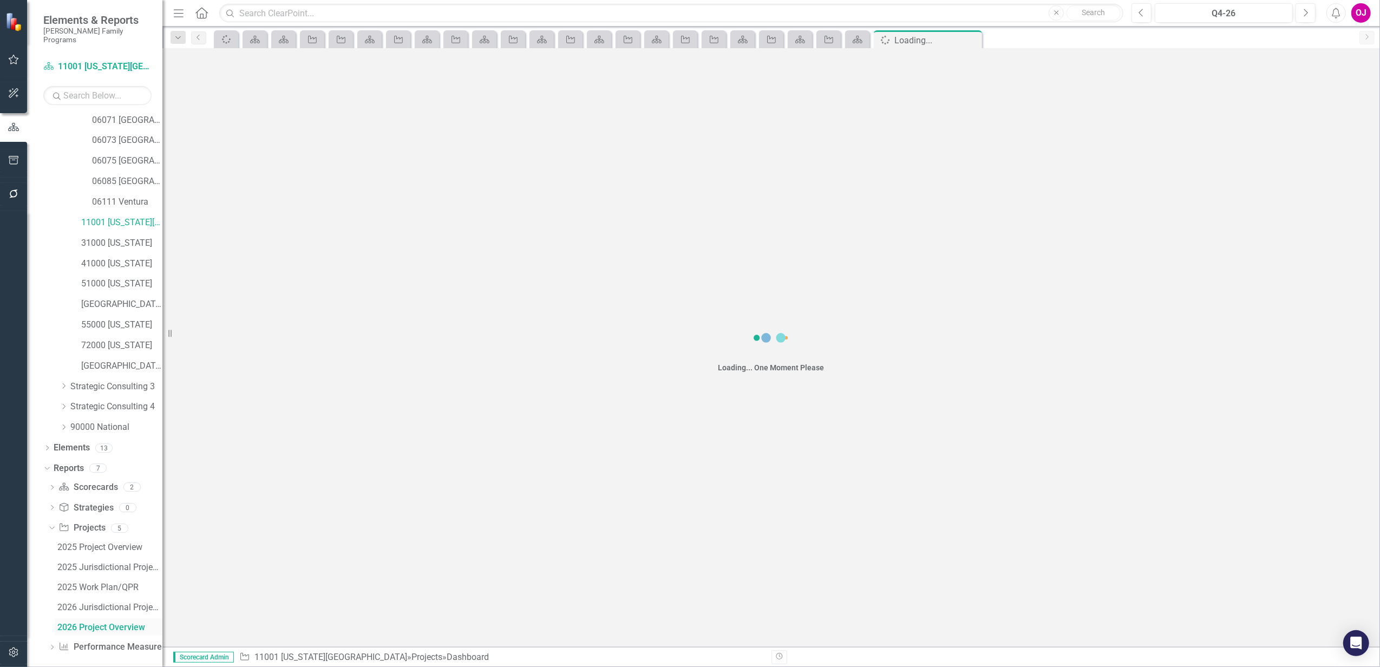
scroll to position [187, 0]
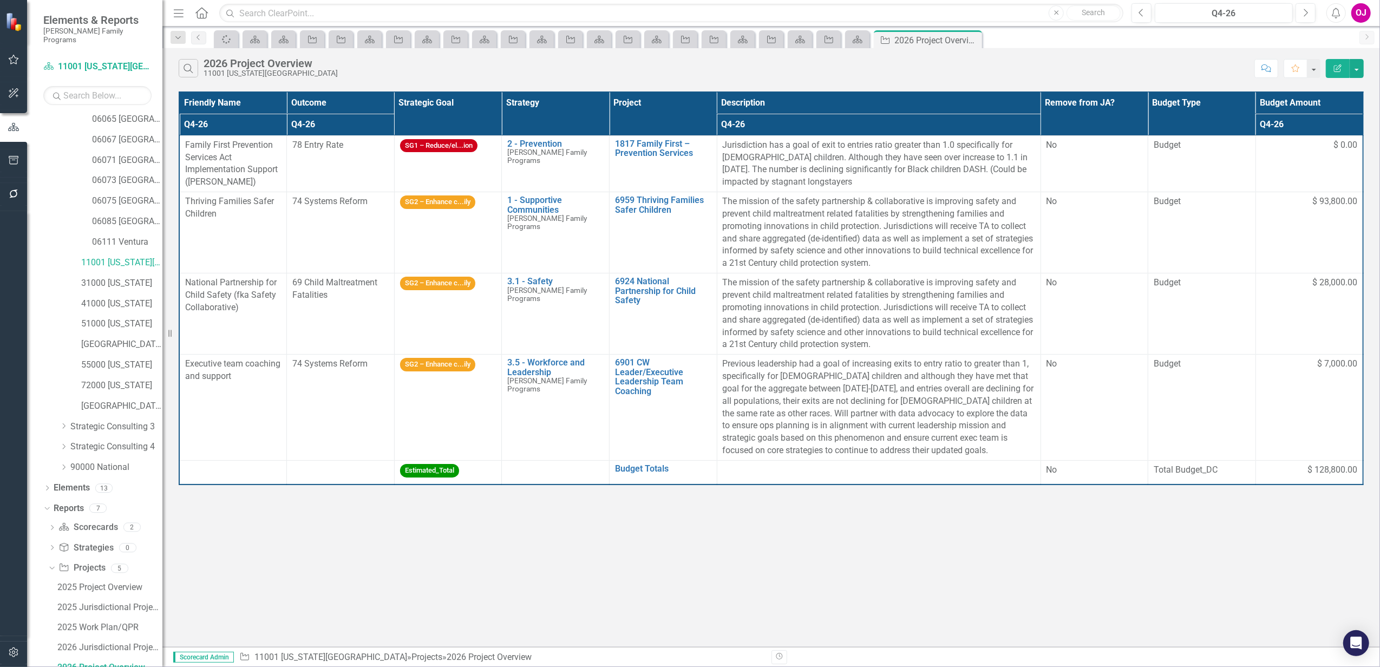
click at [646, 110] on th "Project" at bounding box center [664, 113] width 108 height 43
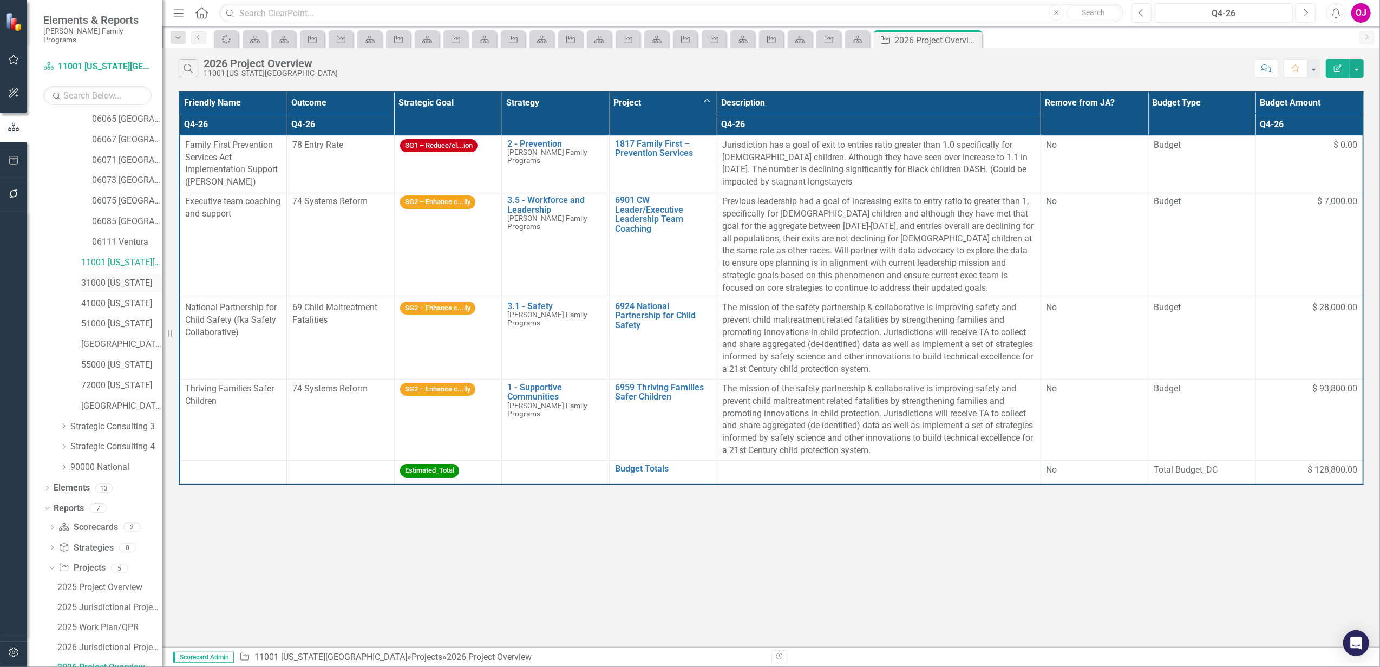
click at [97, 277] on link "31000 [US_STATE]" at bounding box center [121, 283] width 81 height 12
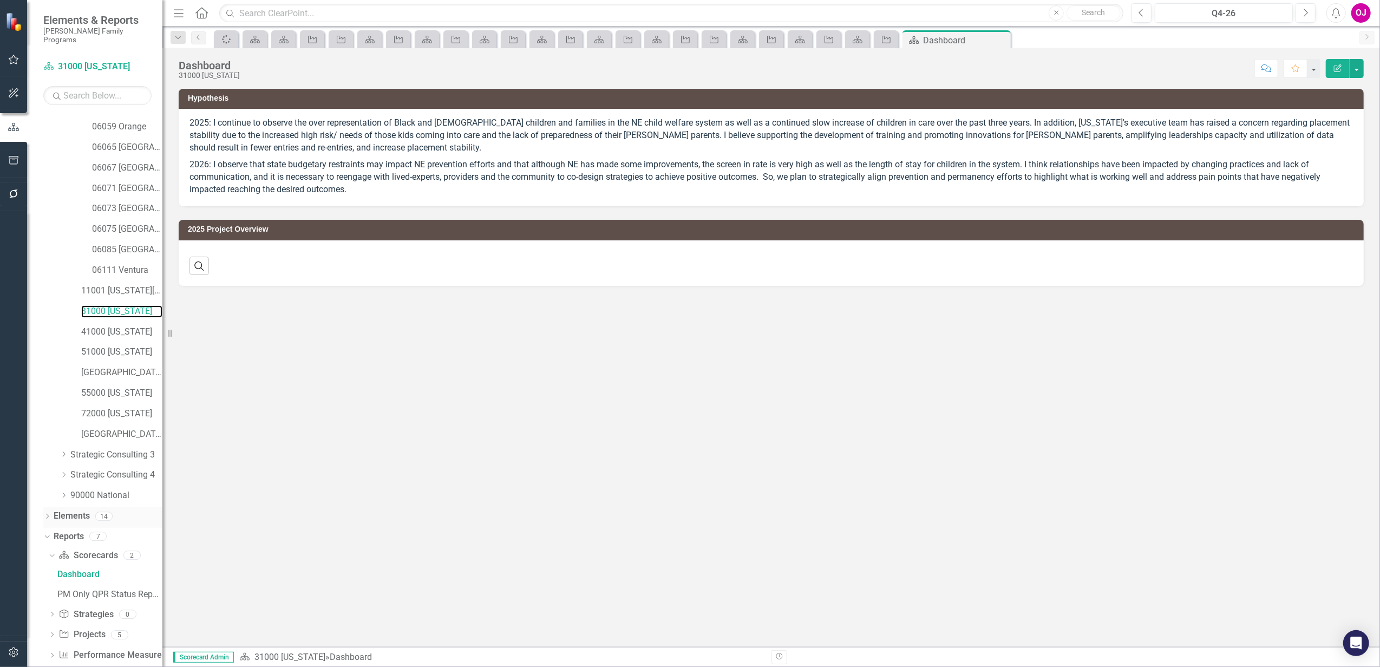
scroll to position [167, 0]
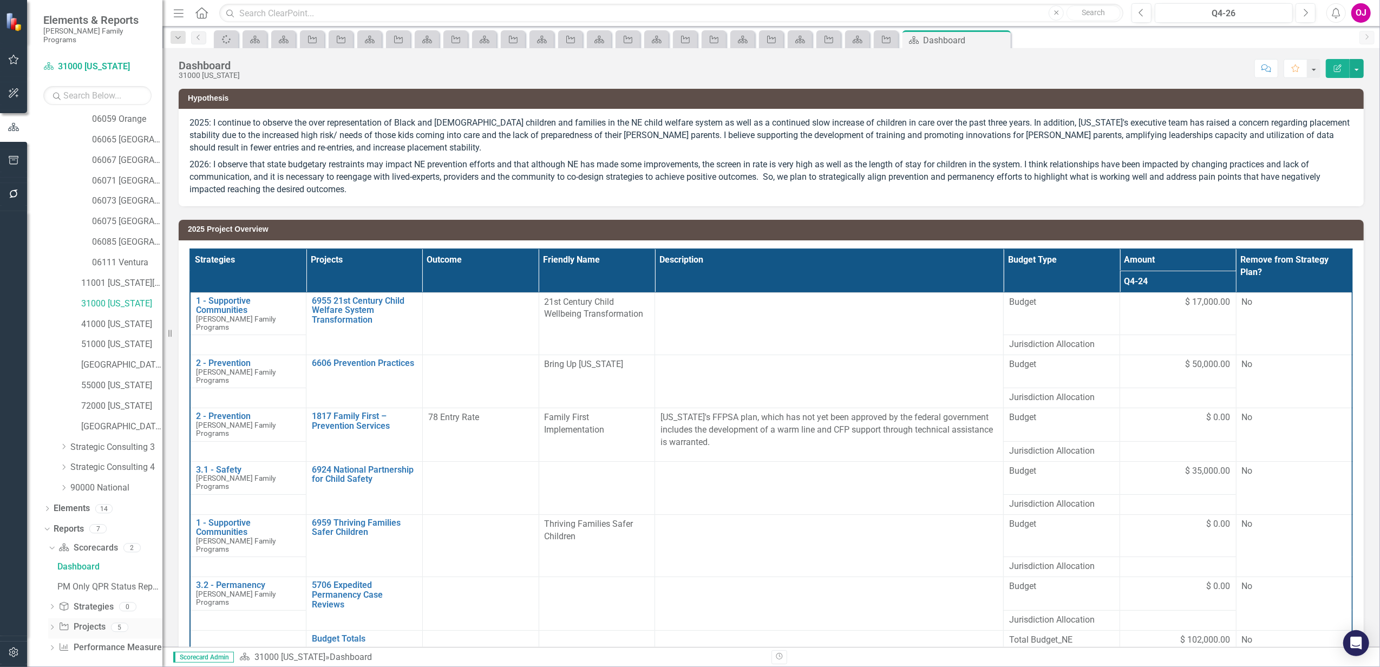
click at [51, 625] on icon "Dropdown" at bounding box center [52, 628] width 8 height 6
click at [106, 623] on div "2026 Project Overview" at bounding box center [109, 628] width 105 height 10
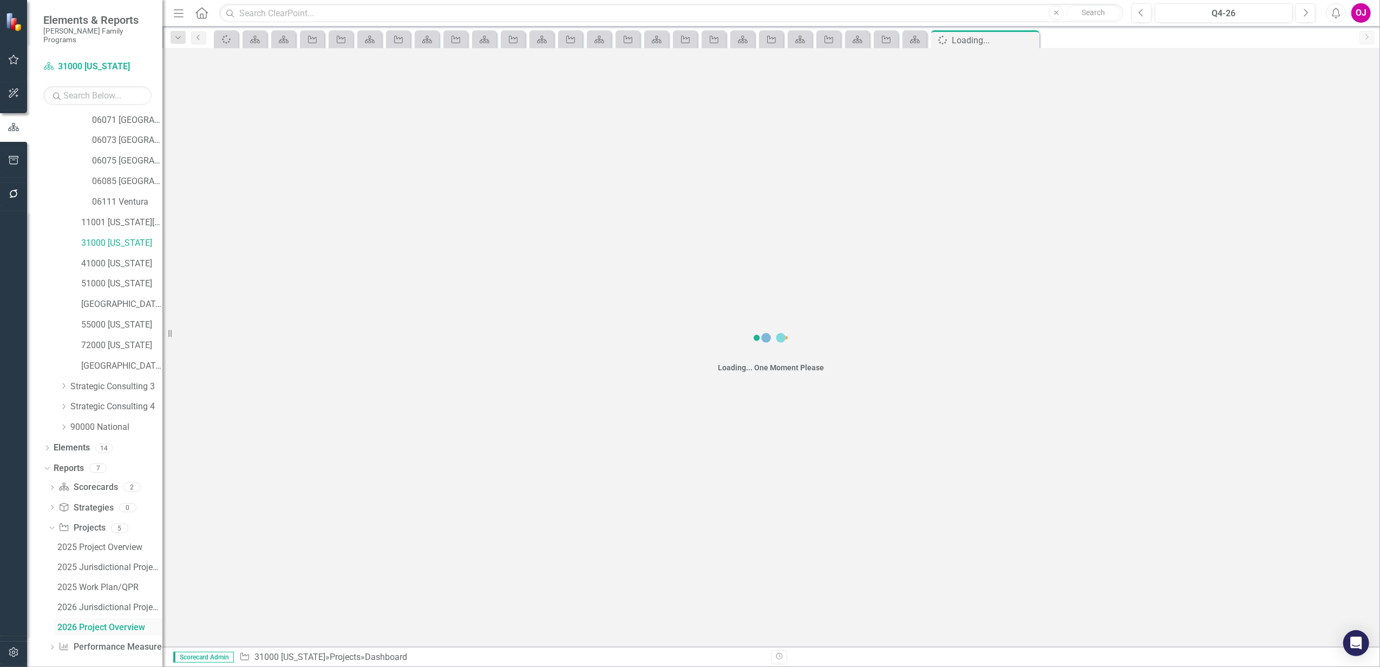
scroll to position [187, 0]
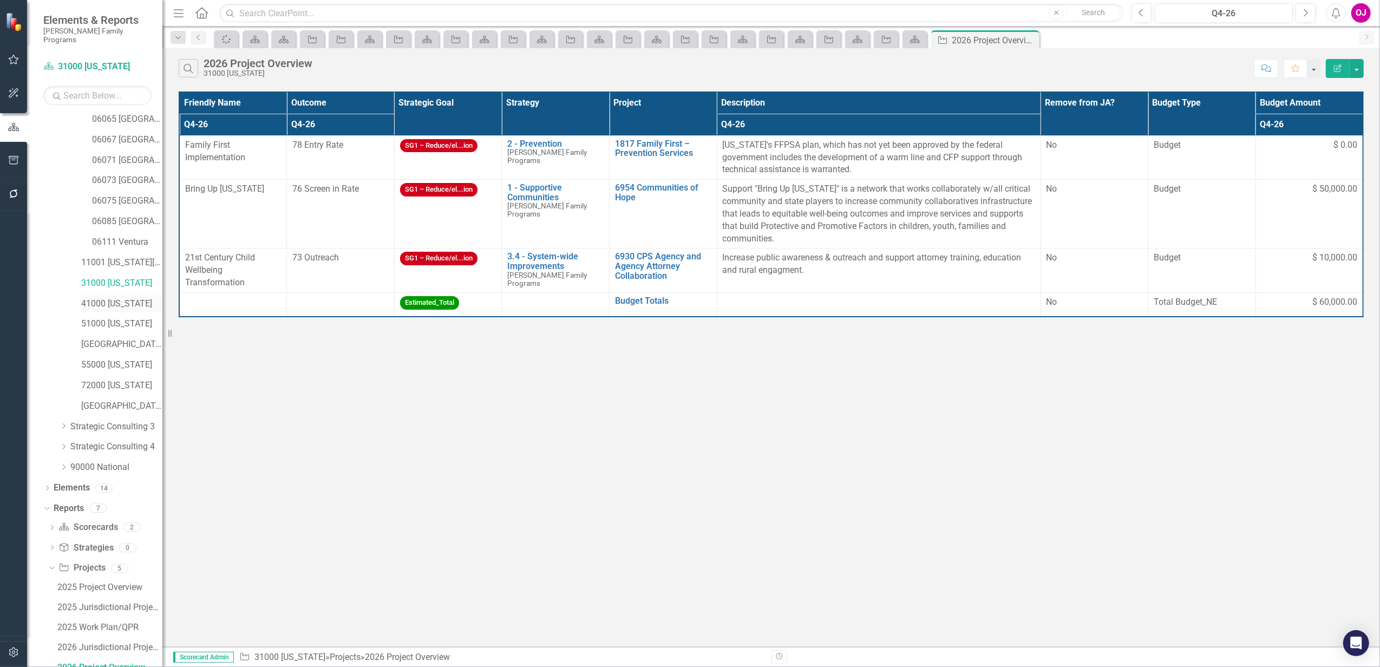
click at [110, 298] on link "41000 [US_STATE]" at bounding box center [121, 304] width 81 height 12
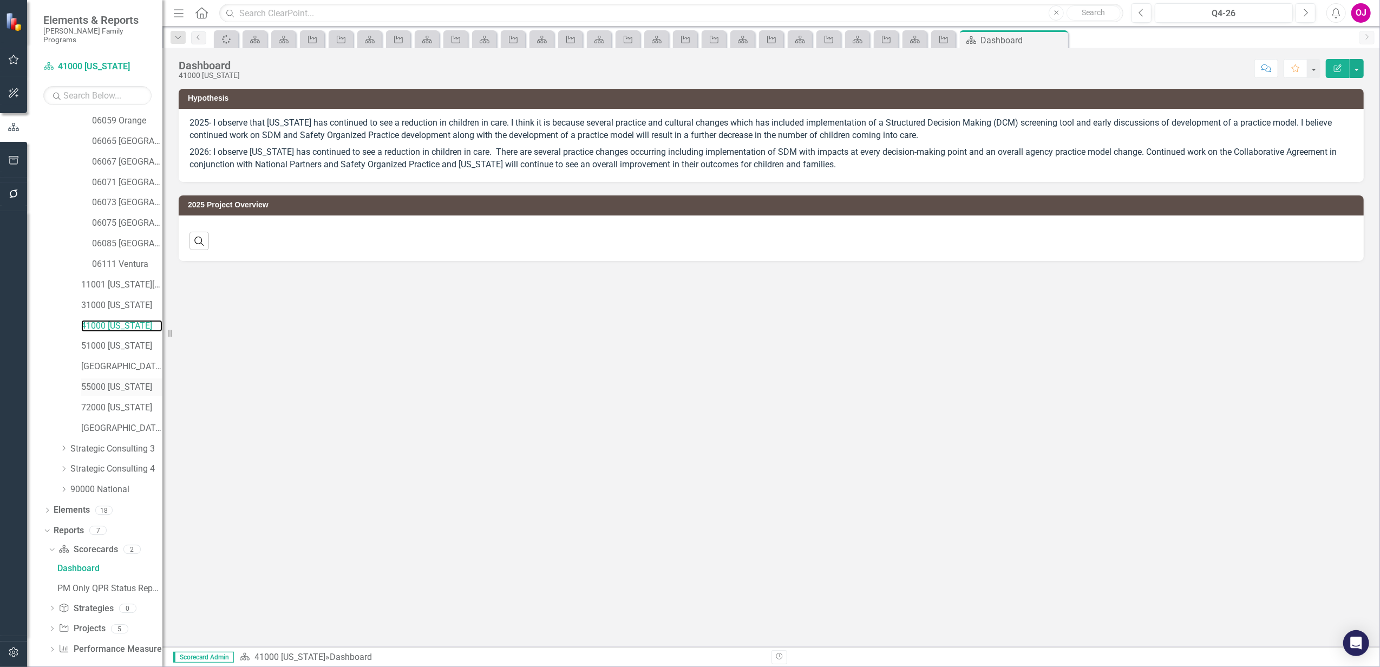
scroll to position [167, 0]
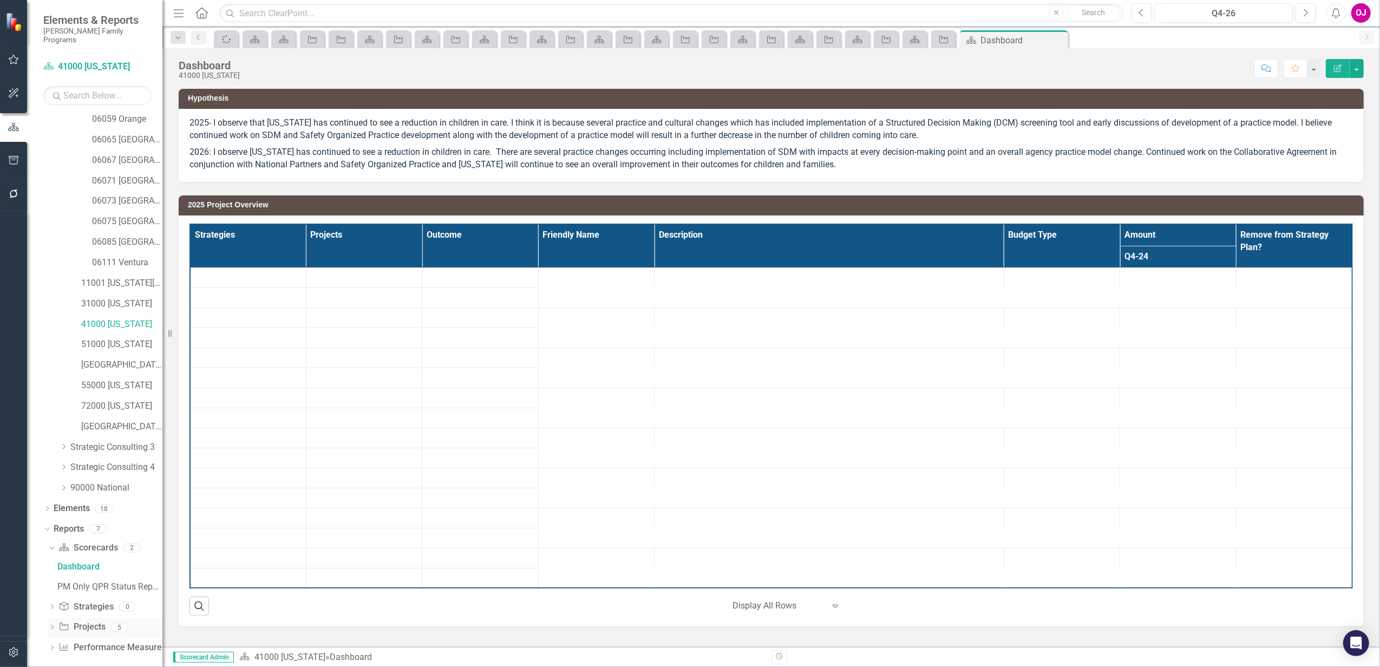
click at [51, 625] on icon "Dropdown" at bounding box center [52, 628] width 8 height 6
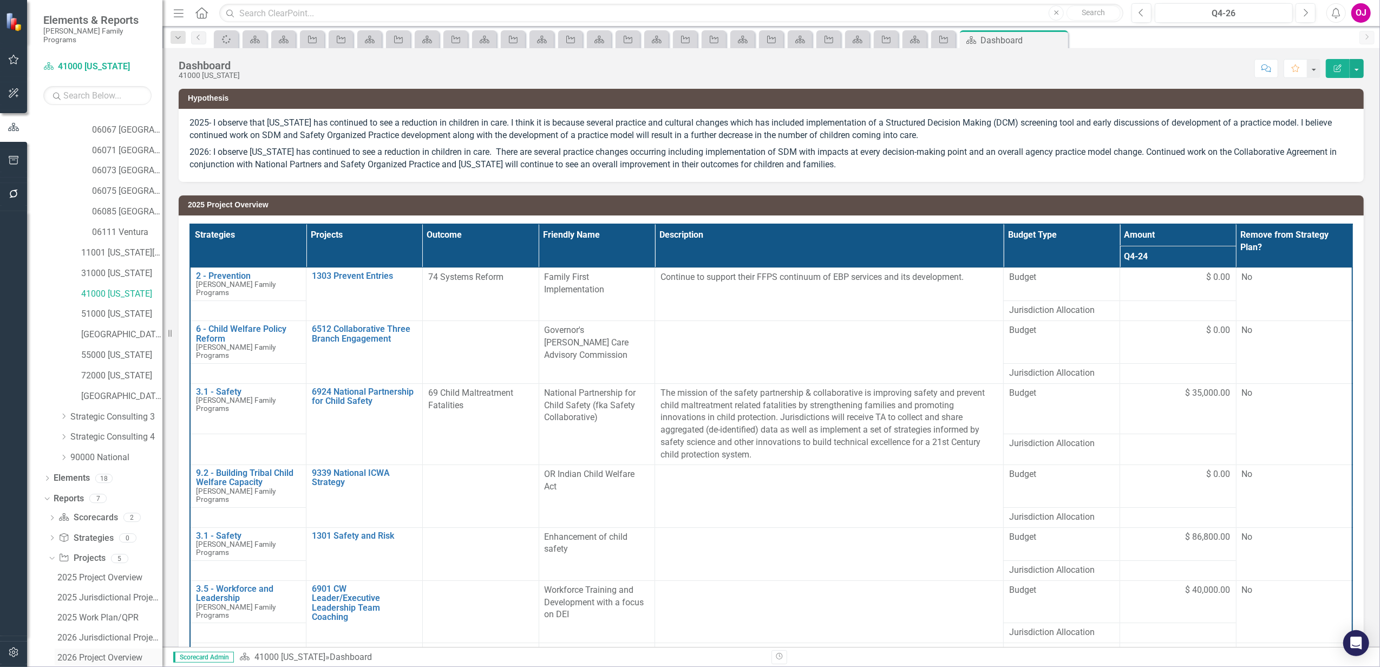
scroll to position [227, 0]
click at [109, 623] on div "2026 Project Overview" at bounding box center [109, 628] width 105 height 10
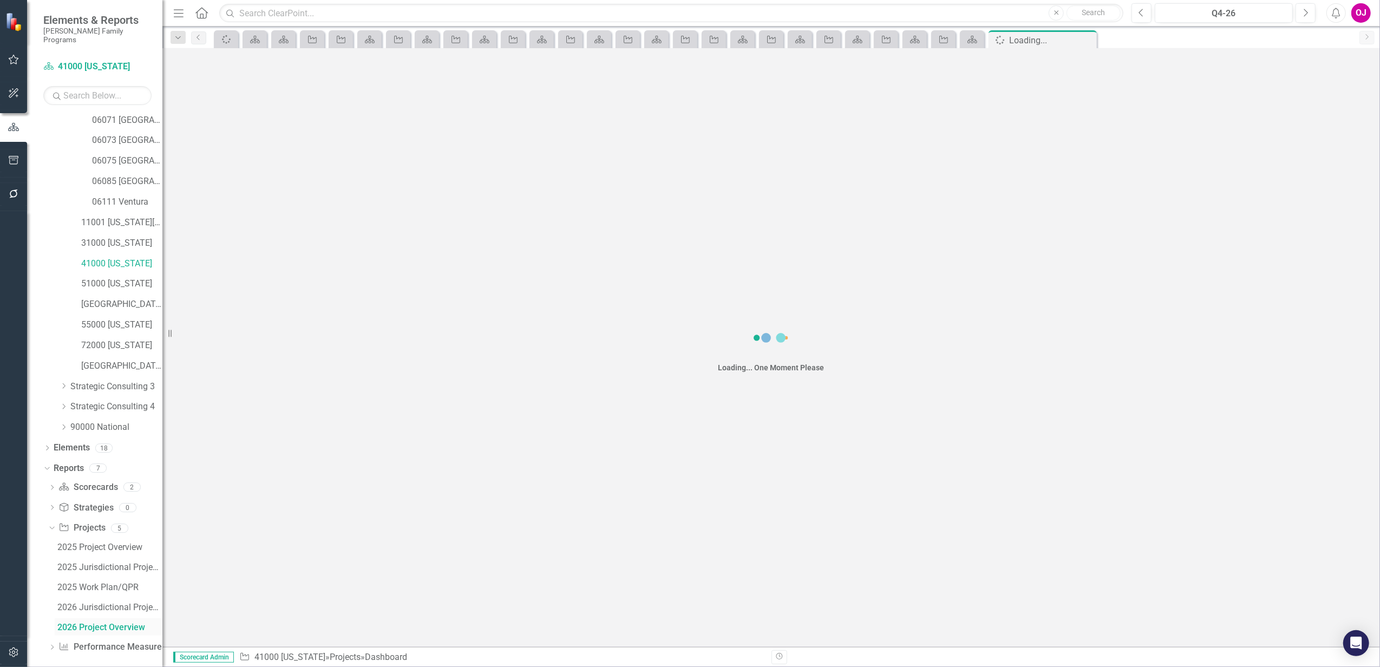
scroll to position [187, 0]
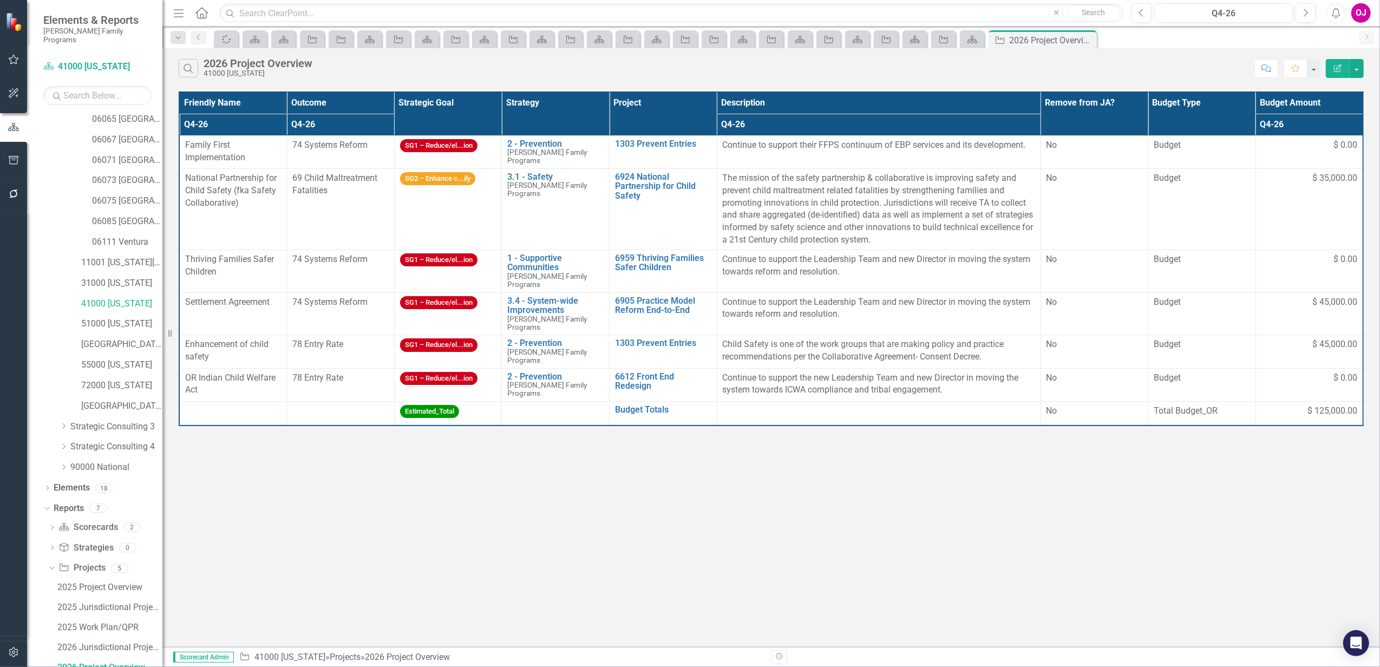
click at [679, 101] on th "Project" at bounding box center [664, 113] width 108 height 43
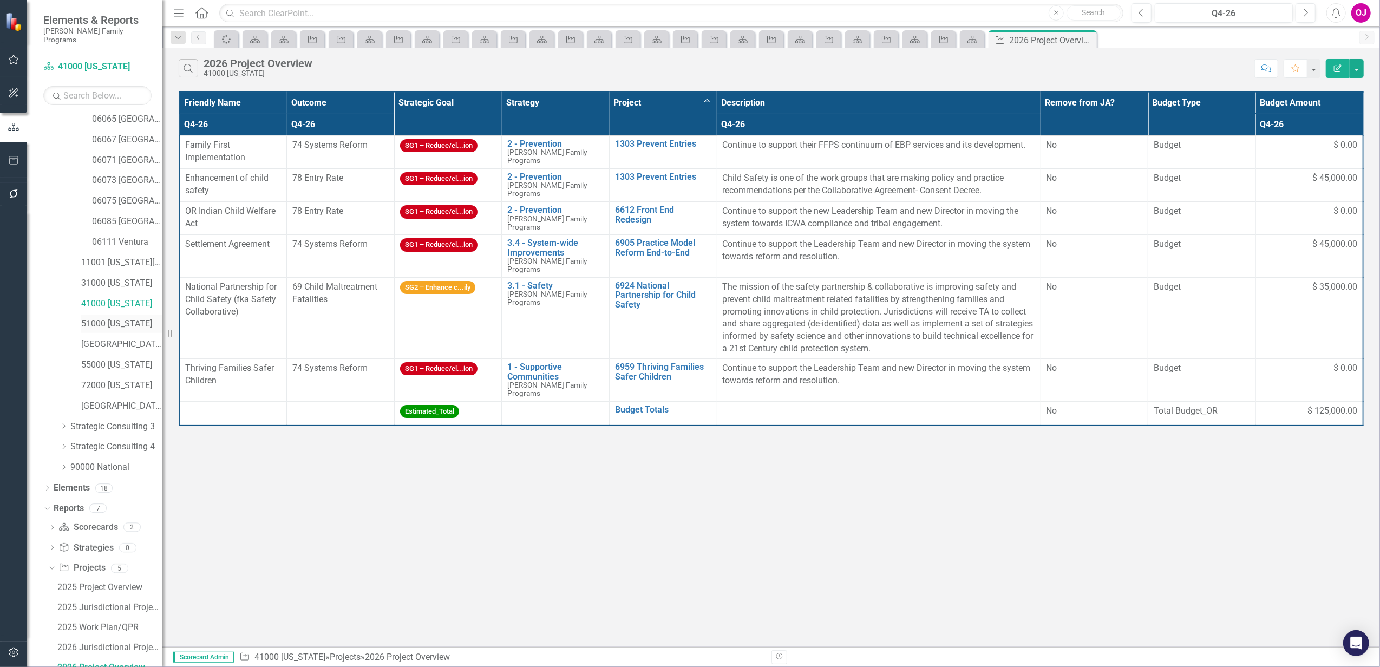
click at [120, 320] on link "51000 [US_STATE]" at bounding box center [121, 324] width 81 height 12
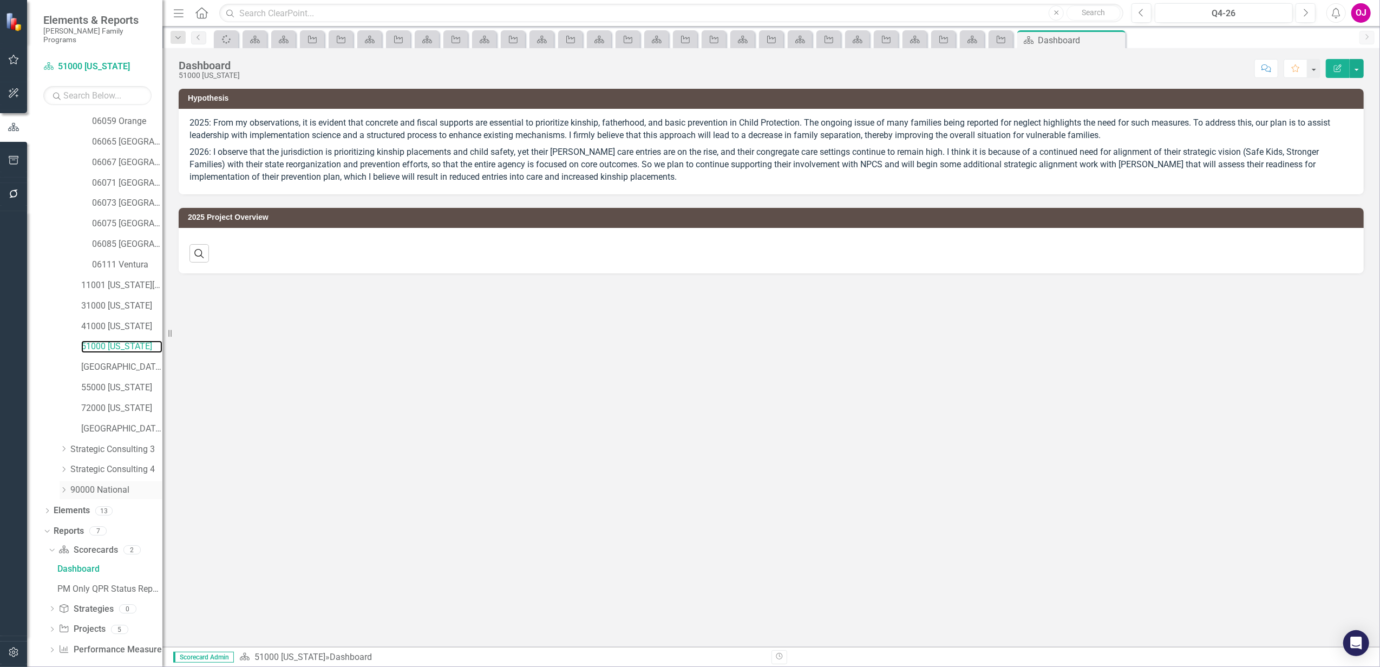
scroll to position [167, 0]
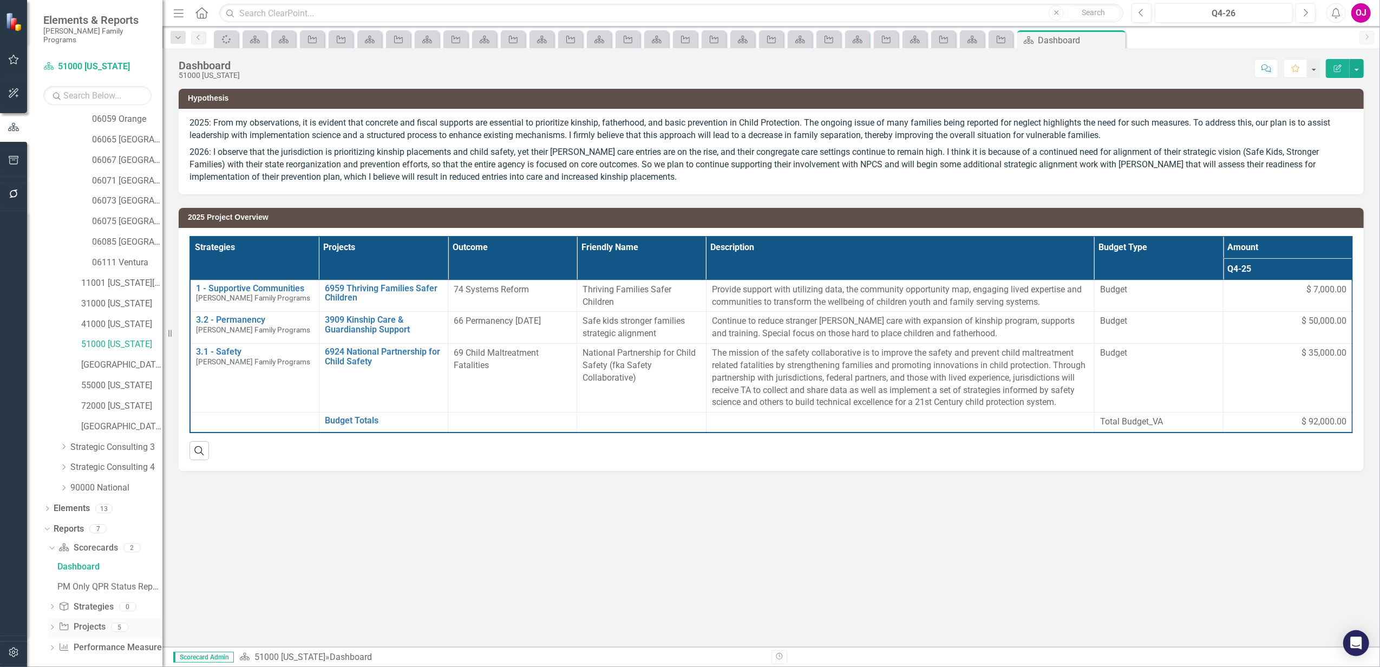
click at [48, 625] on icon "Dropdown" at bounding box center [52, 628] width 8 height 6
click at [109, 623] on div "2026 Project Overview" at bounding box center [109, 628] width 105 height 10
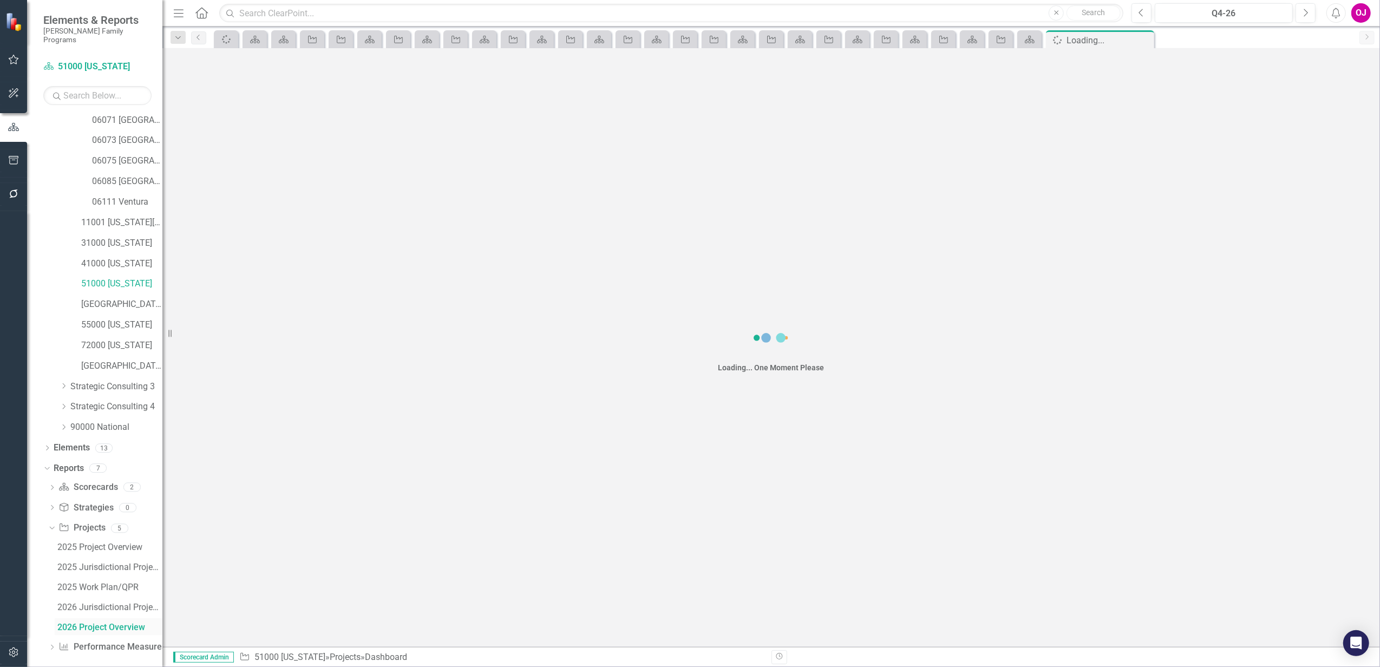
scroll to position [187, 0]
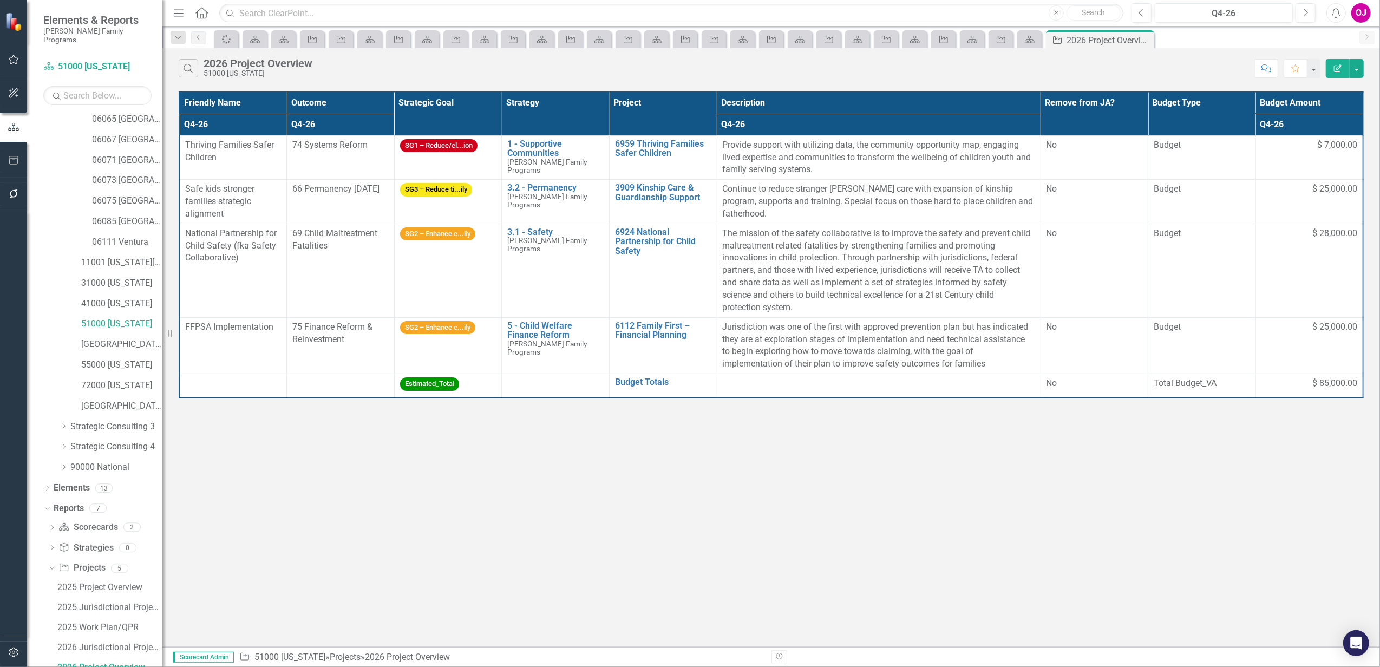
click at [668, 111] on th "Project" at bounding box center [664, 113] width 108 height 43
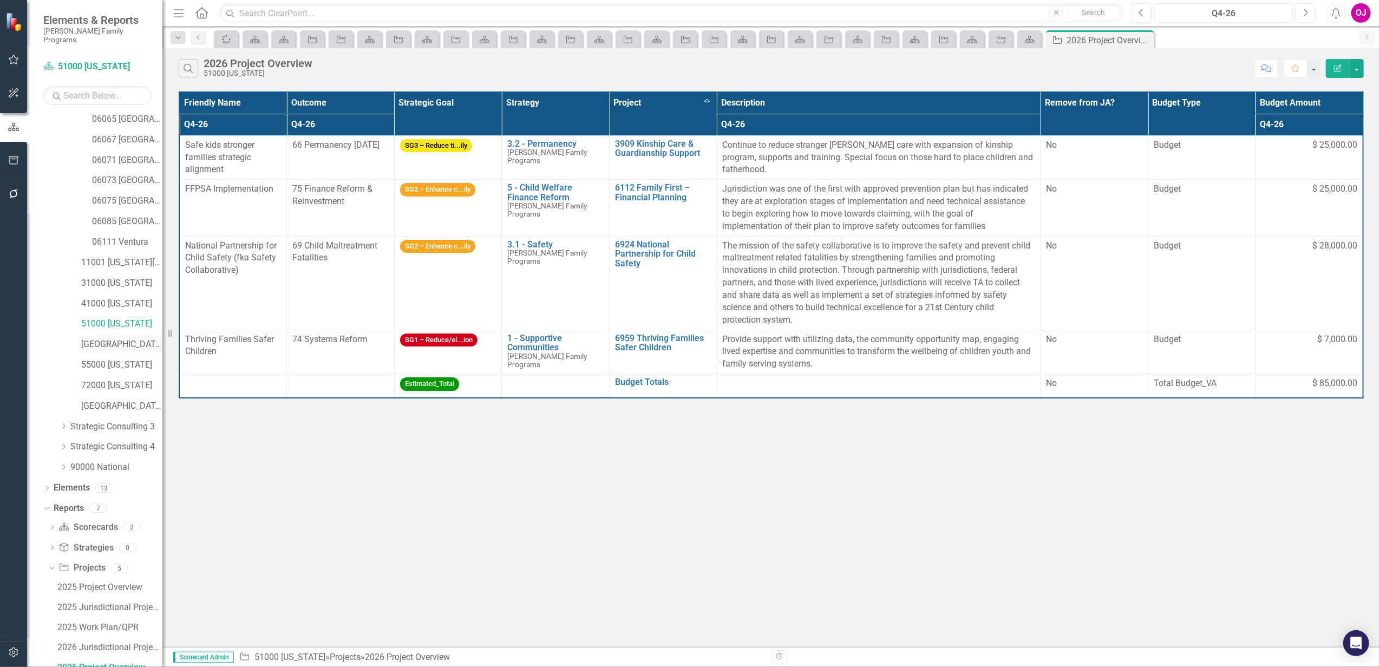
click at [99, 338] on link "[GEOGRAPHIC_DATA][US_STATE]" at bounding box center [121, 344] width 81 height 12
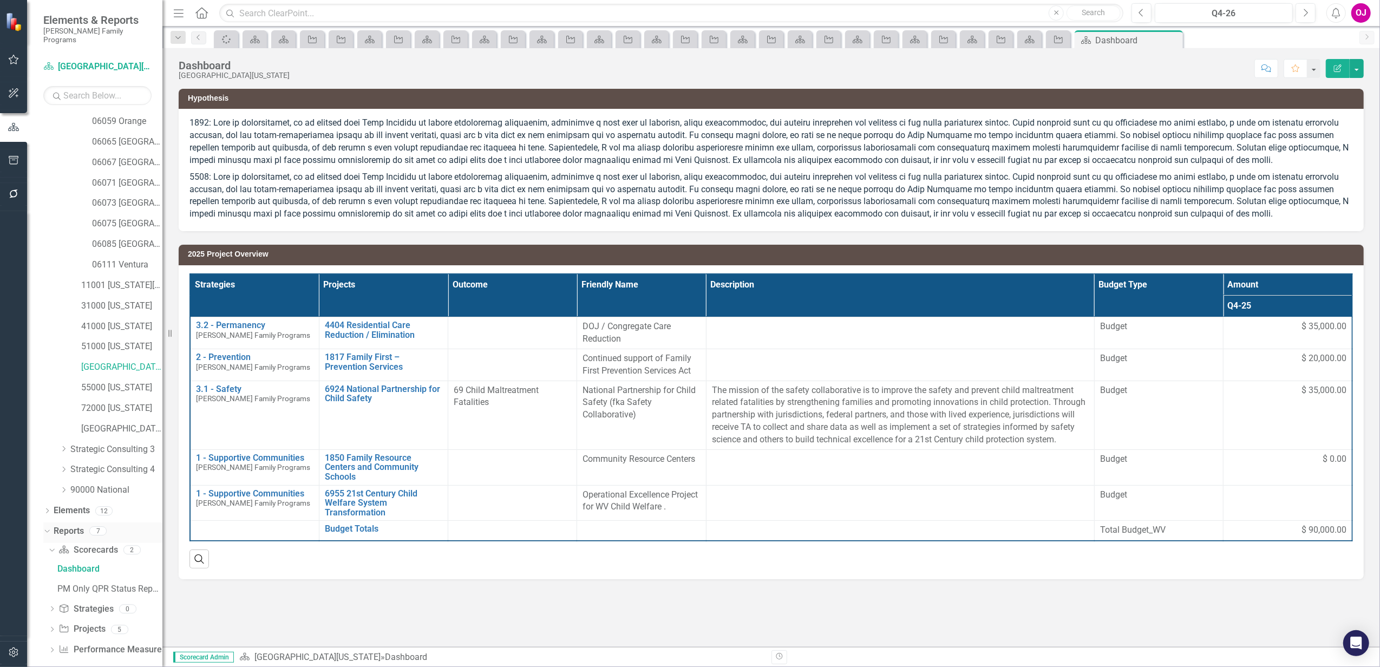
scroll to position [167, 0]
click at [56, 621] on div "Dropdown Project Projects 5" at bounding box center [105, 628] width 114 height 21
click at [51, 625] on icon "Dropdown" at bounding box center [52, 628] width 8 height 6
click at [113, 603] on div "2025 Project Overview" at bounding box center [109, 608] width 105 height 10
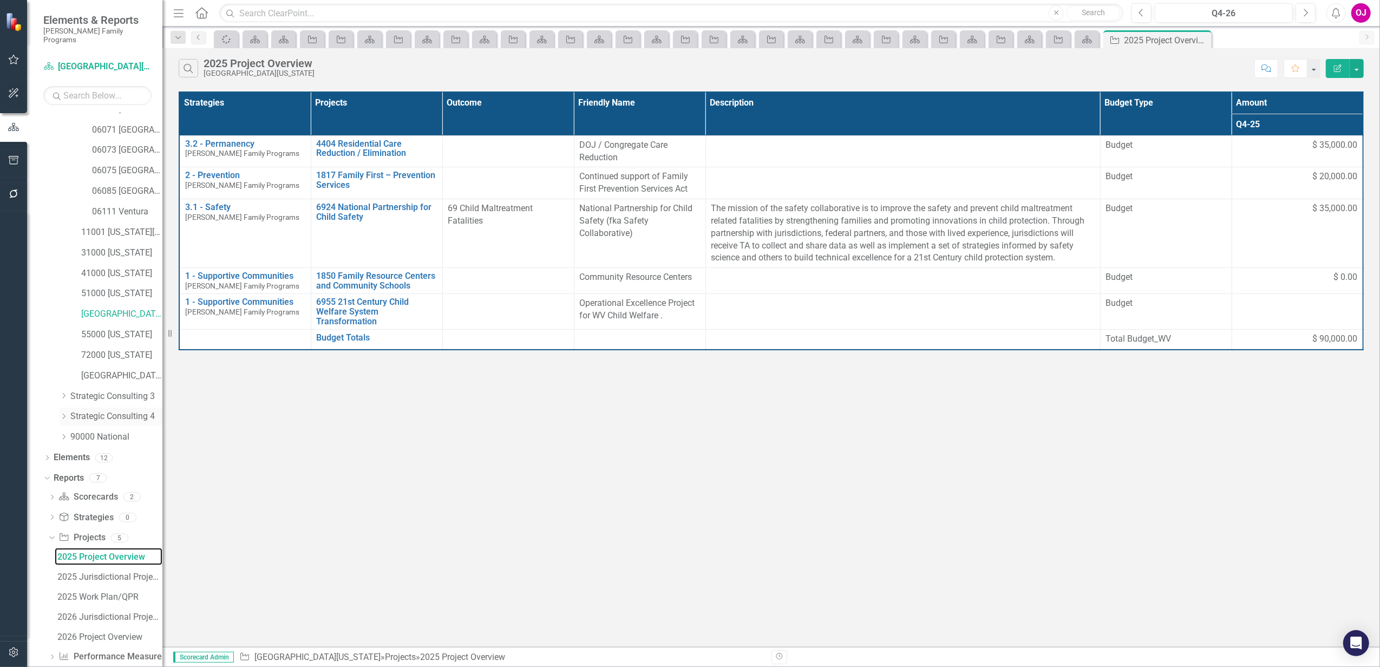
scroll to position [227, 0]
click at [117, 623] on div "2026 Project Overview" at bounding box center [109, 628] width 105 height 10
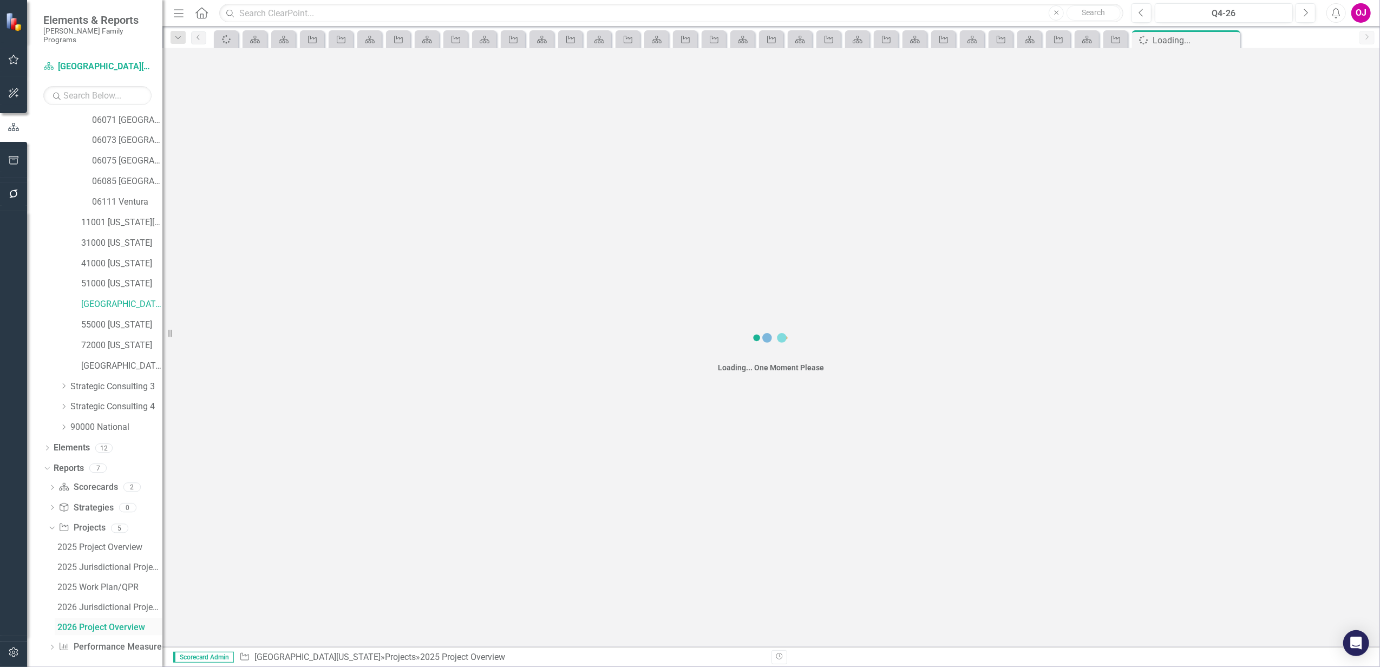
scroll to position [187, 0]
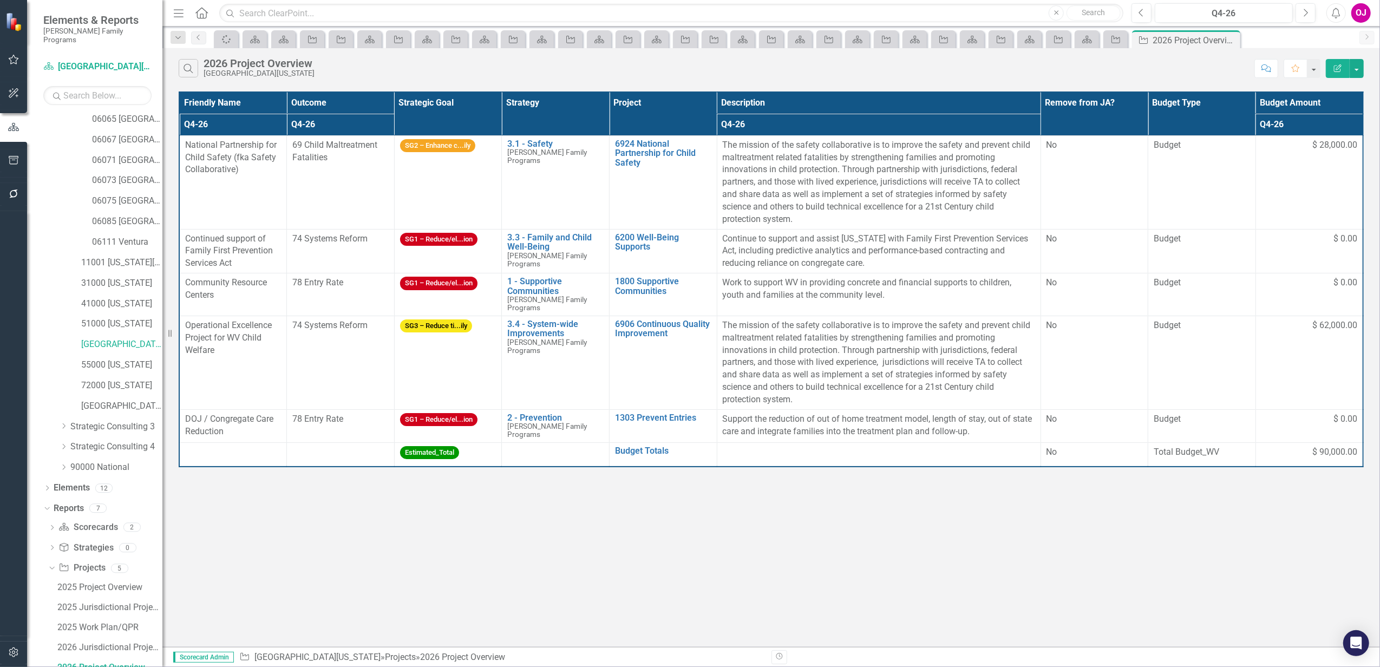
click at [652, 102] on th "Project" at bounding box center [664, 113] width 108 height 43
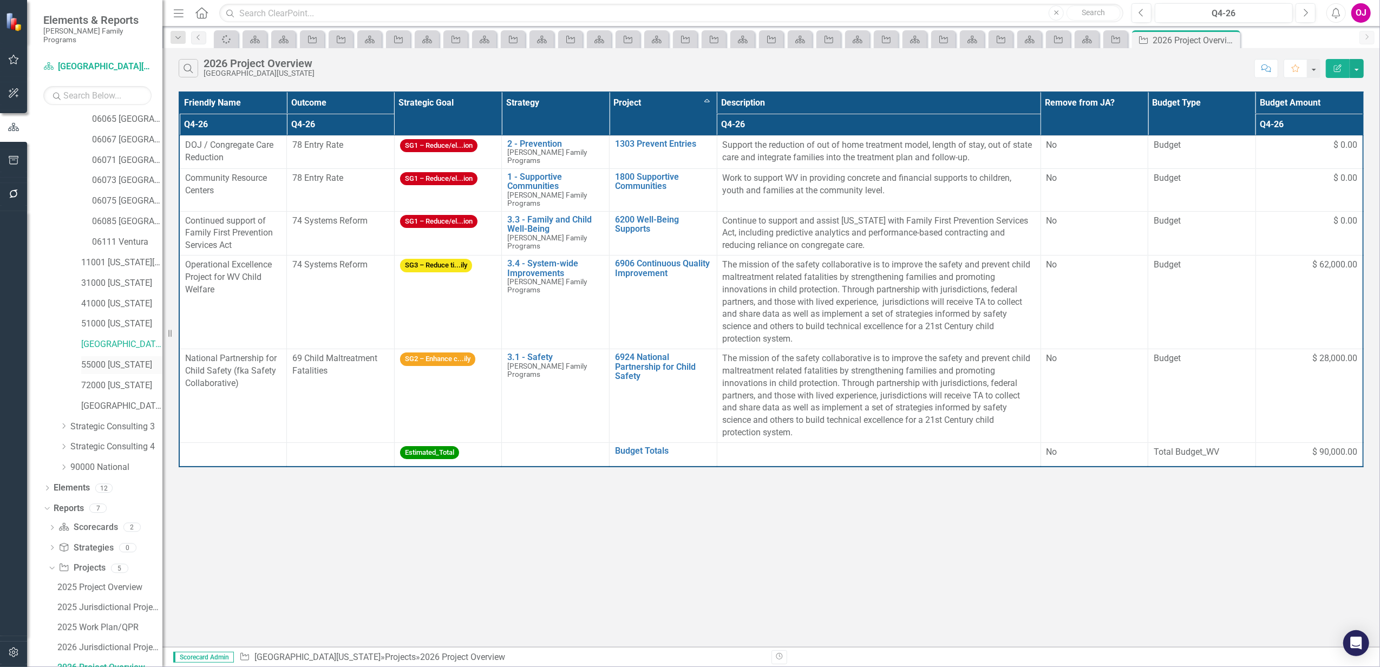
click at [114, 359] on link "55000 [US_STATE]" at bounding box center [121, 365] width 81 height 12
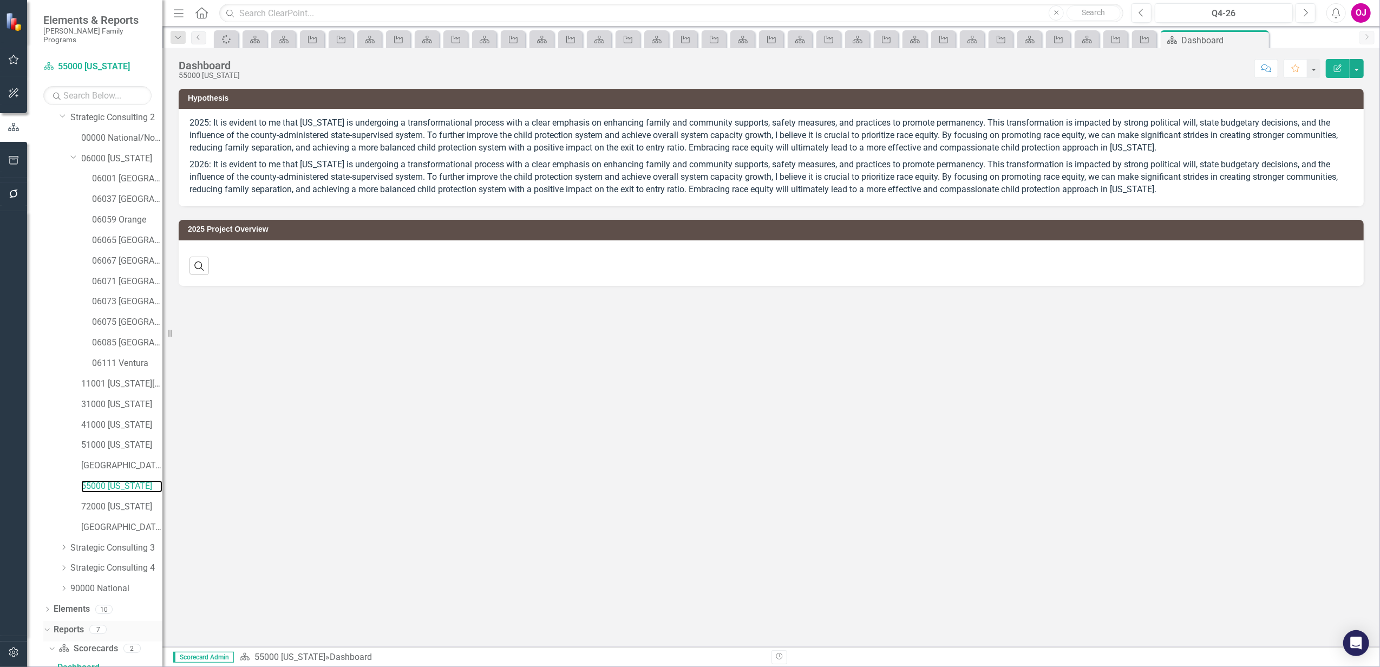
scroll to position [167, 0]
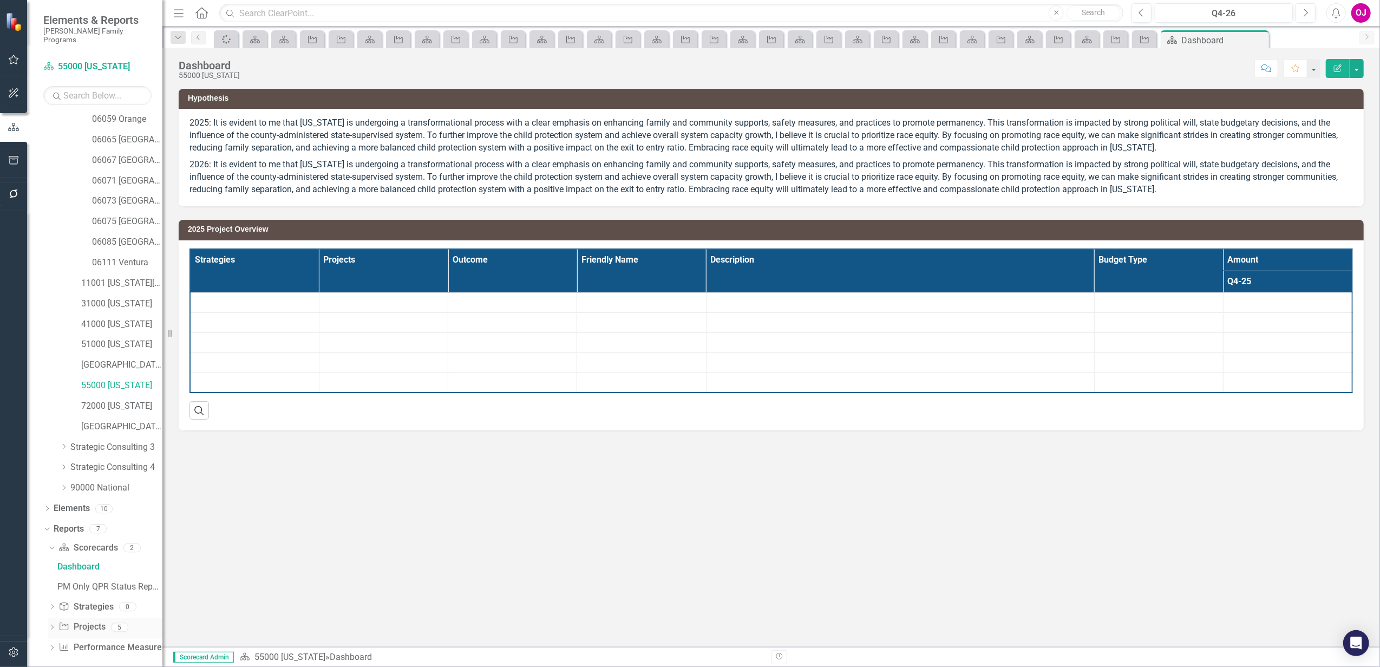
click at [54, 625] on icon "Dropdown" at bounding box center [52, 628] width 8 height 6
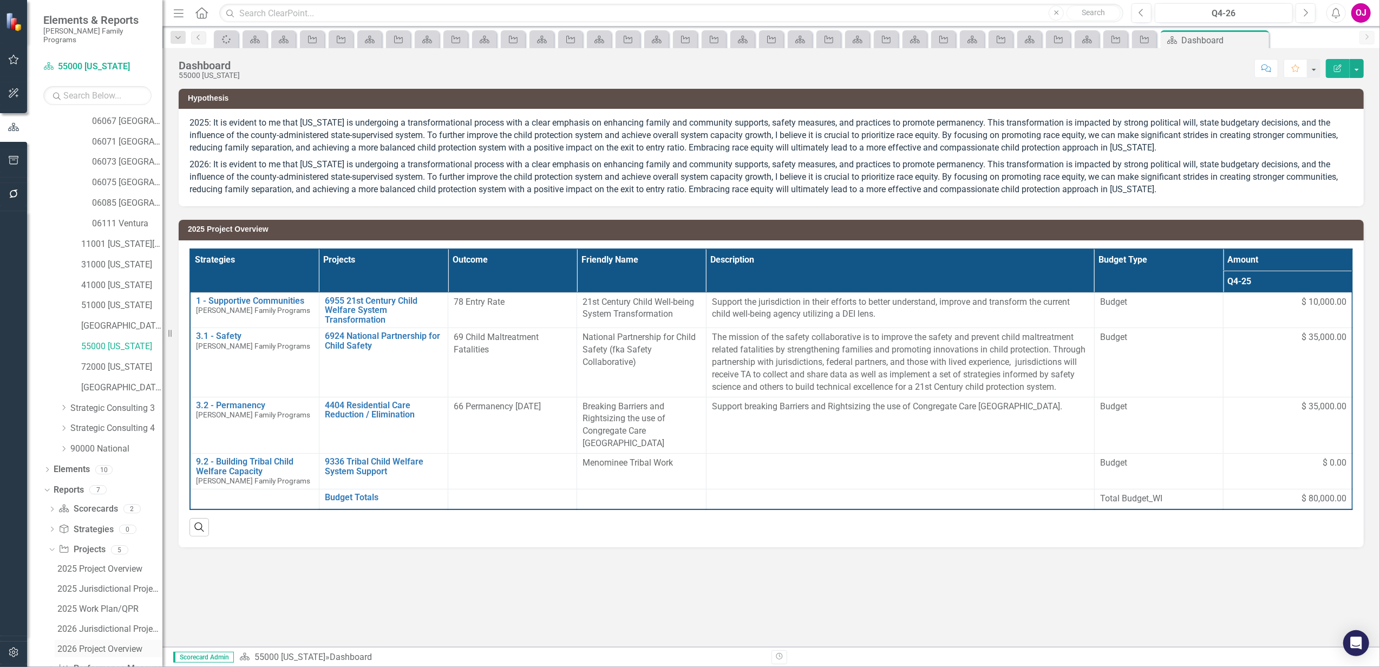
scroll to position [227, 0]
click at [104, 623] on div "2026 Project Overview" at bounding box center [109, 628] width 105 height 10
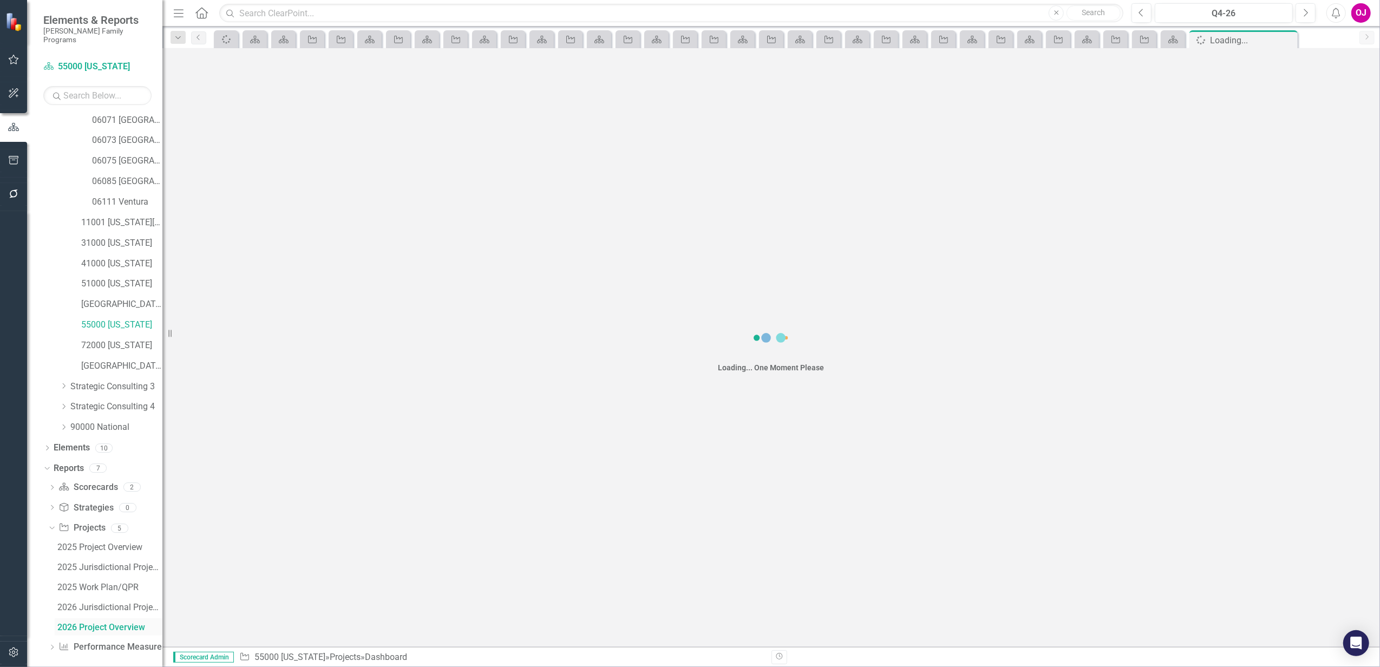
scroll to position [187, 0]
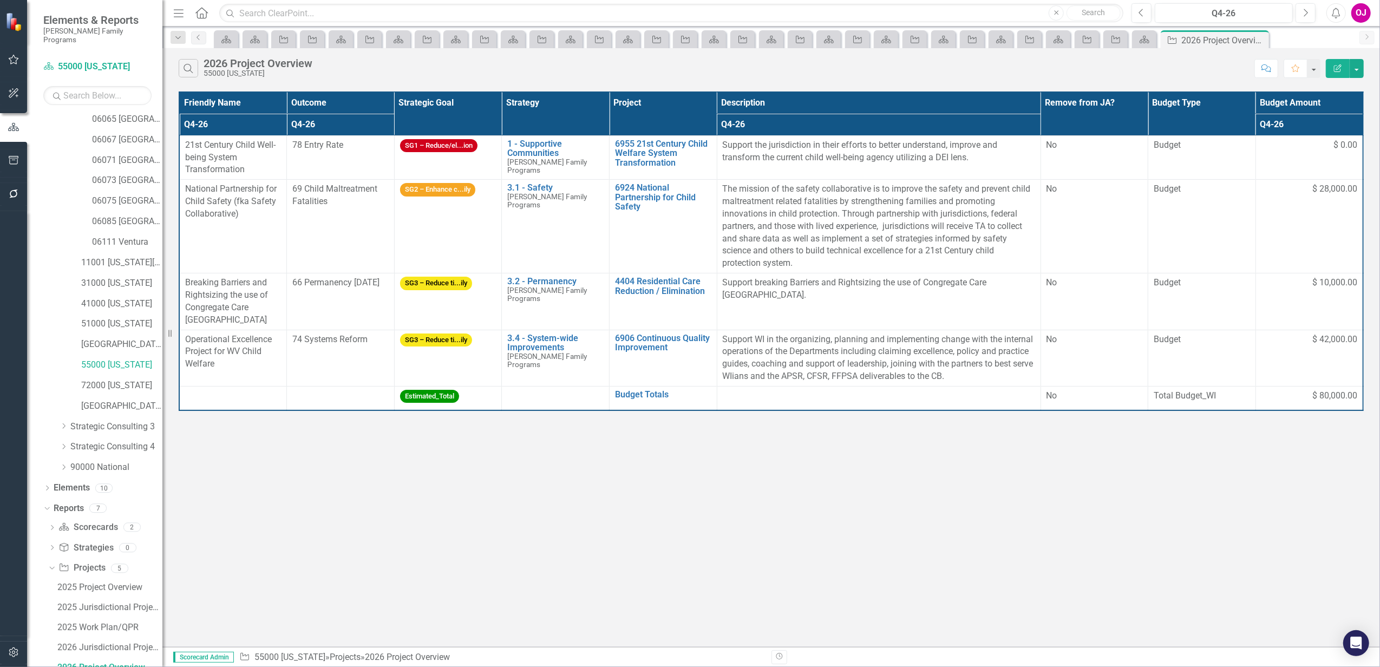
click at [657, 111] on th "Project" at bounding box center [664, 113] width 108 height 43
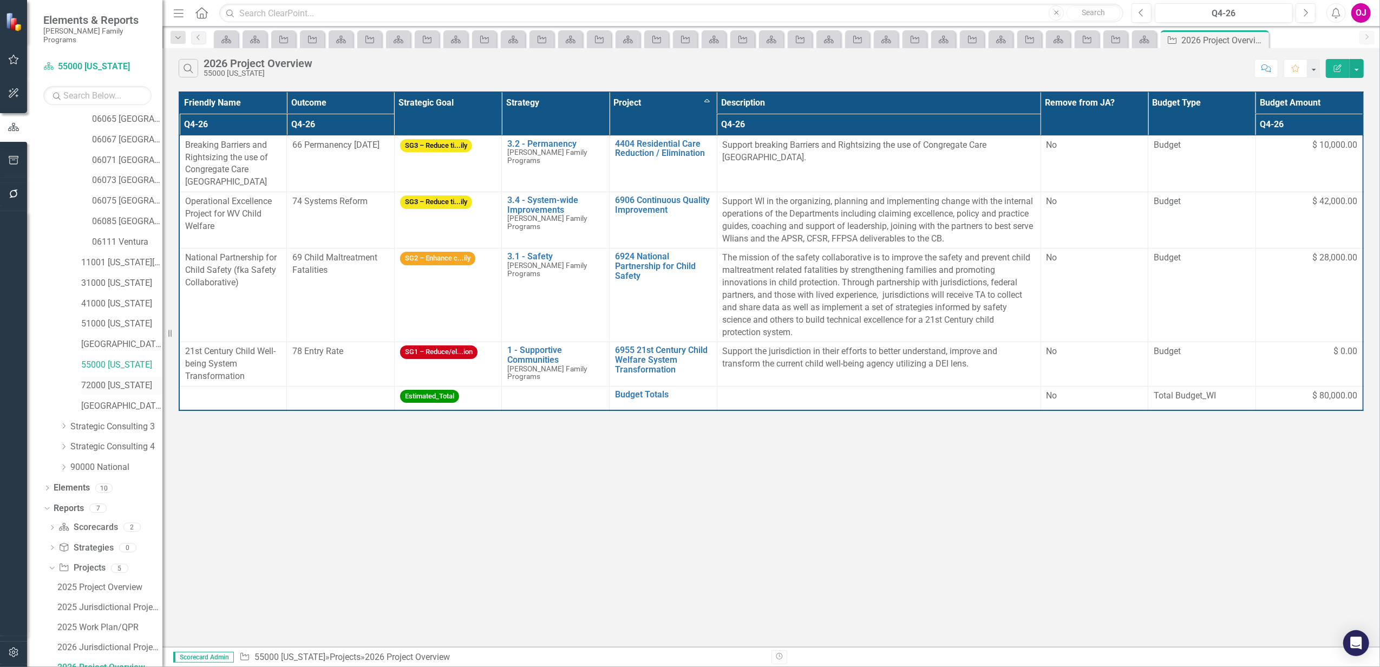
click at [108, 380] on link "72000 [US_STATE]" at bounding box center [121, 386] width 81 height 12
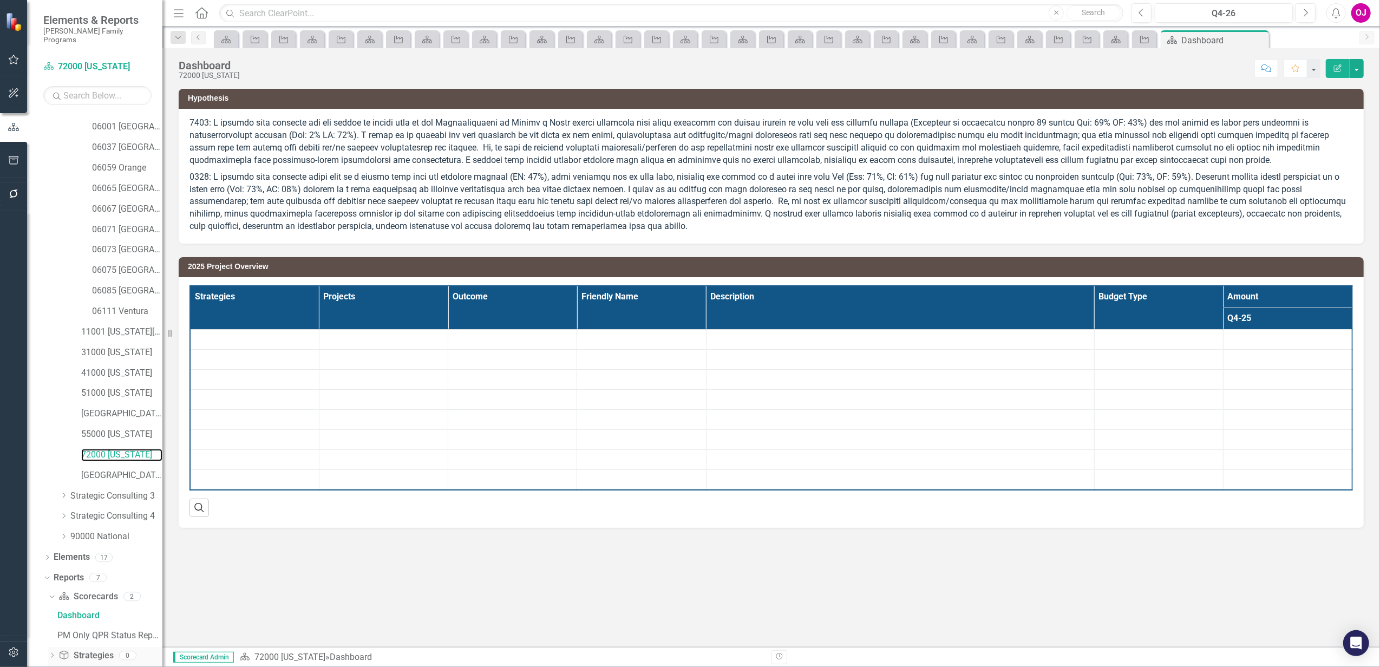
scroll to position [167, 0]
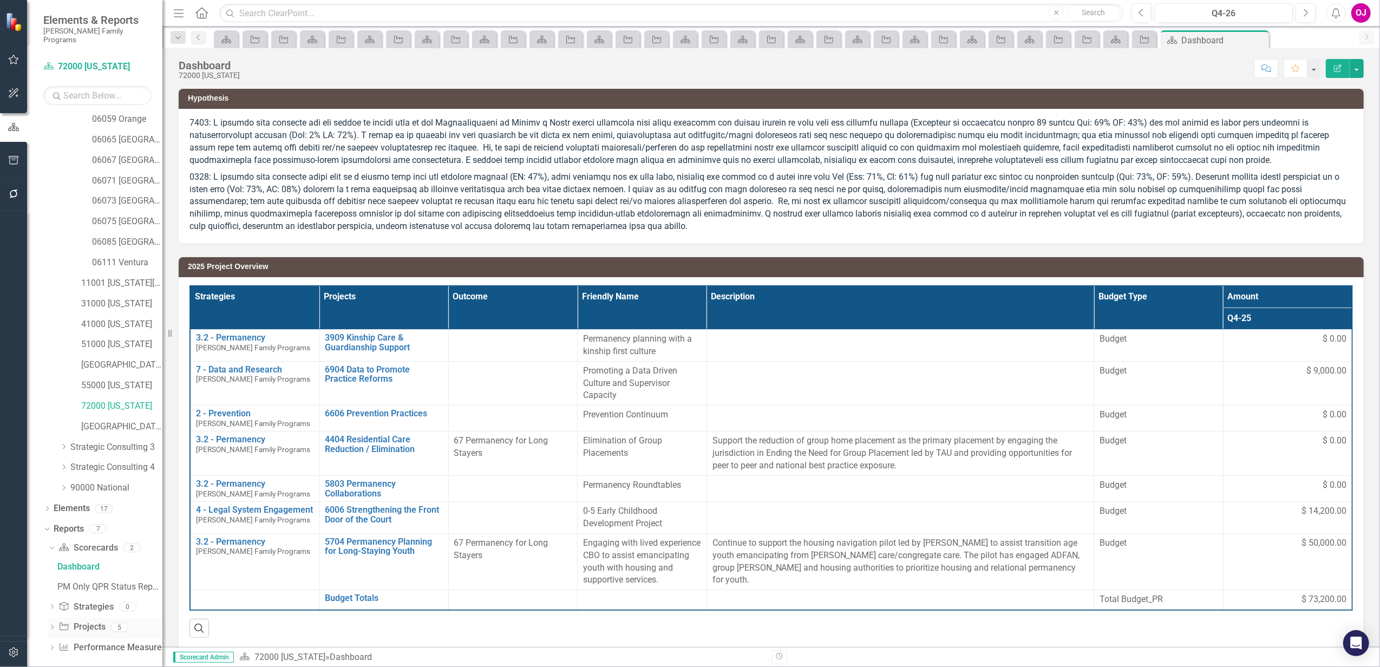
click at [51, 625] on icon "Dropdown" at bounding box center [52, 628] width 8 height 6
click at [119, 623] on div "2026 Project Overview" at bounding box center [109, 628] width 105 height 10
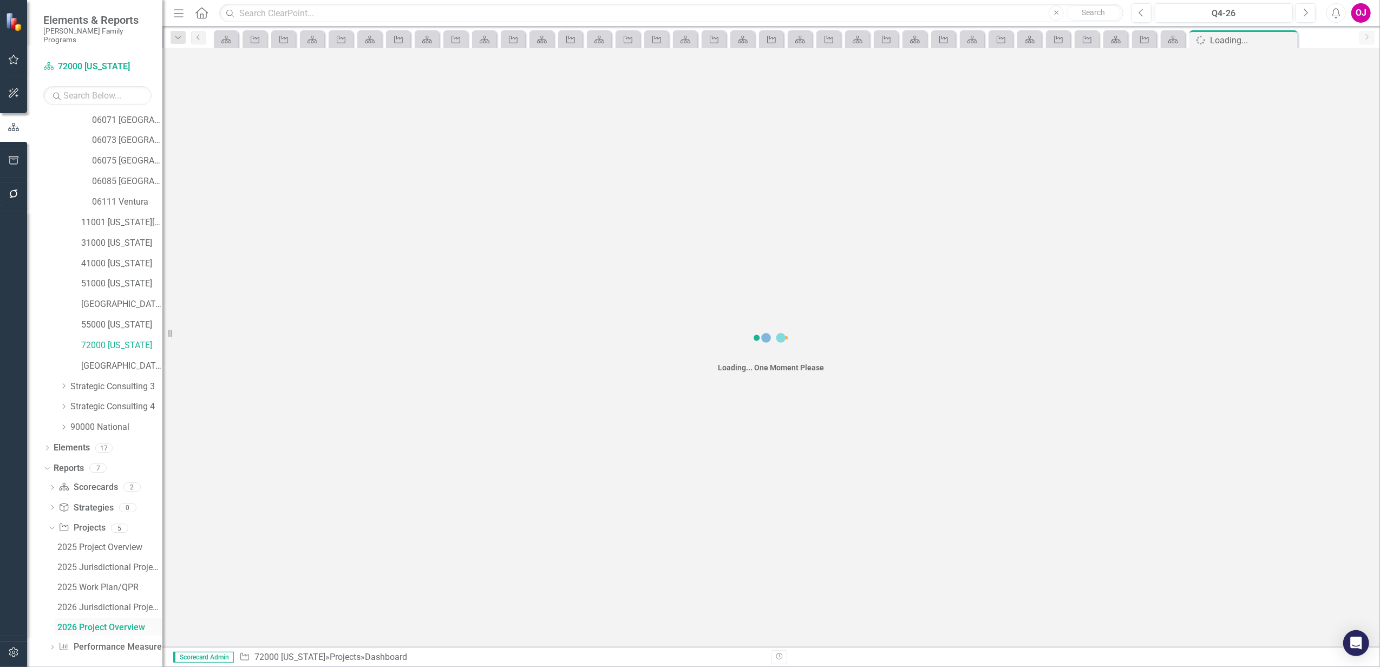
scroll to position [187, 0]
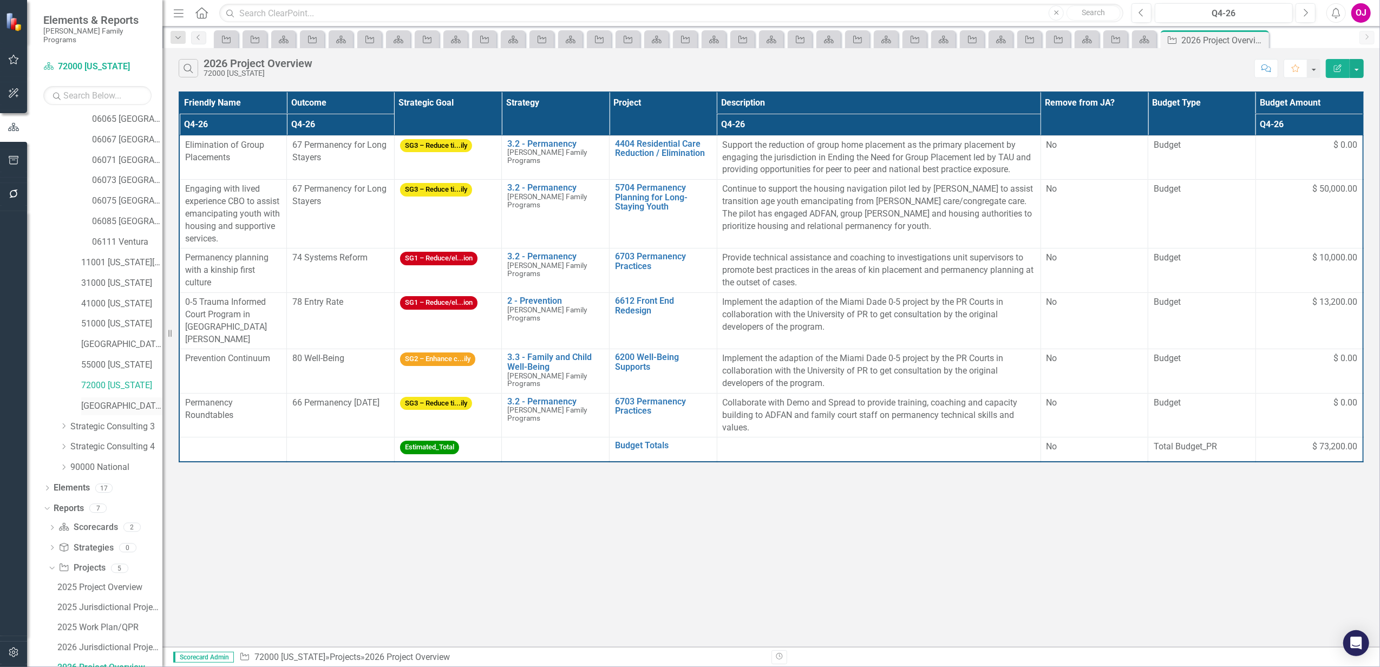
click at [103, 400] on link "[GEOGRAPHIC_DATA]" at bounding box center [121, 406] width 81 height 12
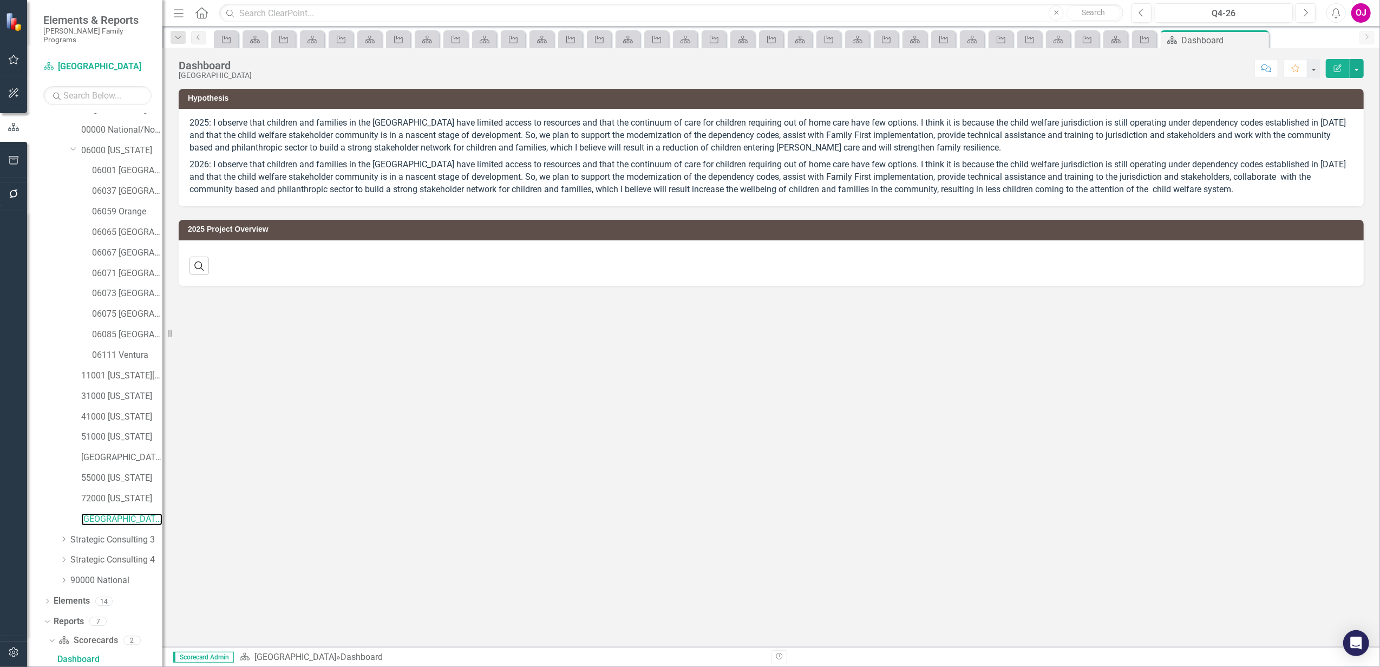
scroll to position [265, 0]
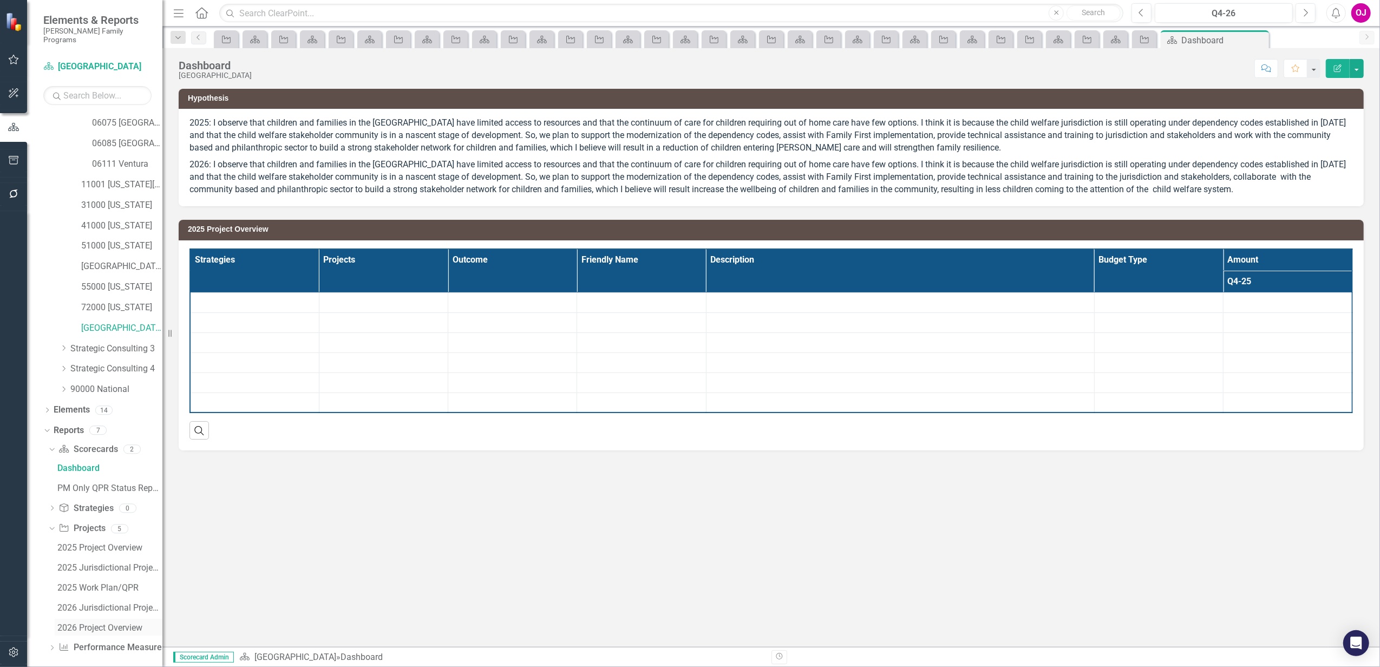
click at [118, 623] on div "2026 Project Overview" at bounding box center [109, 628] width 105 height 10
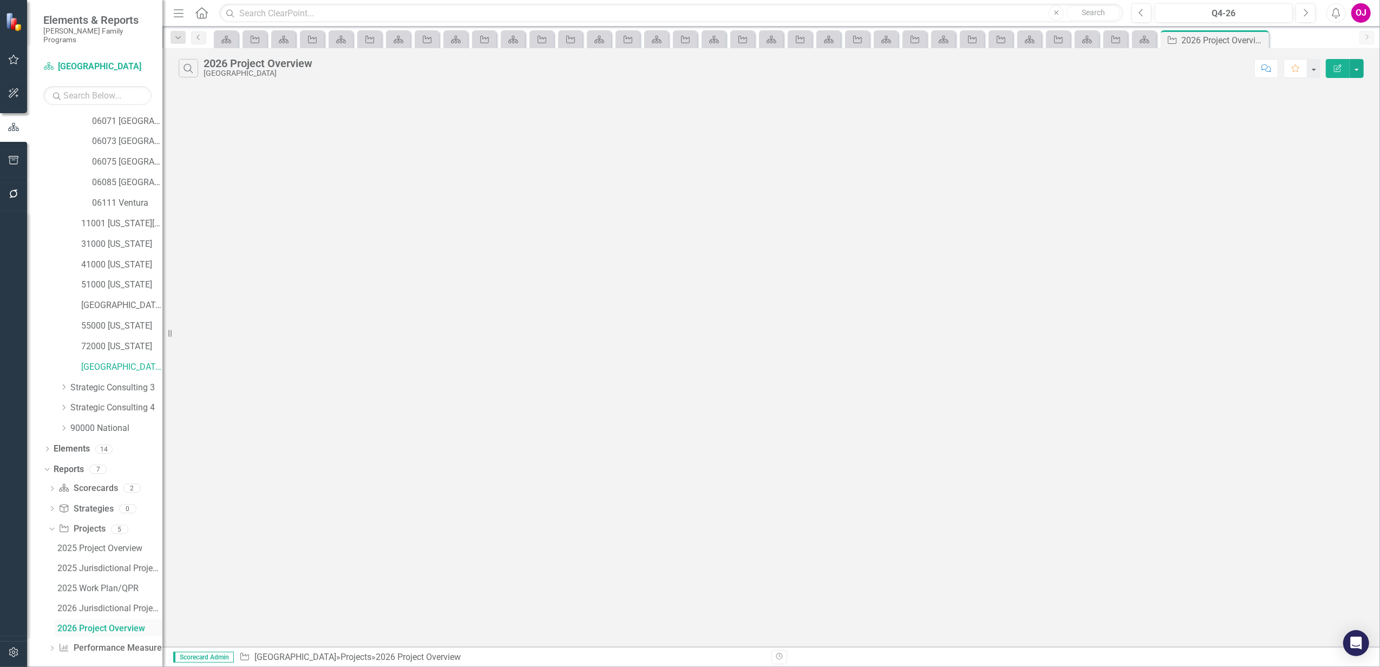
scroll to position [187, 0]
